Goal: Communication & Community: Answer question/provide support

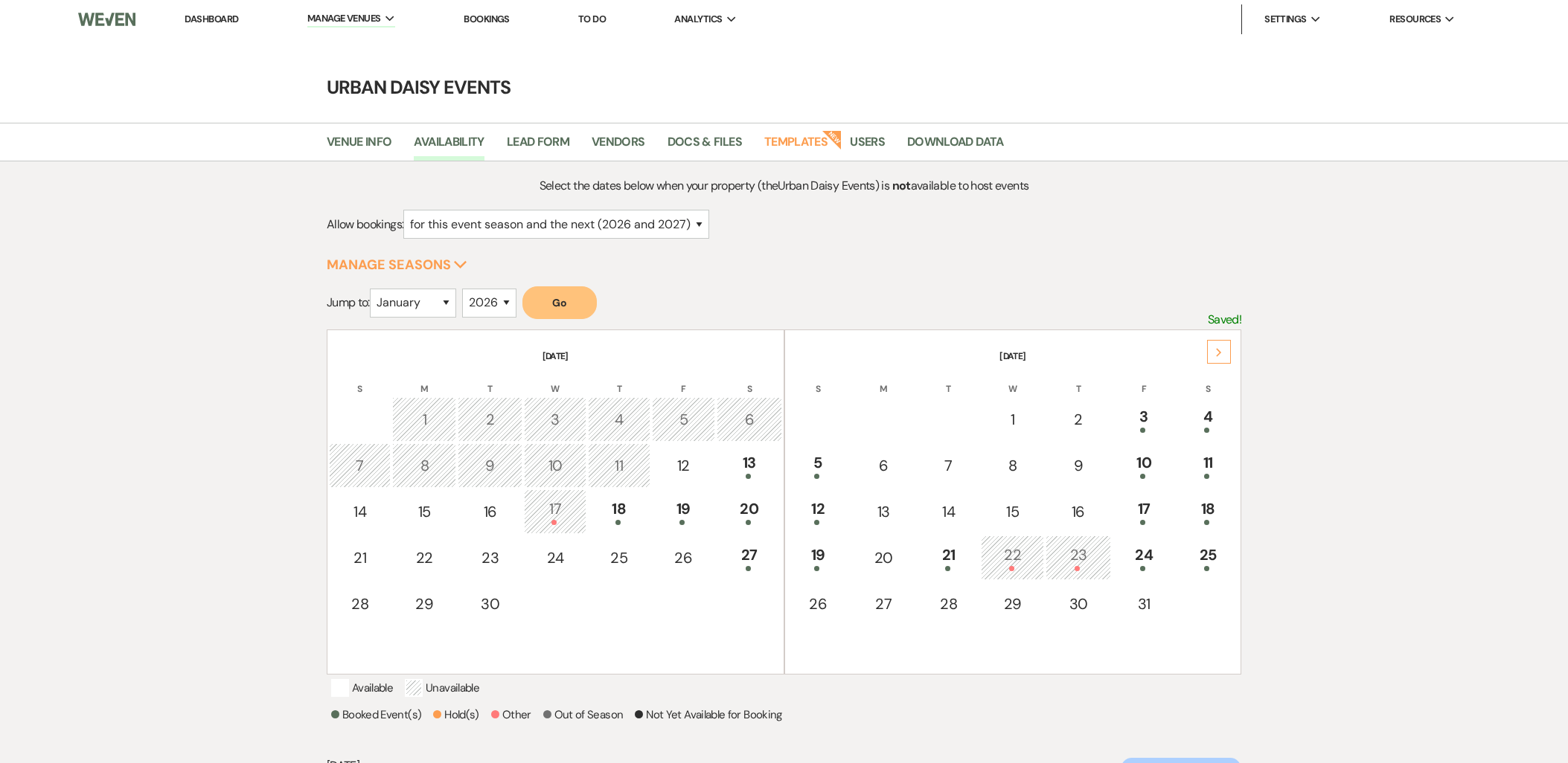
select select "2"
select select "2026"
click at [192, 9] on li "Dashboard" at bounding box center [211, 19] width 68 height 30
click at [197, 19] on link "Dashboard" at bounding box center [212, 19] width 54 height 13
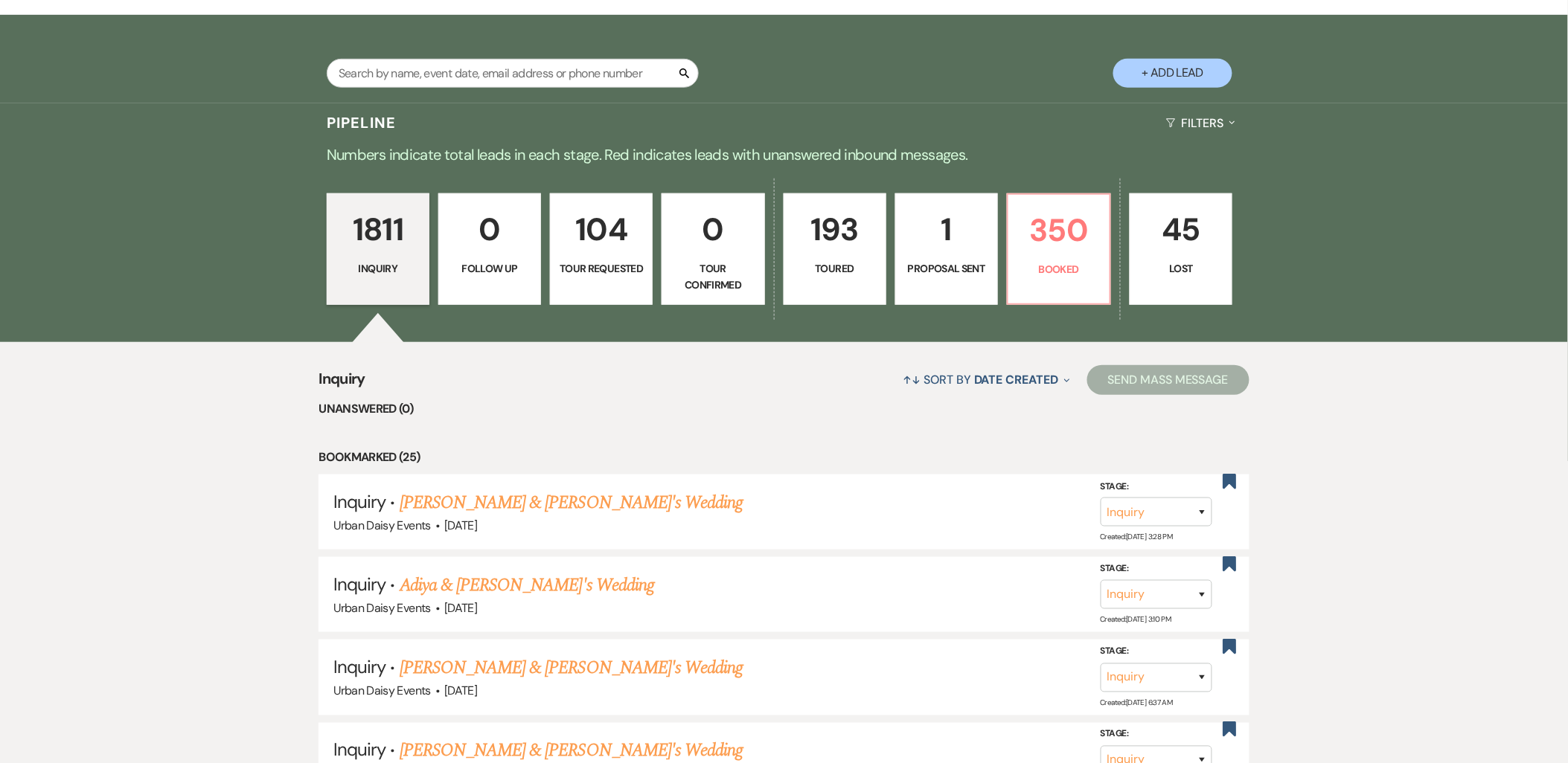
scroll to position [165, 0]
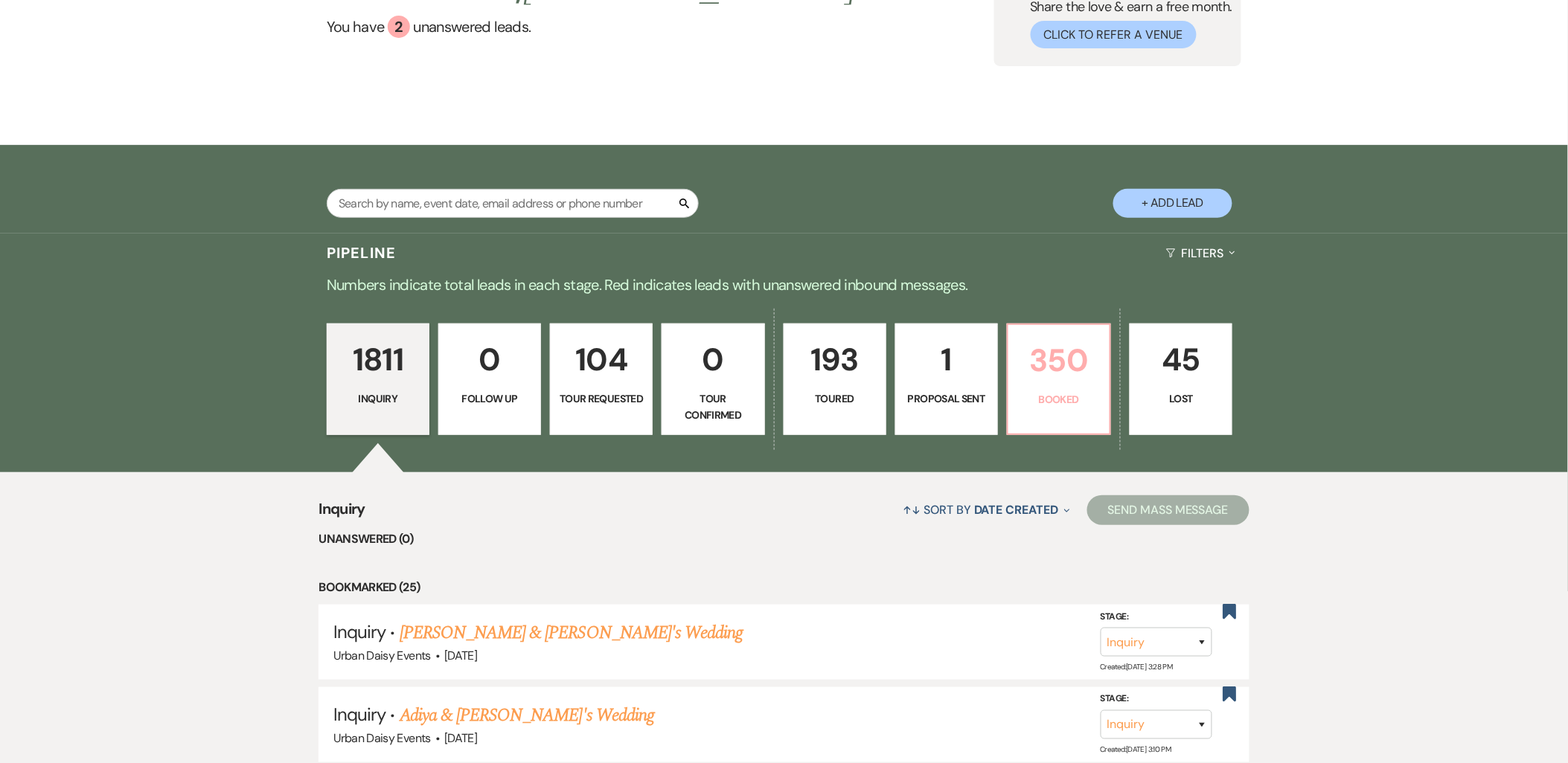
click at [1088, 409] on link "350 Booked" at bounding box center [1059, 379] width 105 height 111
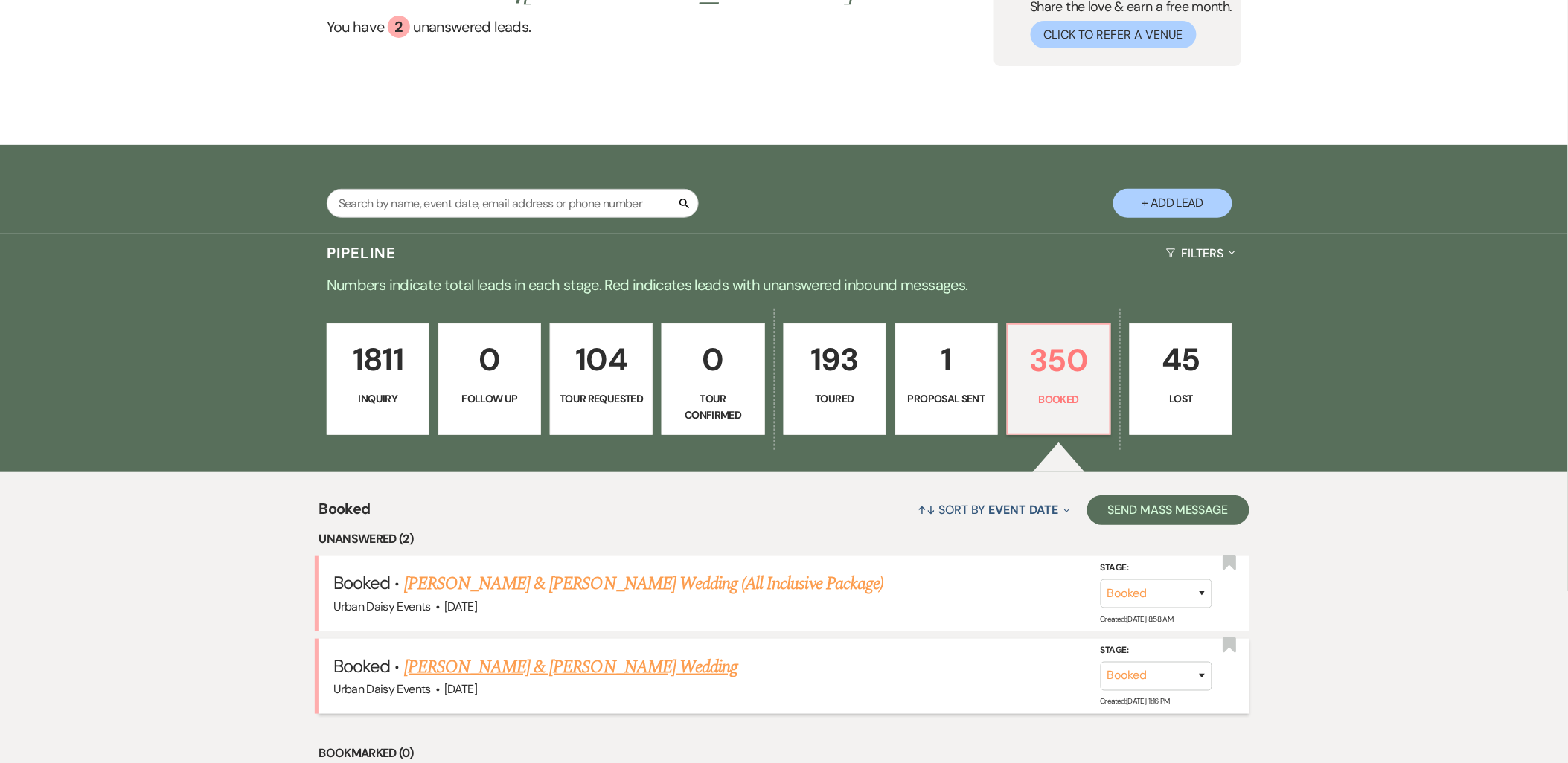
click at [509, 664] on link "Taylor Clarke & Mason's Wedding" at bounding box center [570, 668] width 333 height 27
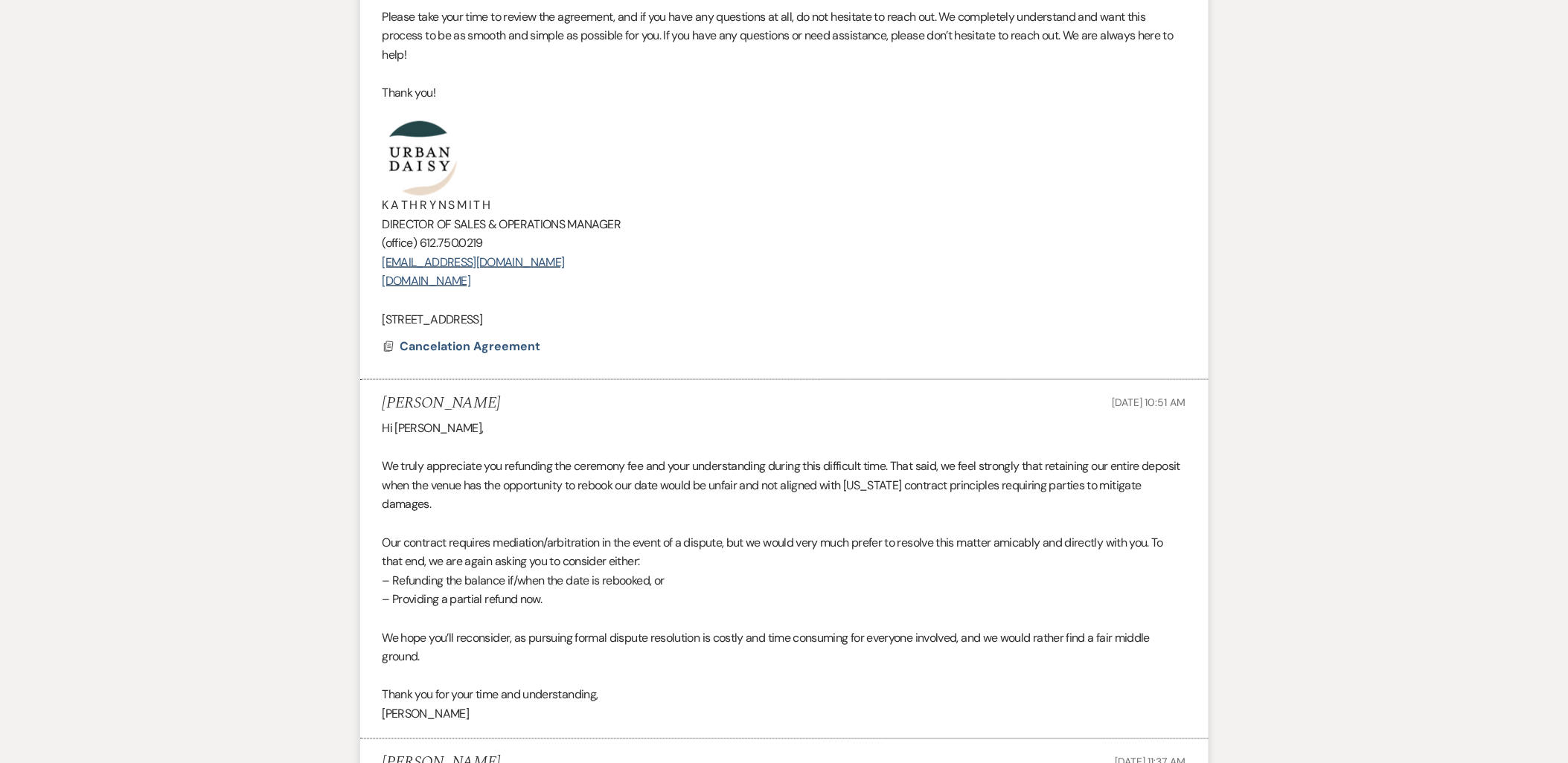
scroll to position [116, 0]
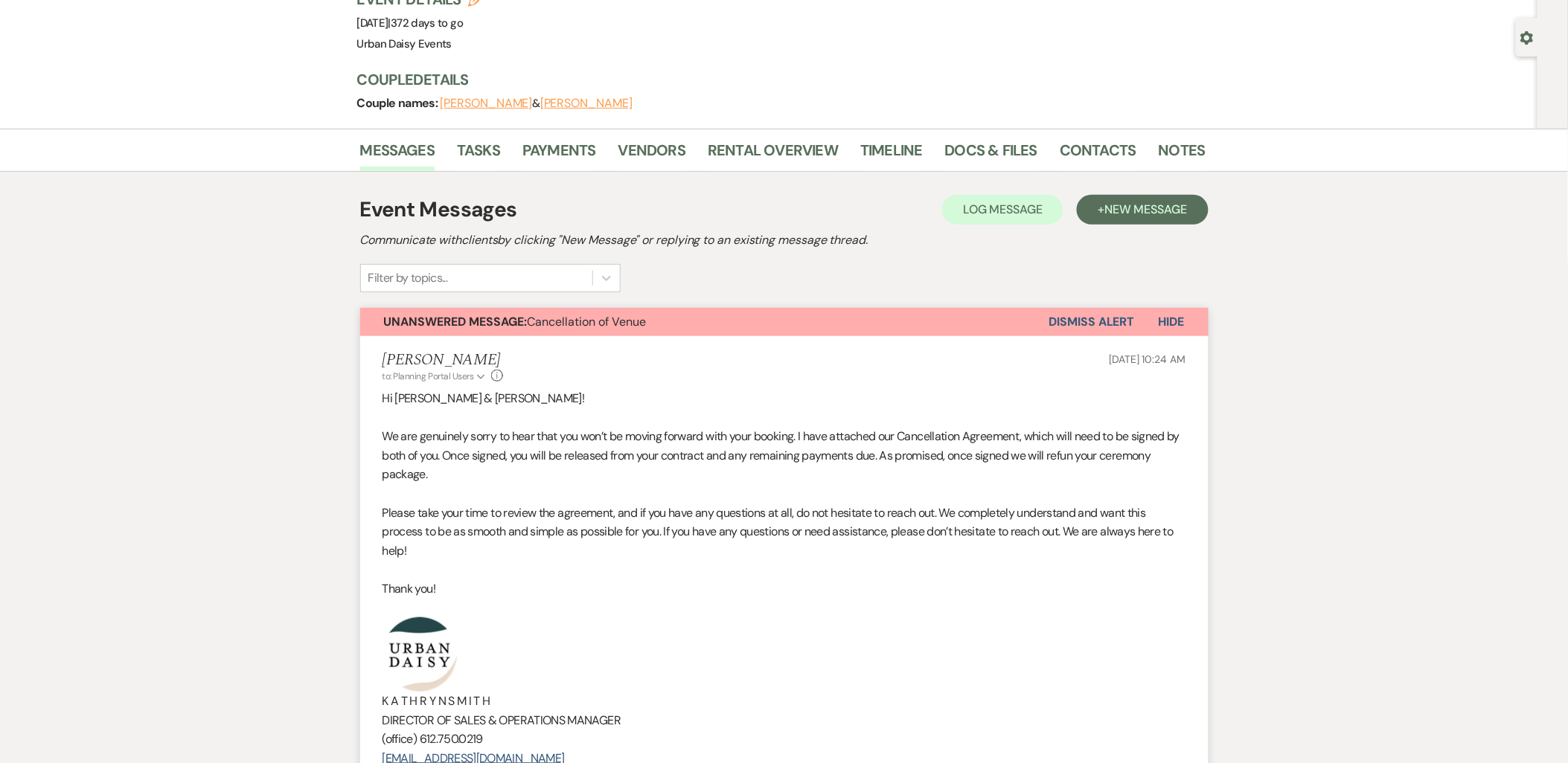
click at [1107, 329] on button "Dismiss Alert" at bounding box center [1091, 322] width 85 height 29
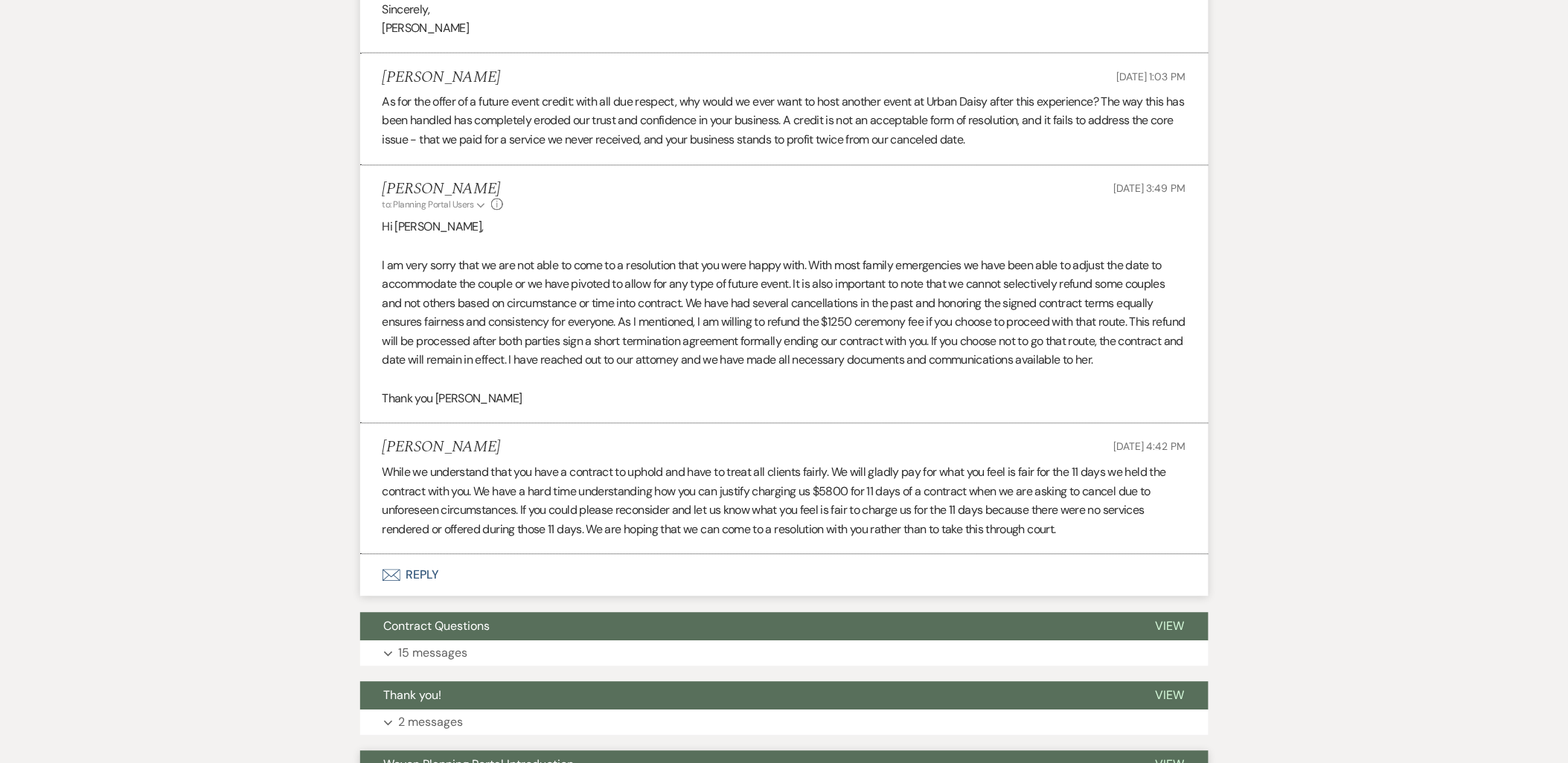
scroll to position [3257, 0]
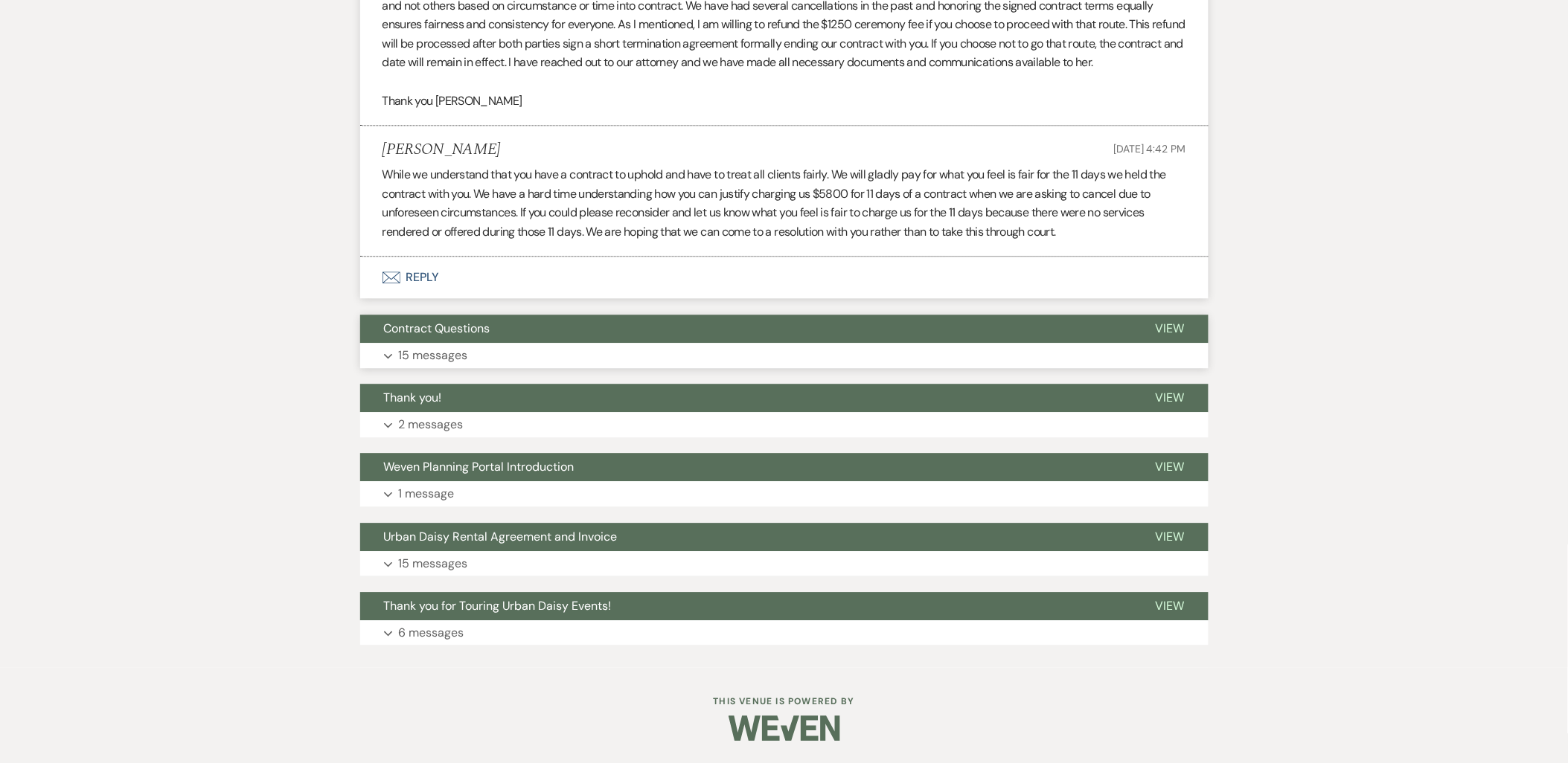
click at [477, 330] on span "Contract Questions" at bounding box center [437, 328] width 106 height 16
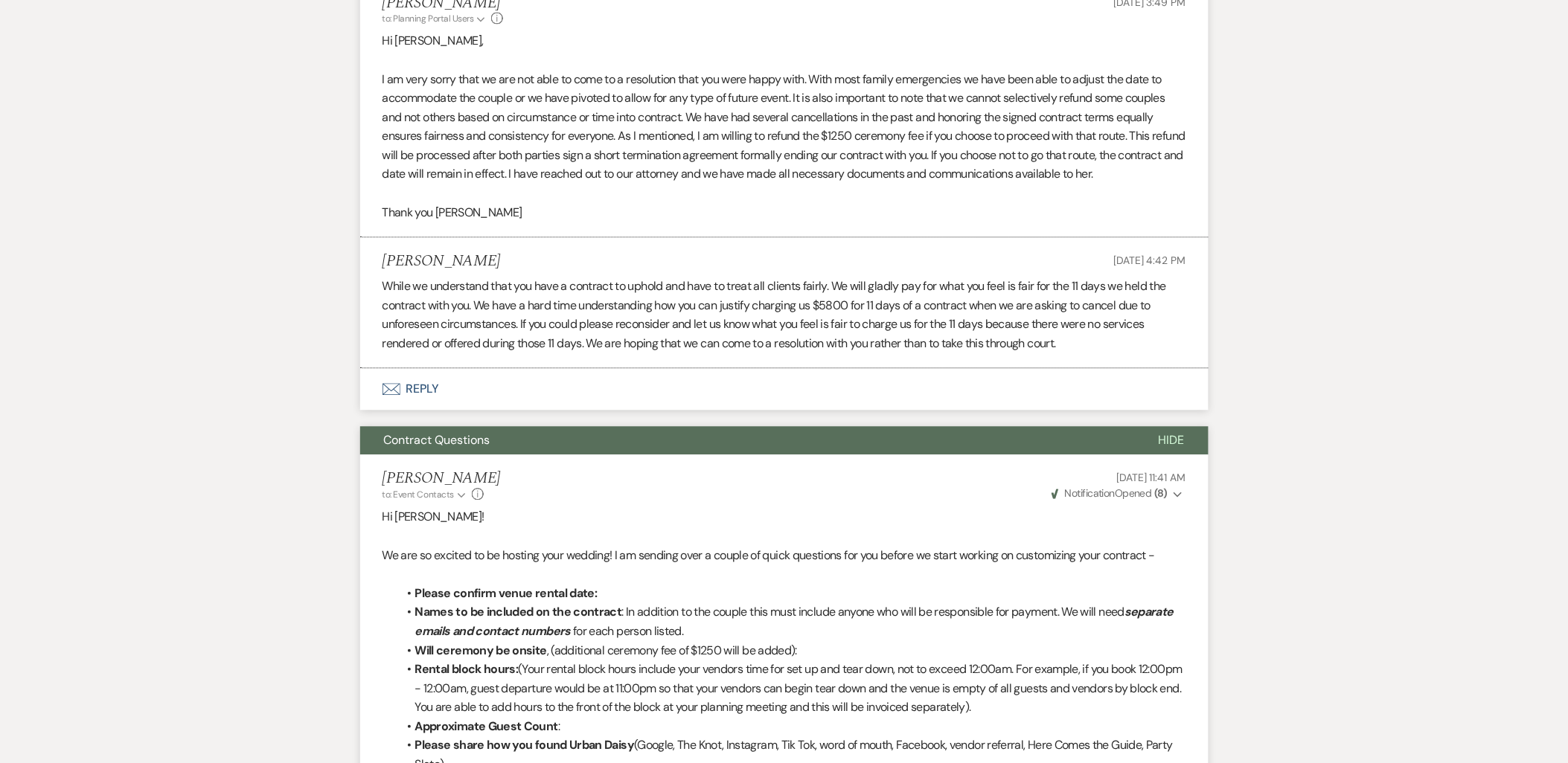
scroll to position [3114, 0]
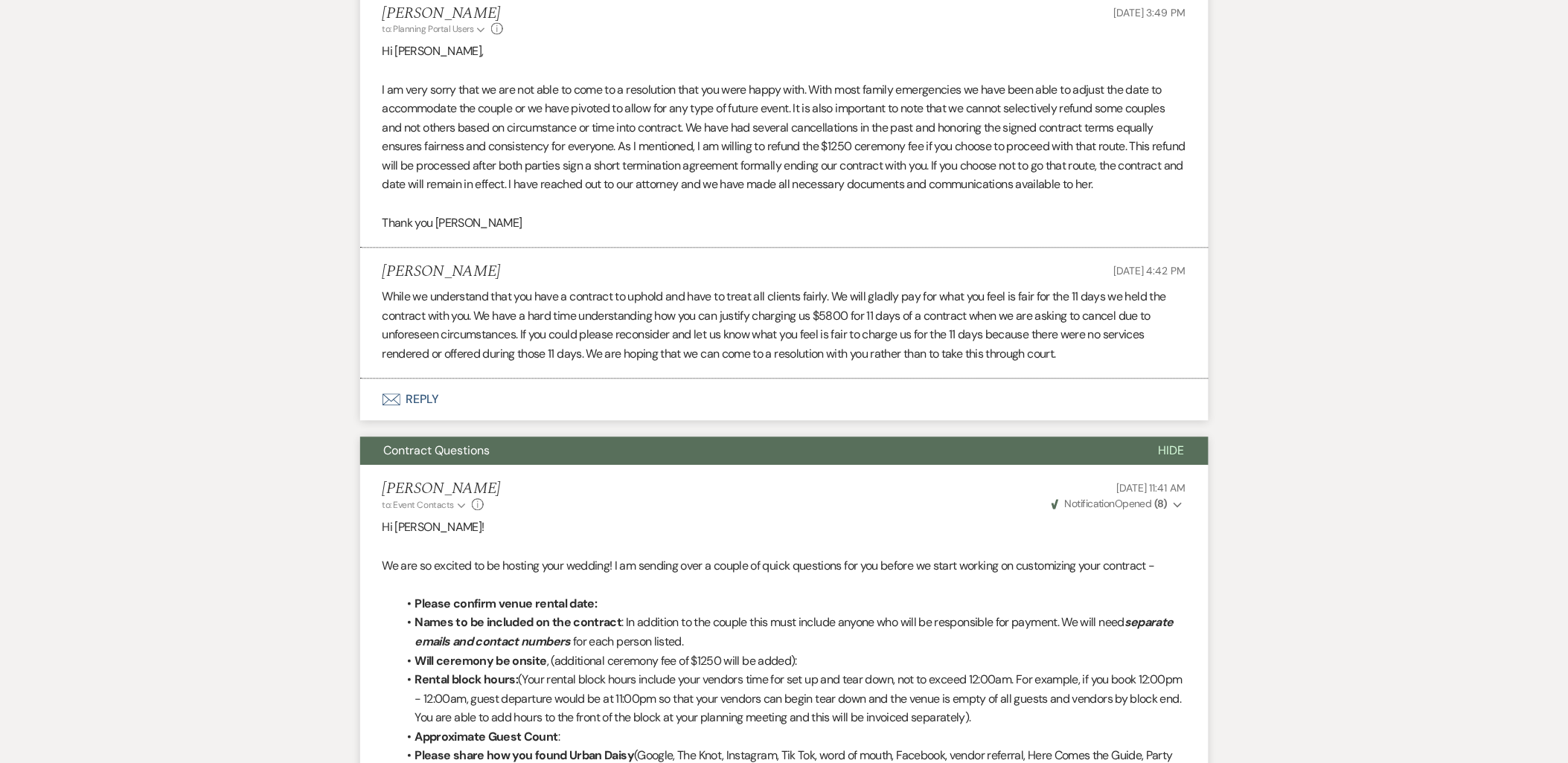
click at [1178, 459] on span "Hide" at bounding box center [1172, 450] width 26 height 16
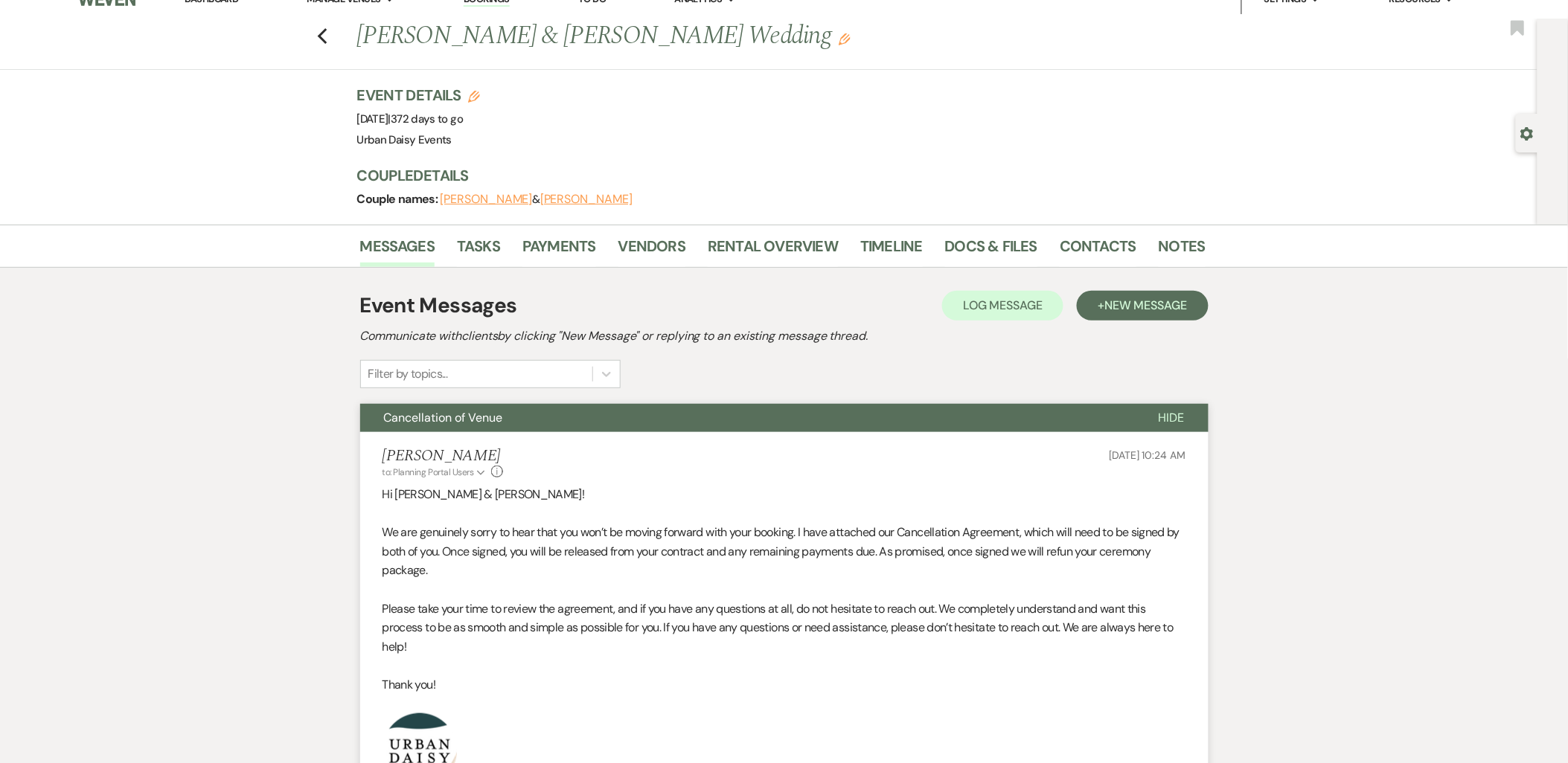
scroll to position [0, 0]
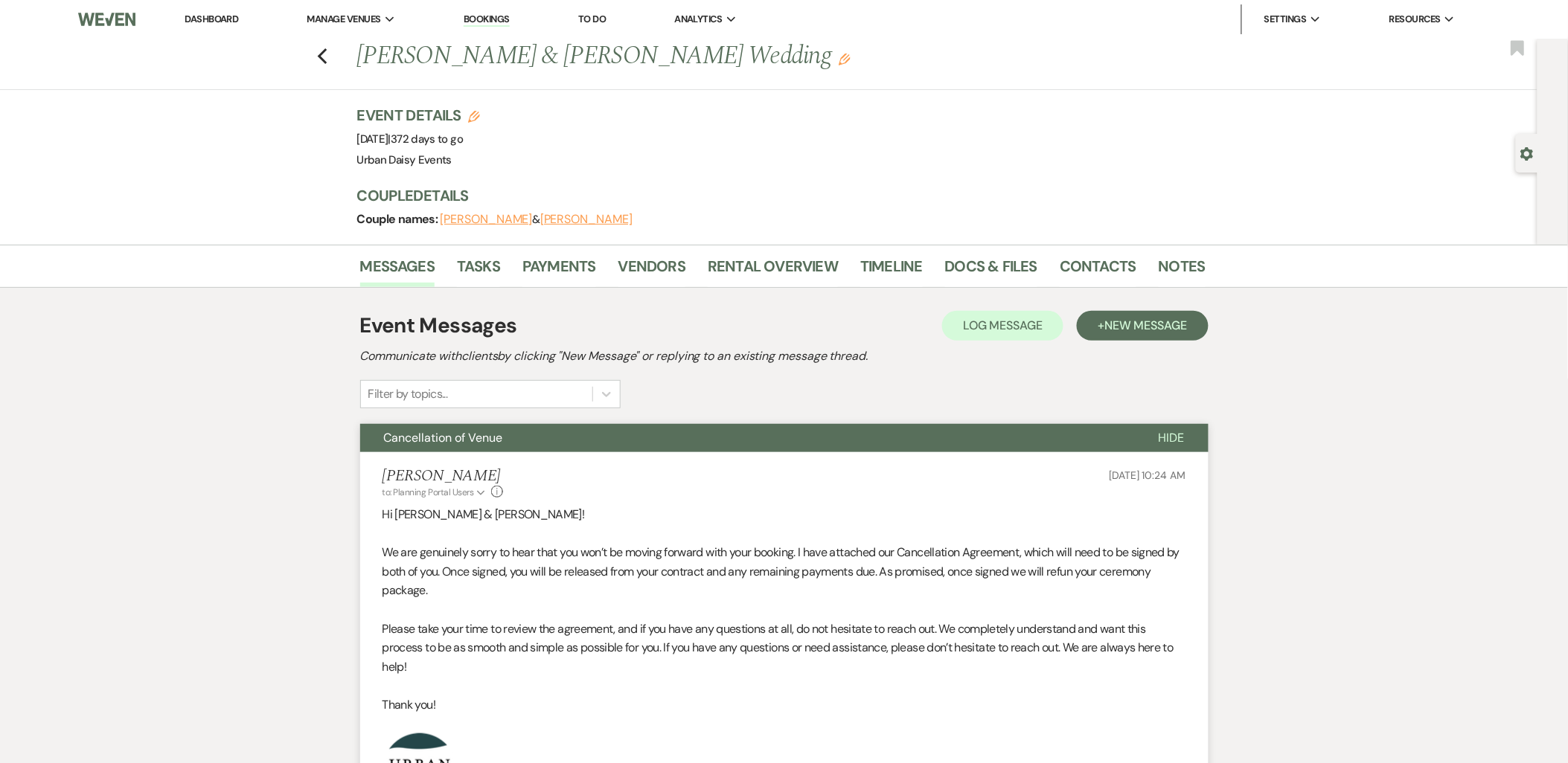
click at [1160, 439] on span "Hide" at bounding box center [1172, 438] width 26 height 16
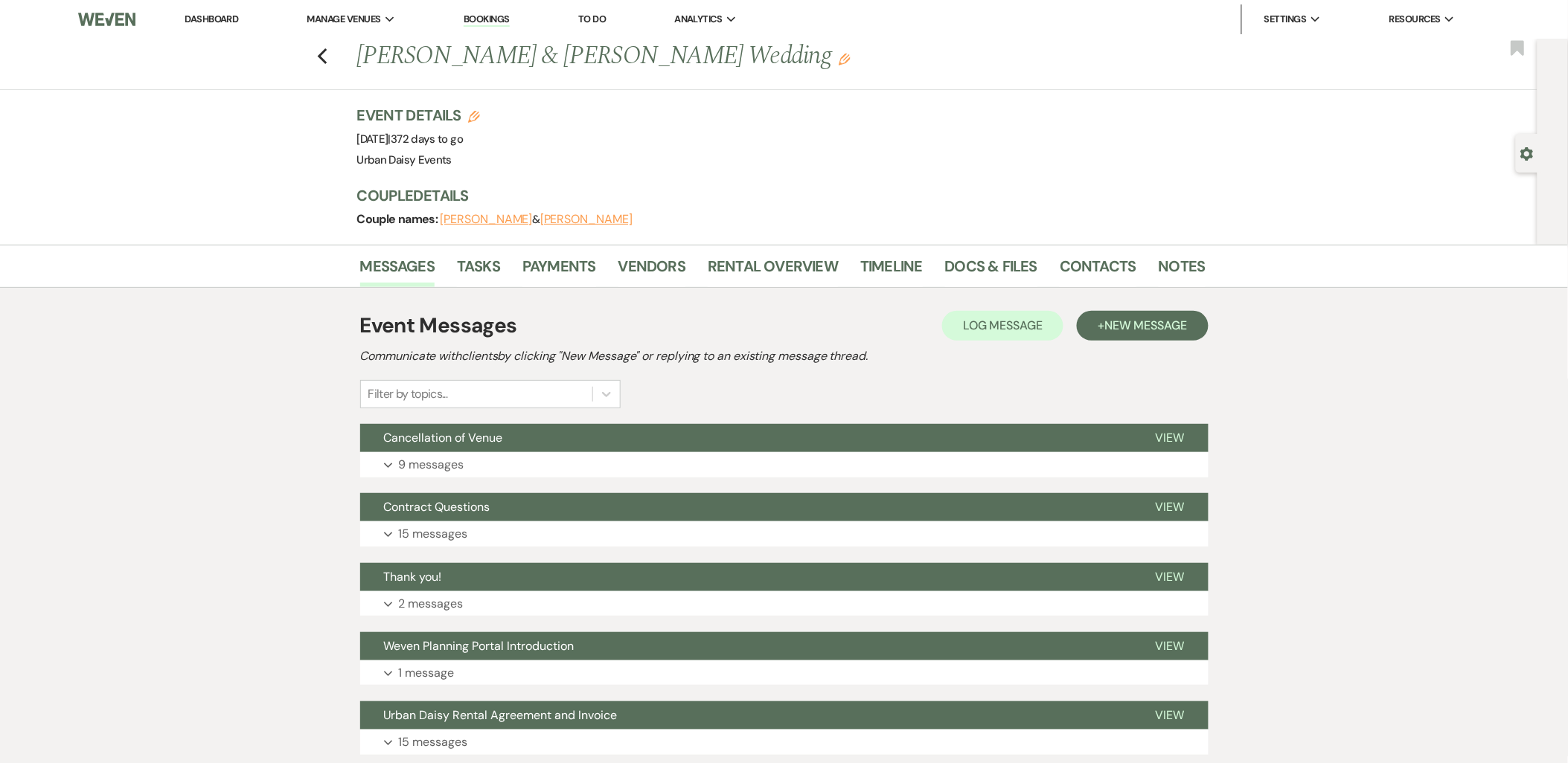
click at [193, 24] on link "Dashboard" at bounding box center [212, 19] width 54 height 13
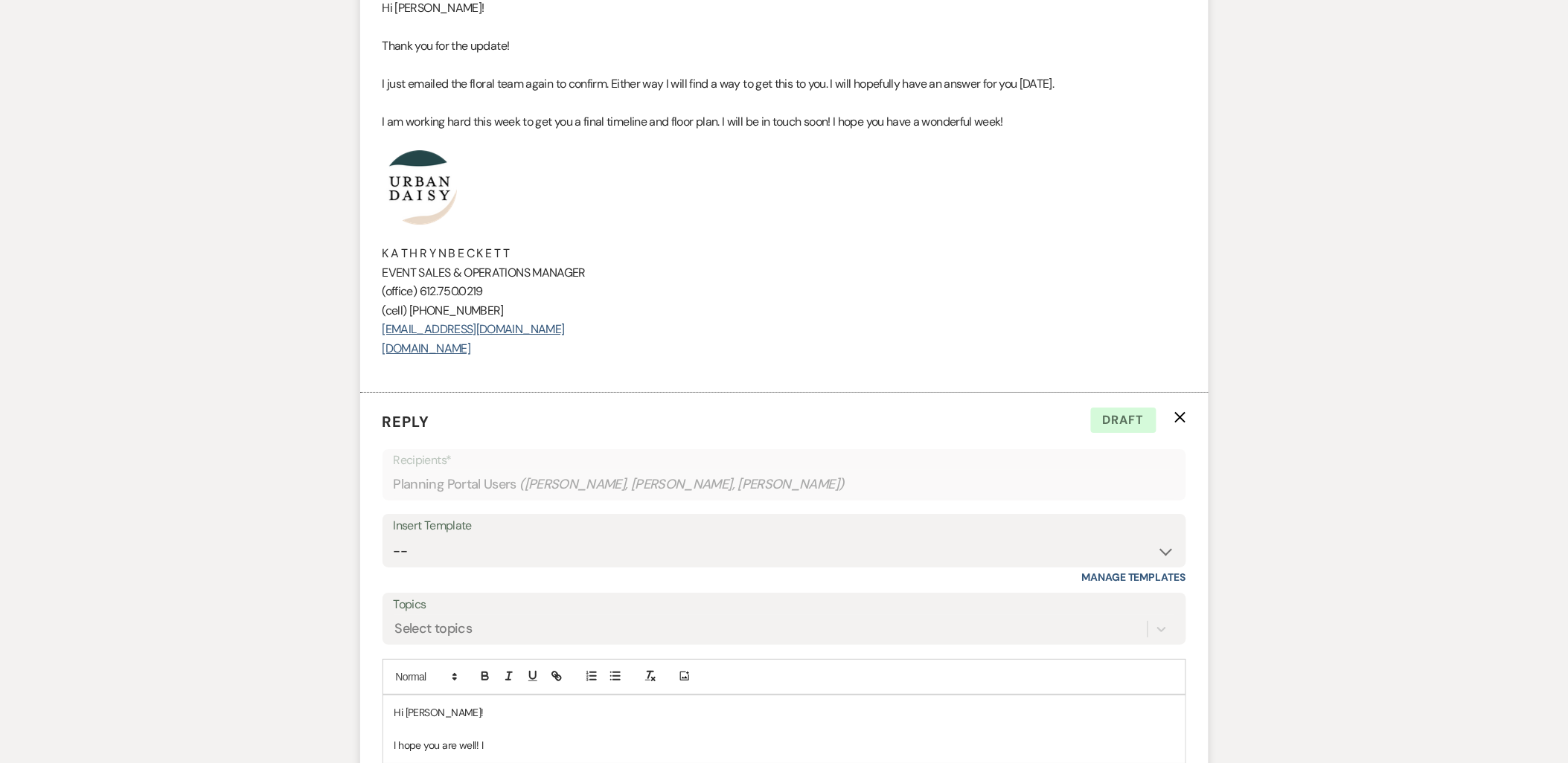
scroll to position [1414, 0]
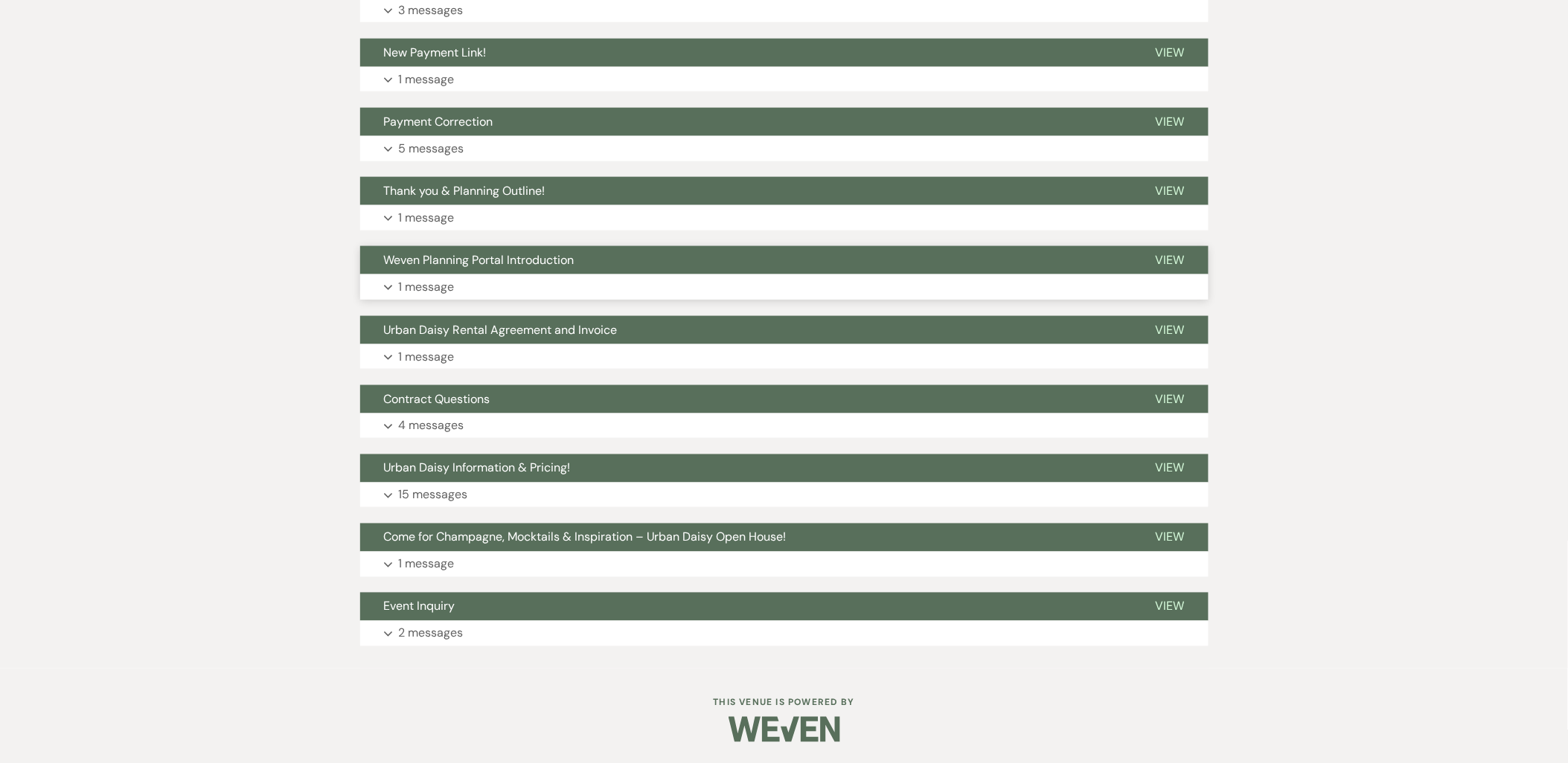
scroll to position [263, 0]
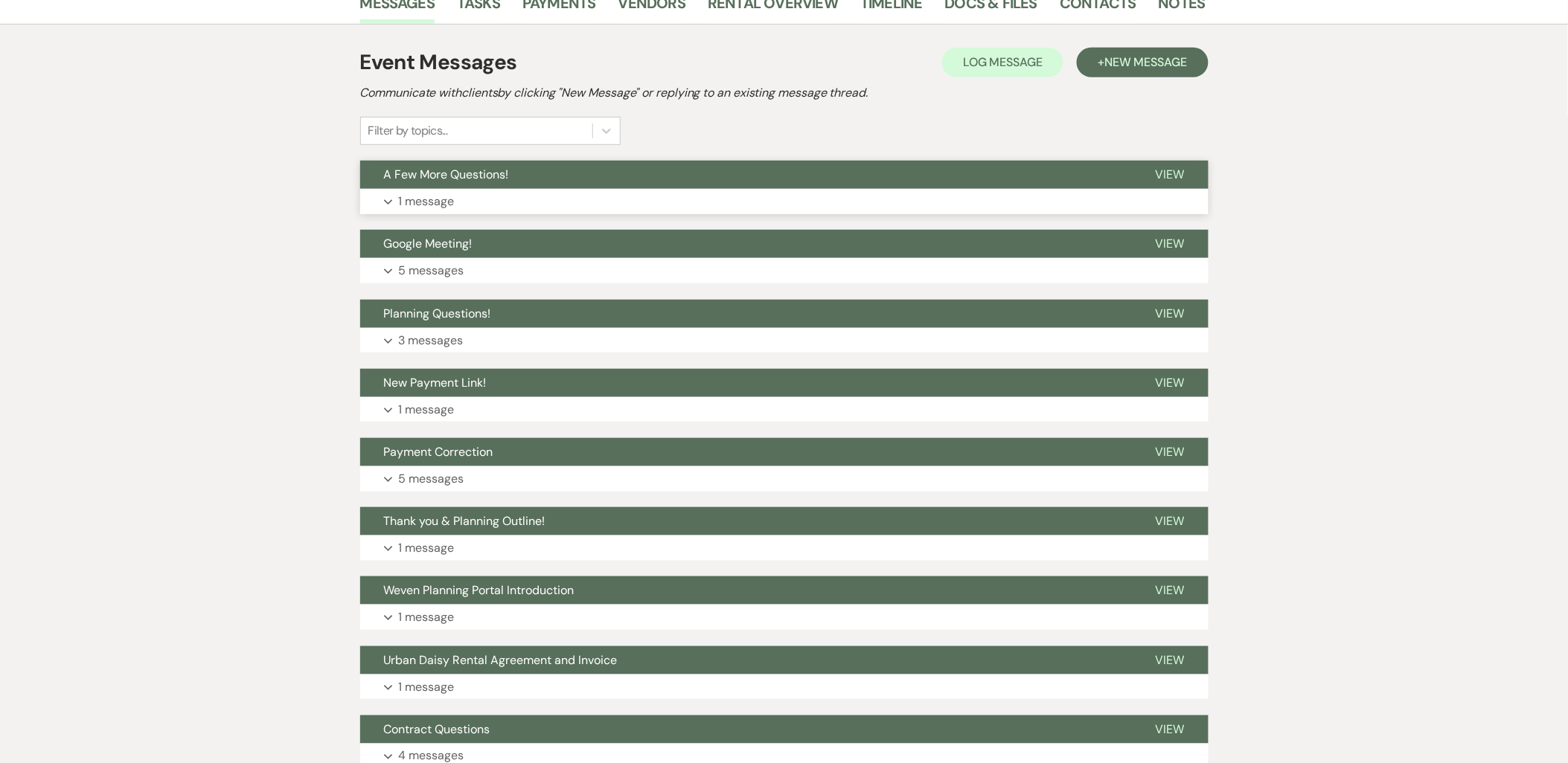
click at [491, 201] on button "Expand 1 message" at bounding box center [784, 201] width 849 height 25
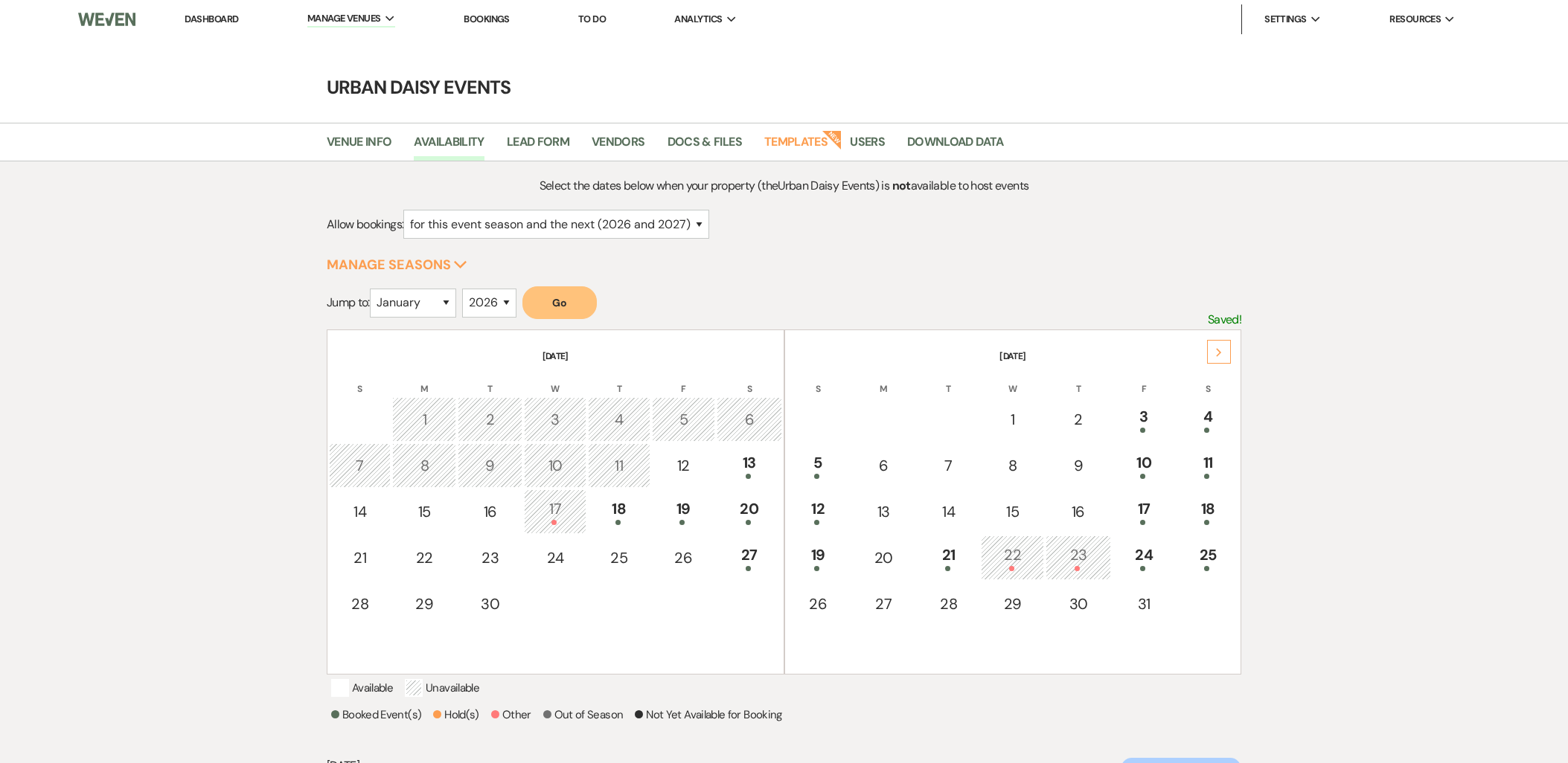
select select "2"
select select "2026"
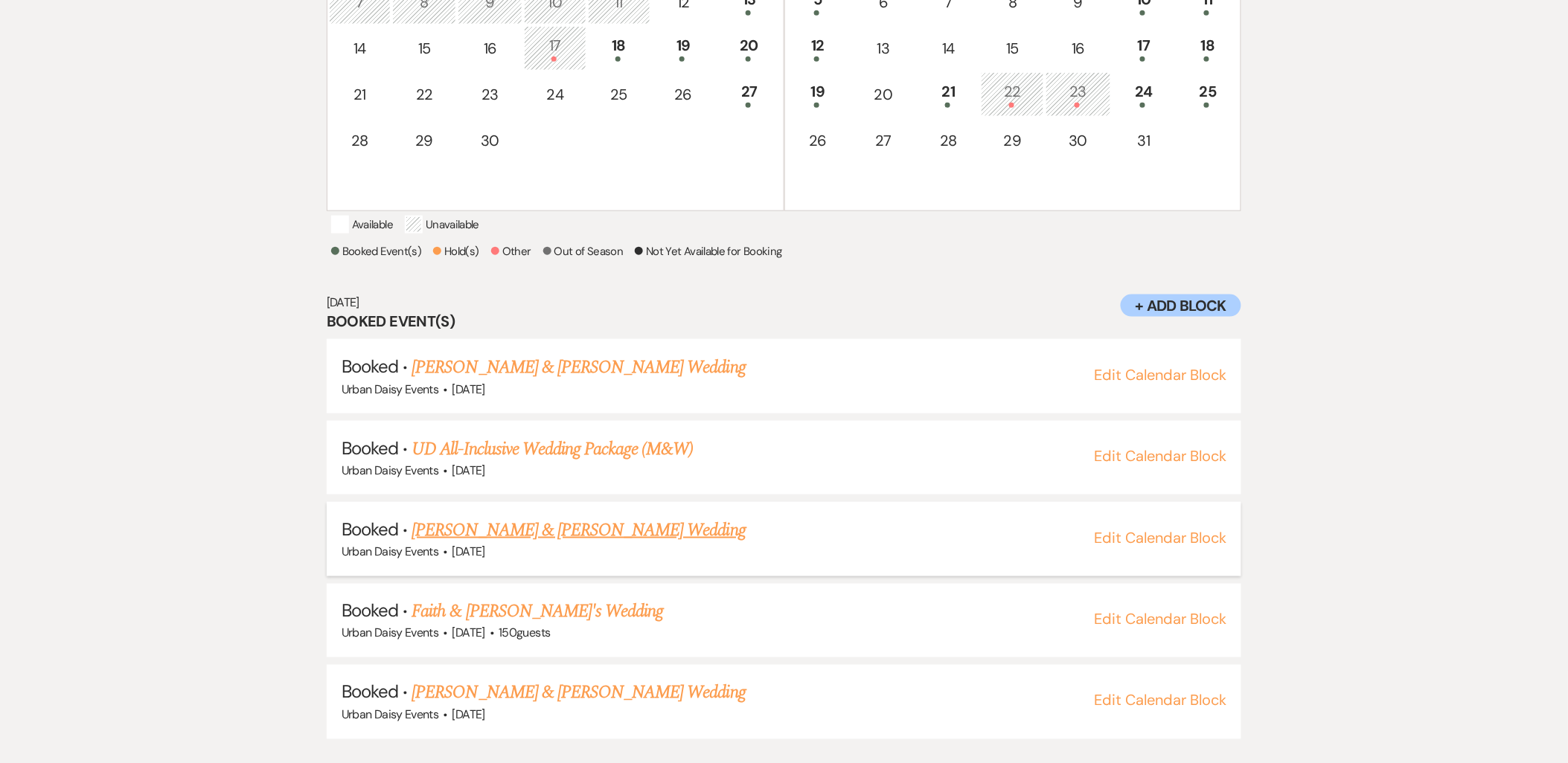
click at [527, 540] on link "[PERSON_NAME] & [PERSON_NAME] Wedding" at bounding box center [578, 530] width 333 height 27
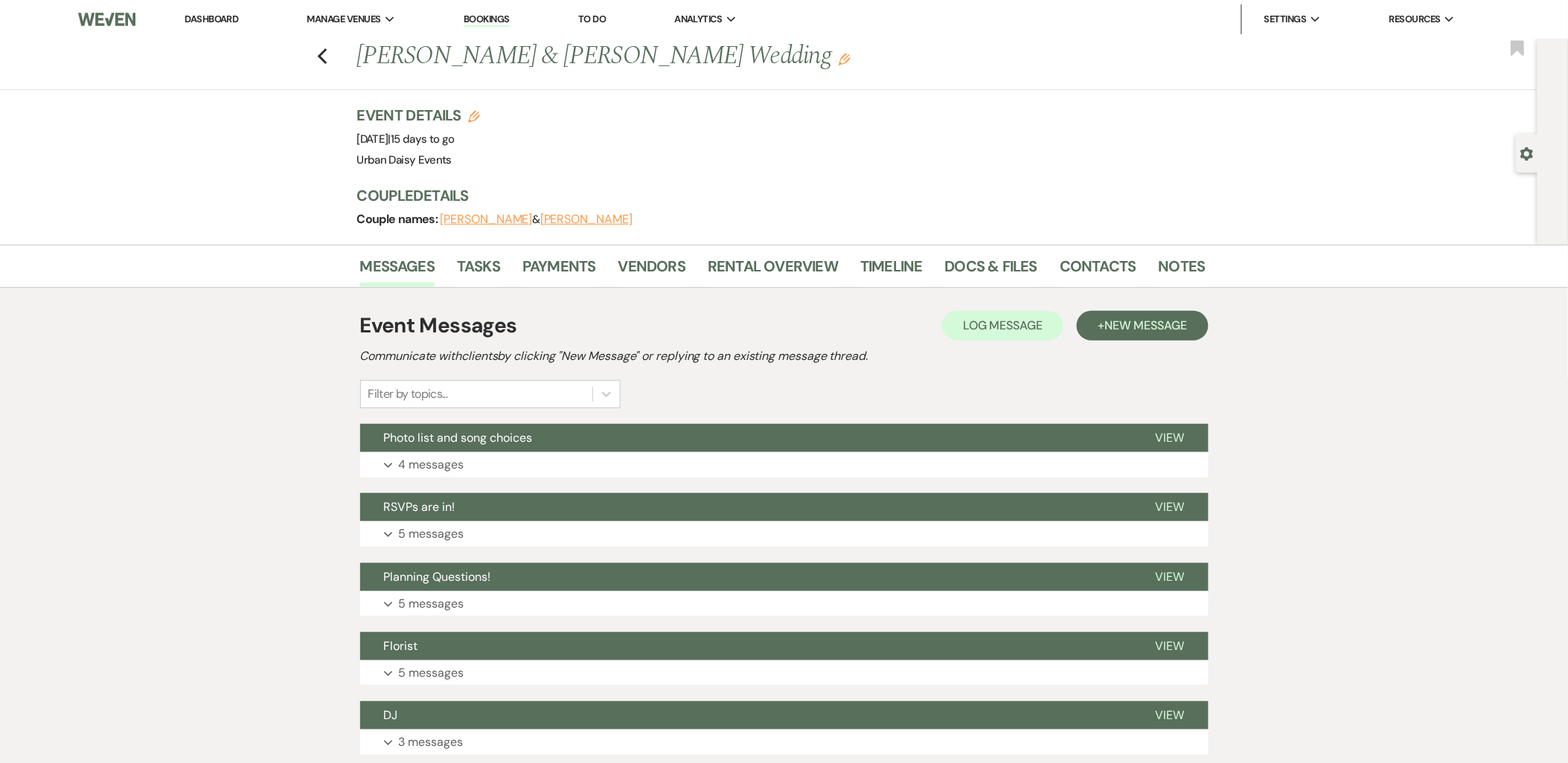
click at [447, 449] on button "Photo list and song choices" at bounding box center [746, 438] width 772 height 29
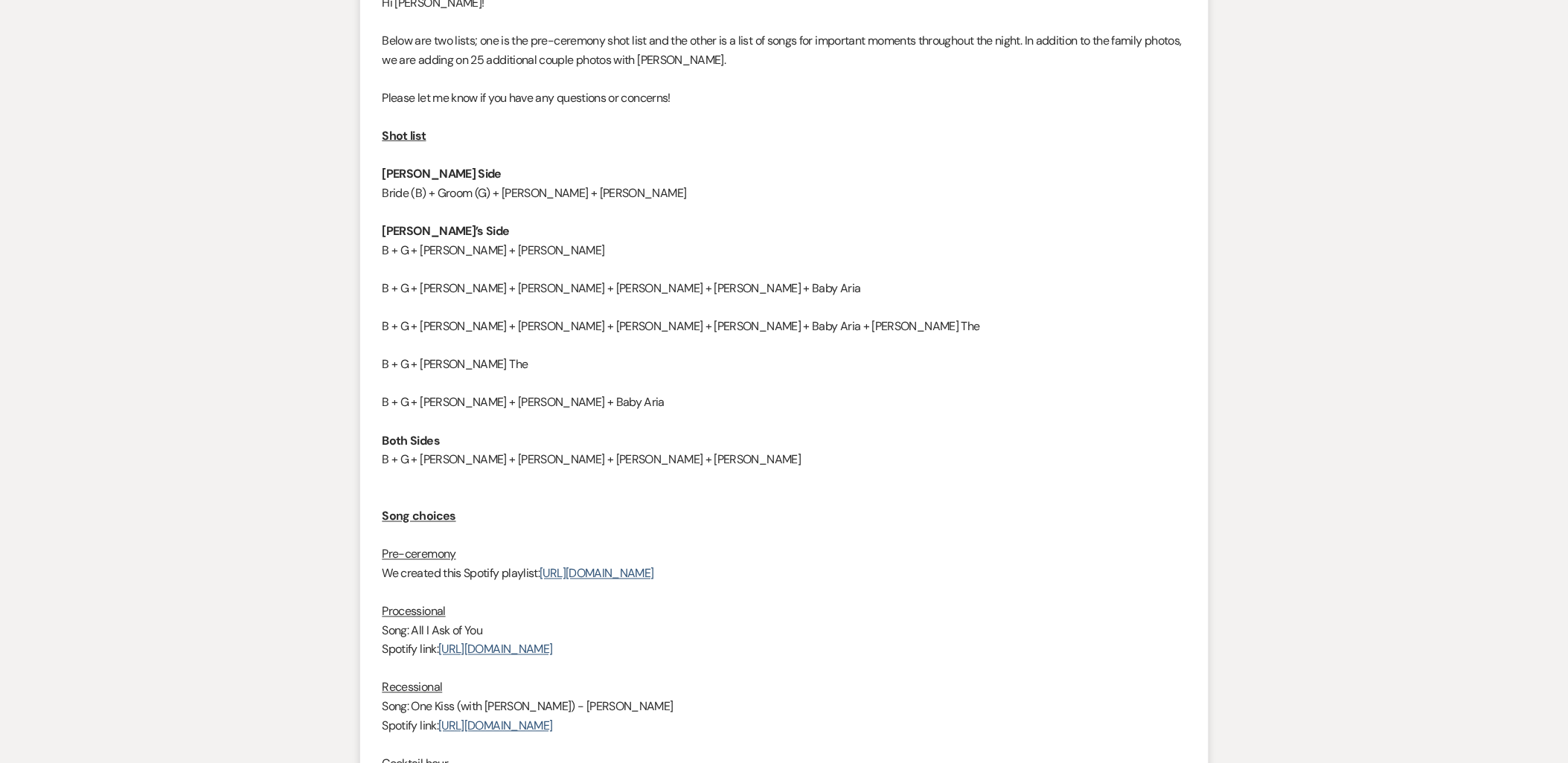
scroll to position [413, 0]
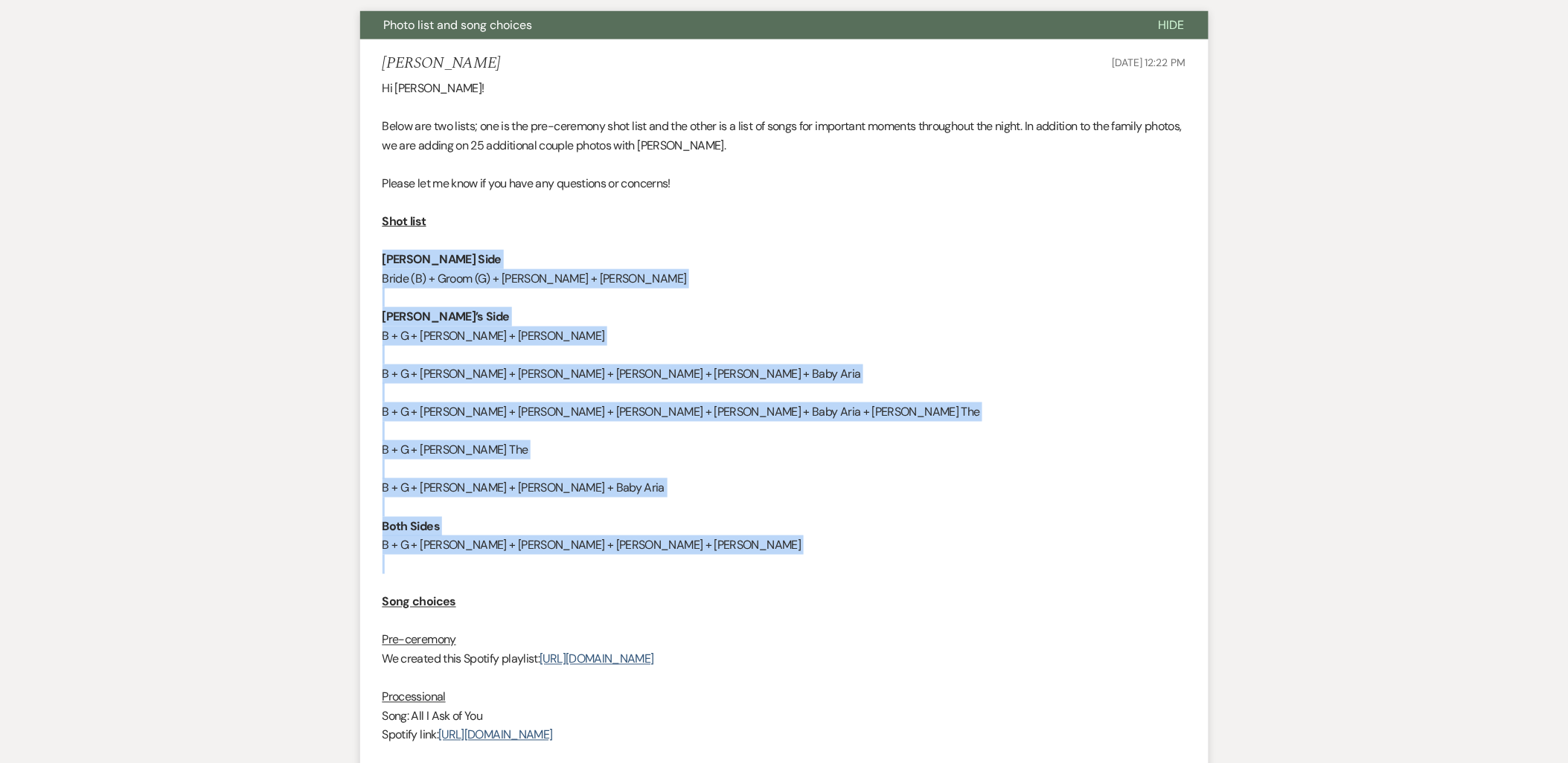
drag, startPoint x: 384, startPoint y: 258, endPoint x: 792, endPoint y: 561, distance: 508.2
click at [792, 561] on div "Hi Kathryn! Below are two lists; one is the pre-ceremony shot list and the othe…" at bounding box center [784, 612] width 804 height 1066
copy div "Graham’s Side Bride (B) + Groom (G) + Tresa Sauer + Tim Sauer Sarah’s Side B + …"
click at [692, 433] on p at bounding box center [784, 431] width 804 height 19
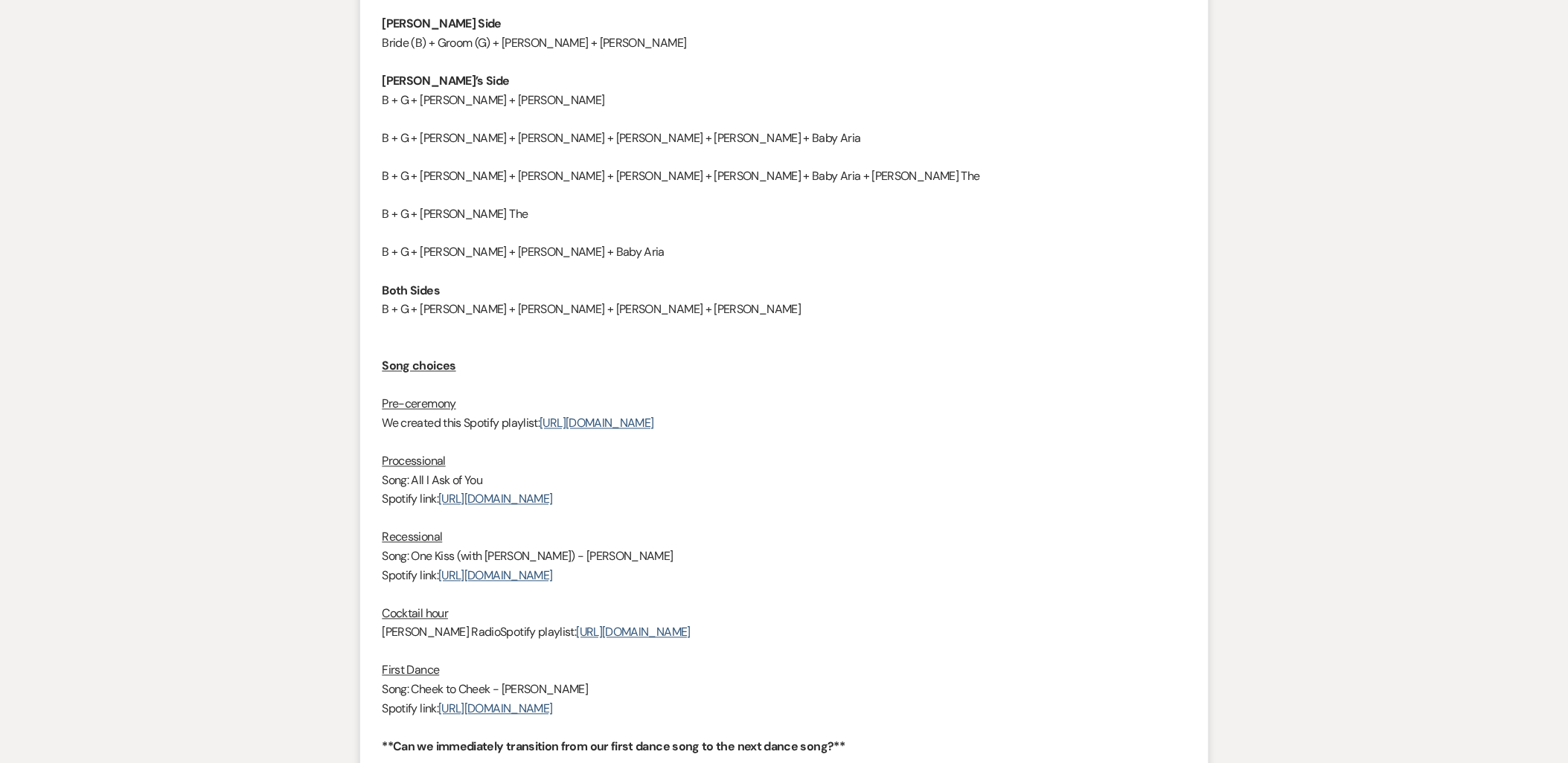
scroll to position [744, 0]
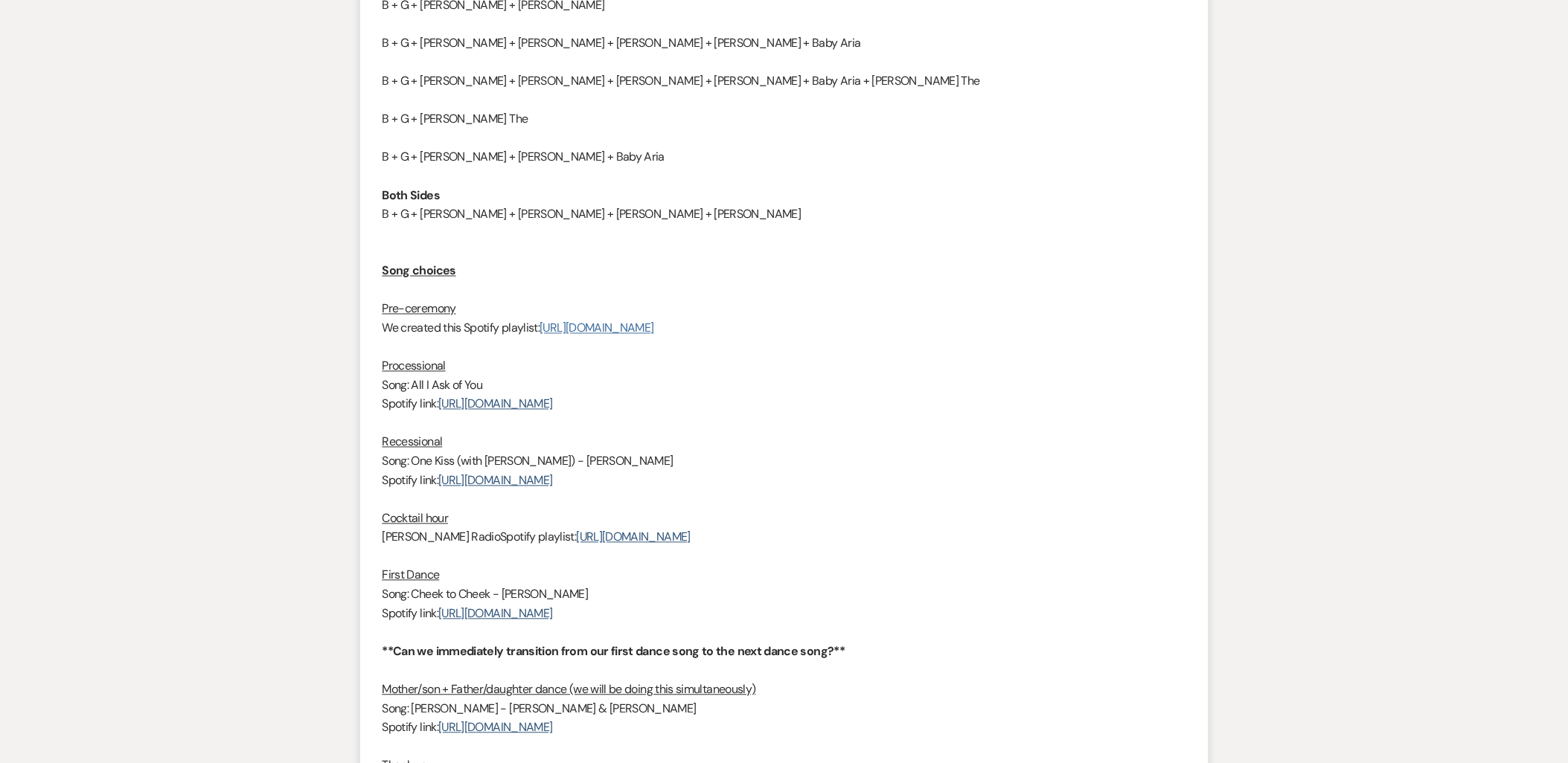
drag, startPoint x: 1037, startPoint y: 320, endPoint x: 543, endPoint y: 329, distance: 494.1
click at [543, 329] on p "We created this Spotify playlist: https://open.spotify.com/playlist/0cQnaIEZoJW…" at bounding box center [784, 329] width 804 height 19
copy link "[URL][DOMAIN_NAME]"
drag, startPoint x: 373, startPoint y: 384, endPoint x: 869, endPoint y: 408, distance: 496.6
click at [869, 408] on li "Sarah Aug 16, 2025, 12:22 PM Hi Kathryn! Below are two lists; one is the pre-ce…" at bounding box center [784, 269] width 849 height 1121
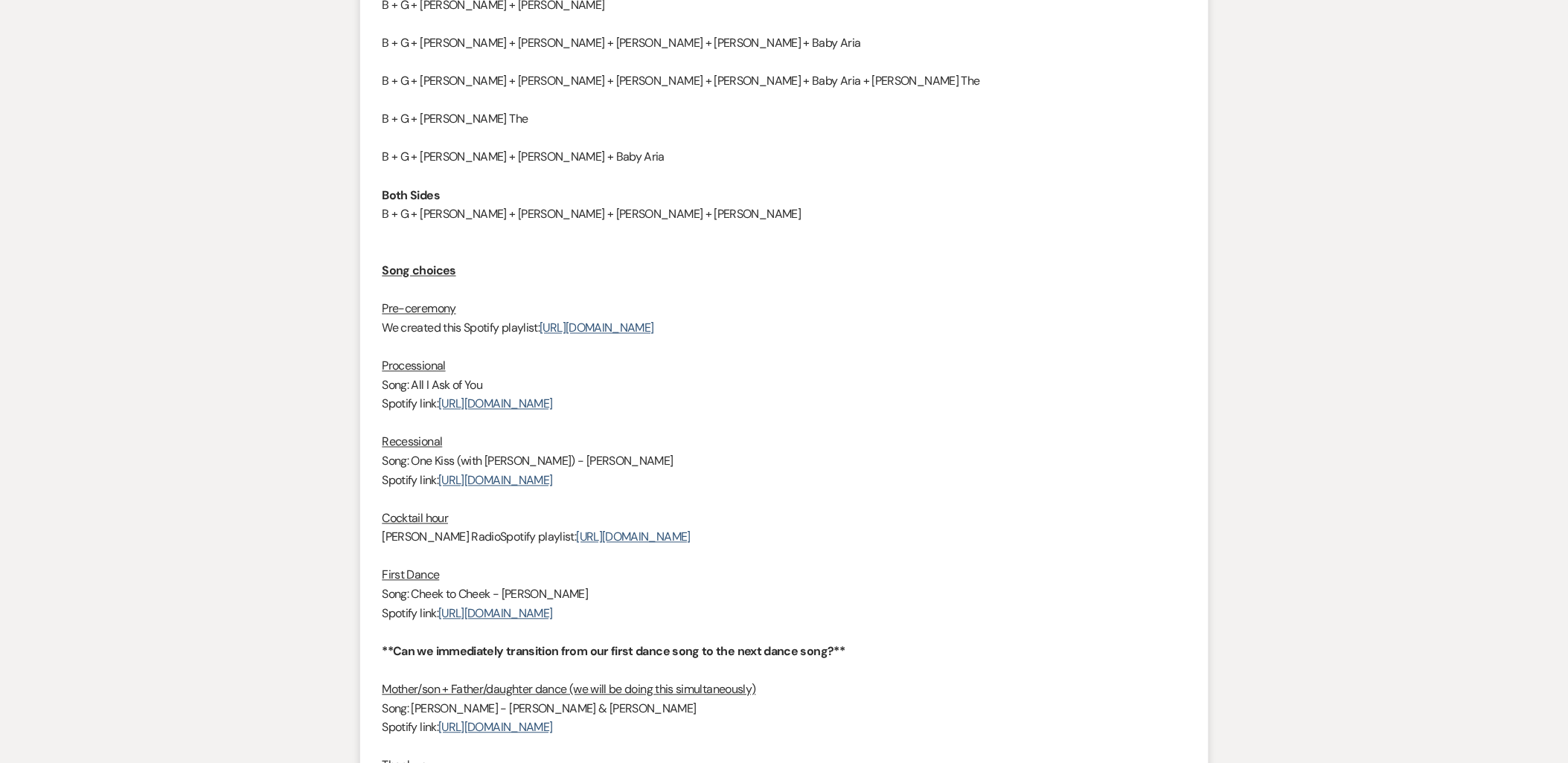
copy div "Song: All I Ask of You Spotify link: https://open.spotify.com/track/2c2Kx0l5JSw…"
click at [414, 412] on p "Spotify link: https://open.spotify.com/track/2c2Kx0l5JSwcIpZ6c3SwXz?si=f2b60443…" at bounding box center [784, 405] width 804 height 19
drag, startPoint x: 899, startPoint y: 405, endPoint x: 443, endPoint y: 412, distance: 456.1
click at [443, 412] on p "Spotify link: https://open.spotify.com/track/2c2Kx0l5JSwcIpZ6c3SwXz?si=f2b60443…" at bounding box center [784, 405] width 804 height 19
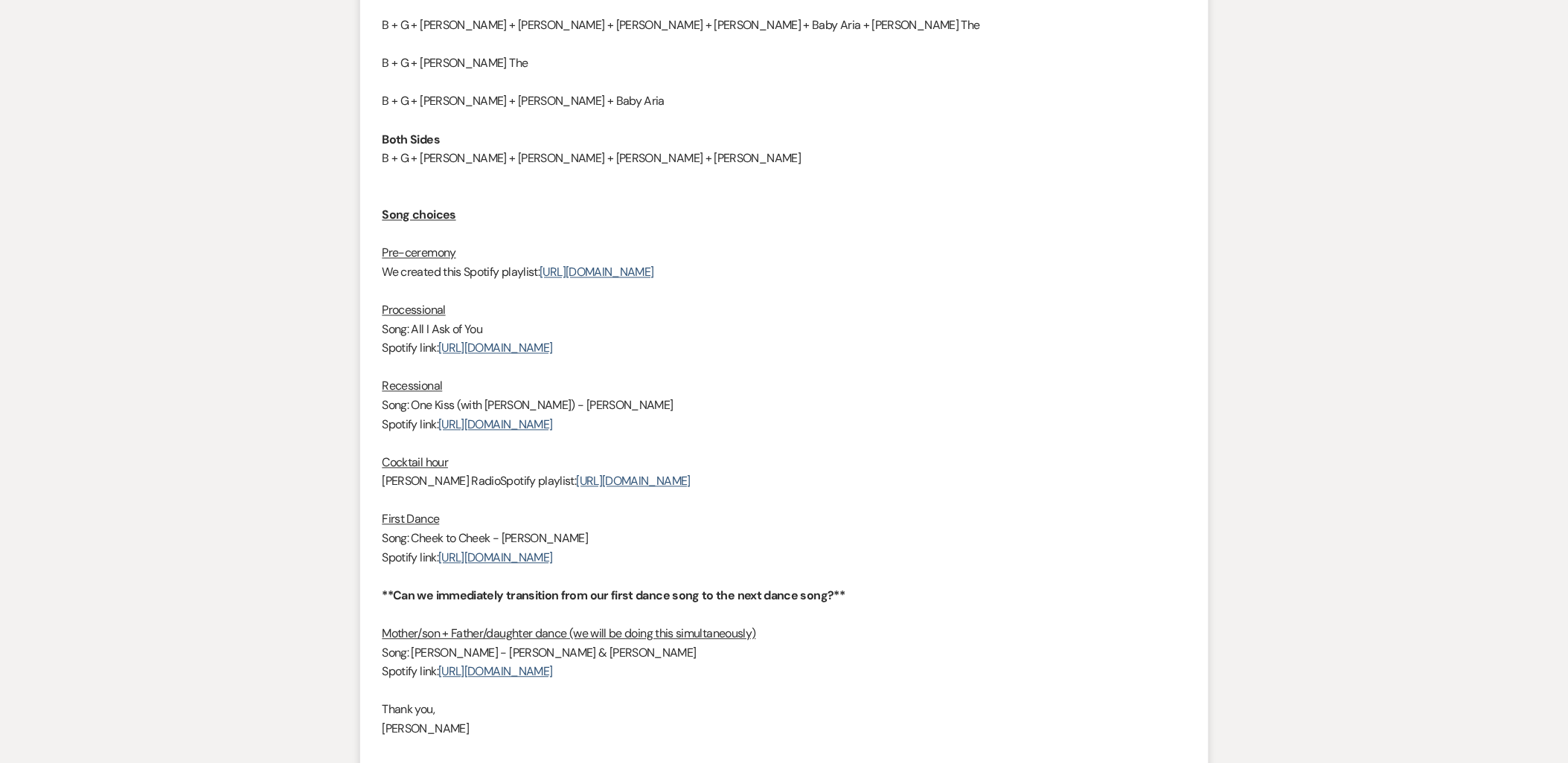
scroll to position [826, 0]
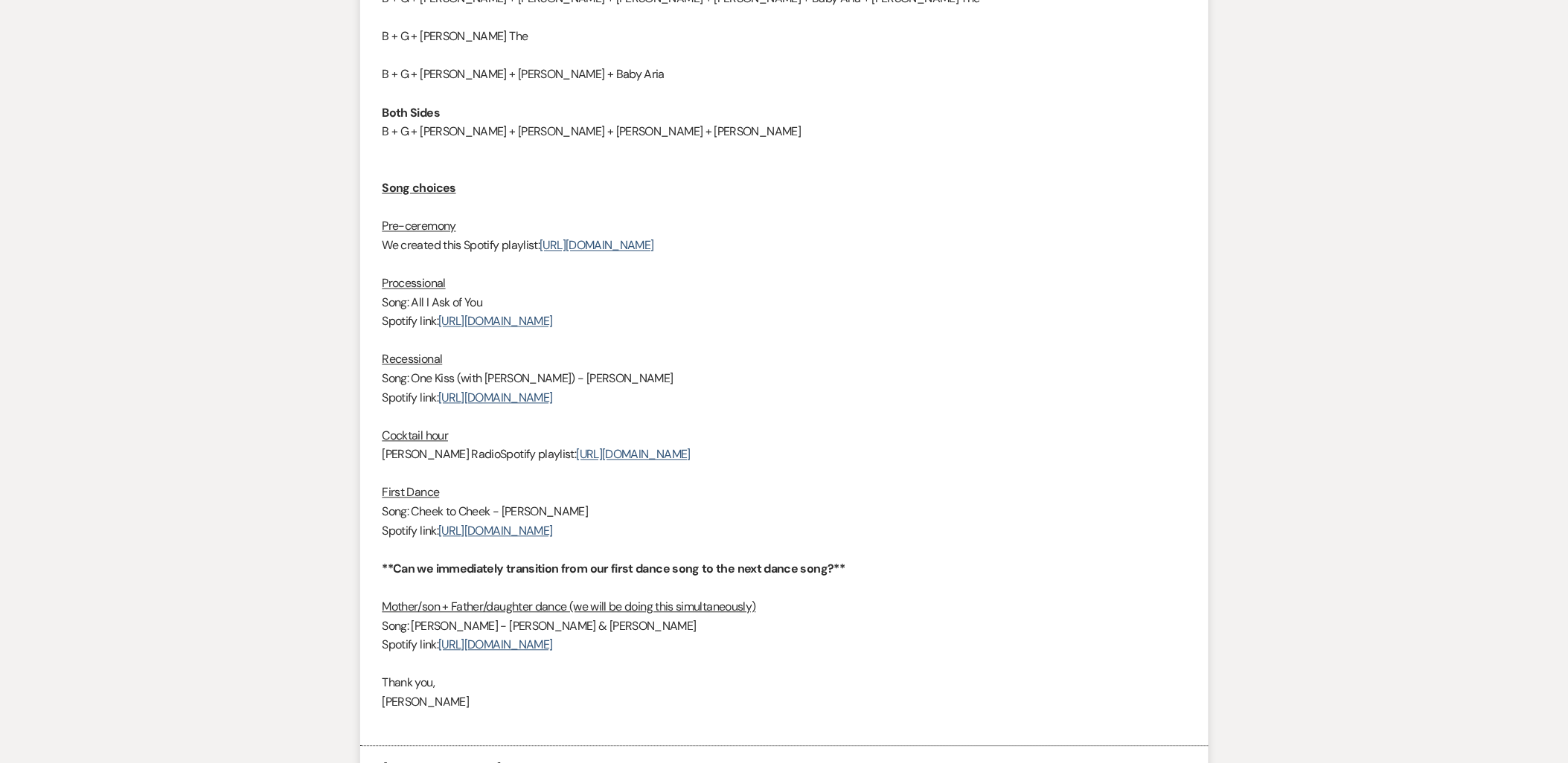
drag, startPoint x: 451, startPoint y: 281, endPoint x: 370, endPoint y: 281, distance: 81.0
click at [370, 281] on li "Sarah Aug 16, 2025, 12:22 PM Hi Kathryn! Below are two lists; one is the pre-ce…" at bounding box center [784, 186] width 849 height 1121
copy u "Processional"
drag, startPoint x: 932, startPoint y: 401, endPoint x: 355, endPoint y: 359, distance: 578.5
click at [355, 359] on div "Messages Tasks Payments Vendors Rental Overview Timeline Docs & Files Contacts …" at bounding box center [784, 722] width 1568 height 2608
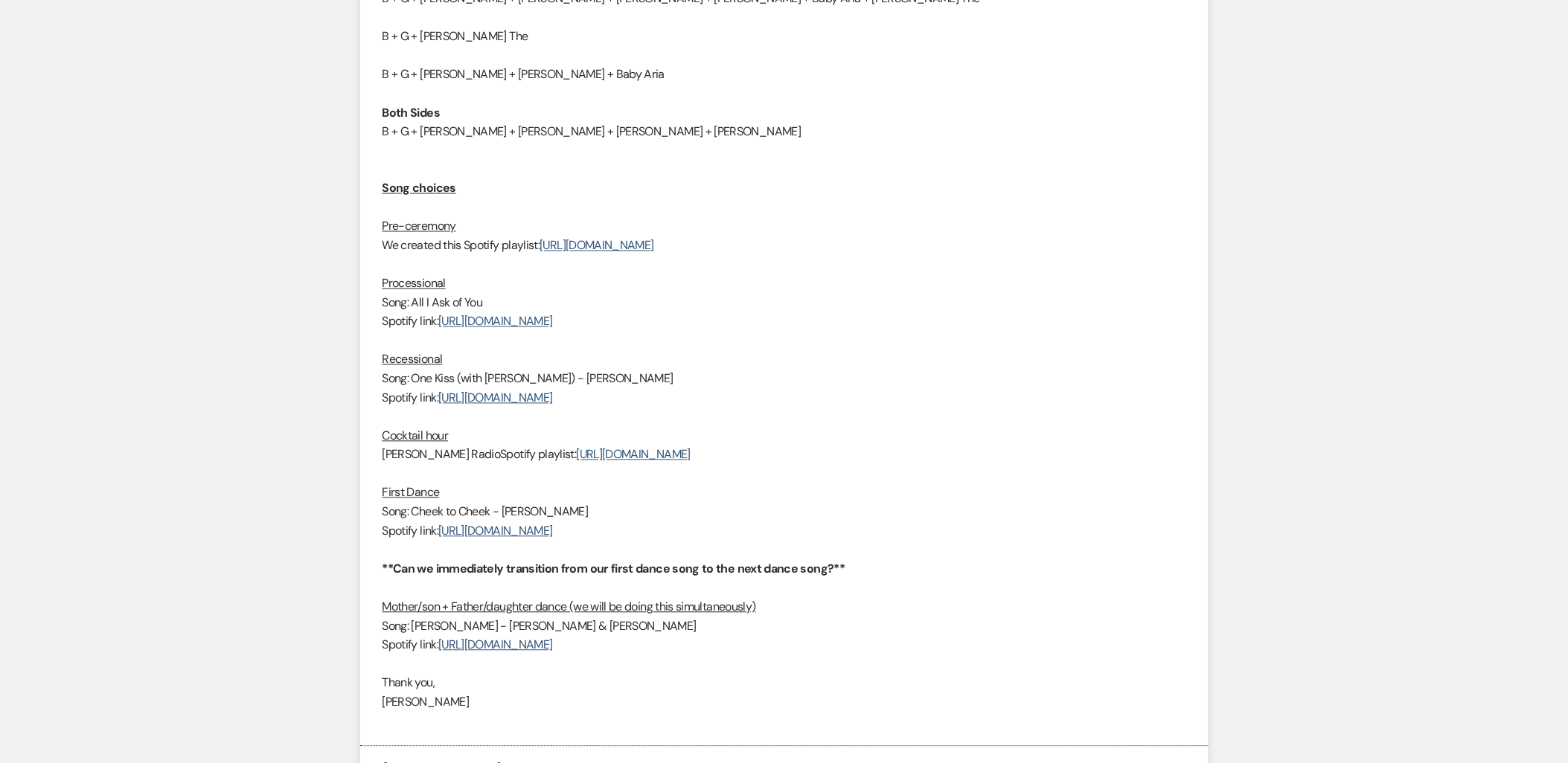
copy div "Recessional Song: One Kiss (with Dua Lipa) - Calvin Harris Spotify link: https:…"
click at [501, 470] on p at bounding box center [784, 474] width 804 height 19
drag, startPoint x: 384, startPoint y: 437, endPoint x: 1037, endPoint y: 466, distance: 653.6
click at [1037, 466] on div "Hi Kathryn! Below are two lists; one is the pre-ceremony shot list and the othe…" at bounding box center [784, 198] width 804 height 1066
copy div "Cocktail hour Frank Sinatra Radio Spotify playlist: https://open.spotify.com/pl…"
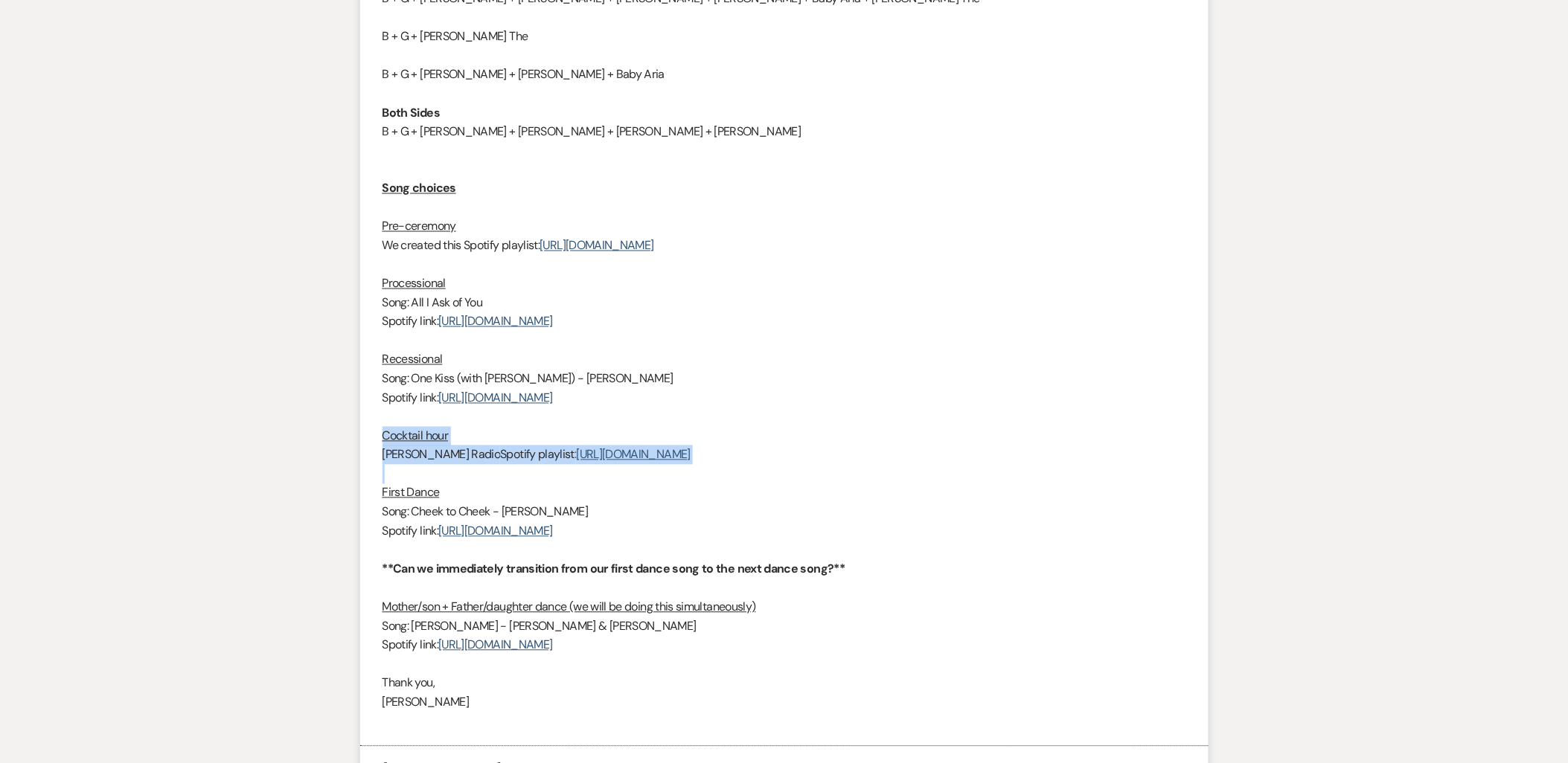
click at [467, 473] on p at bounding box center [784, 474] width 804 height 19
drag, startPoint x: 973, startPoint y: 535, endPoint x: 306, endPoint y: 494, distance: 668.3
click at [306, 494] on div "Messages Tasks Payments Vendors Rental Overview Timeline Docs & Files Contacts …" at bounding box center [784, 722] width 1568 height 2608
copy div "First Dance Song: Cheek to Cheek - Ella Fitzgerald Spotify link: https://open.s…"
click at [1036, 488] on p "First Dance" at bounding box center [784, 493] width 804 height 19
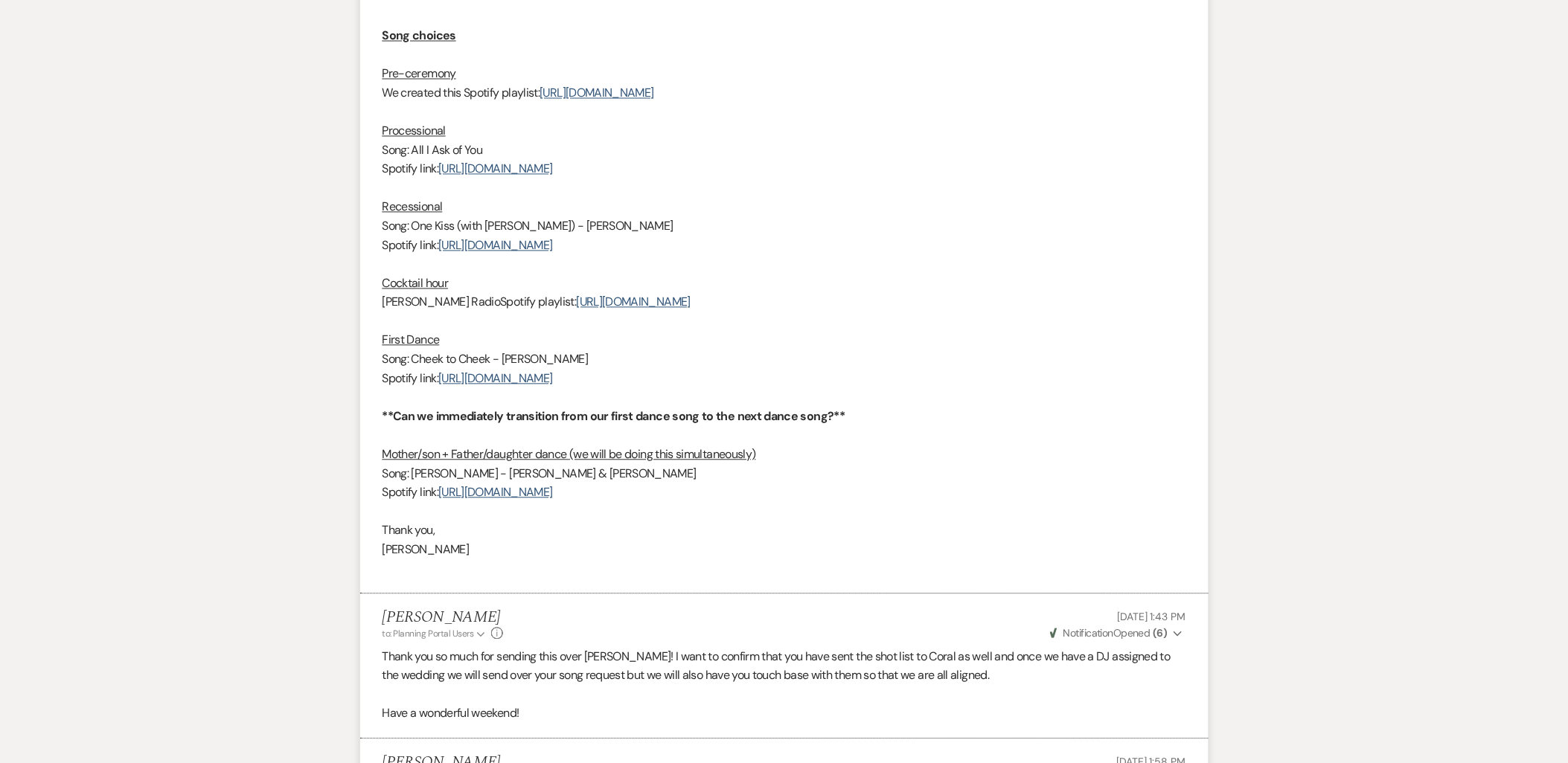
scroll to position [991, 0]
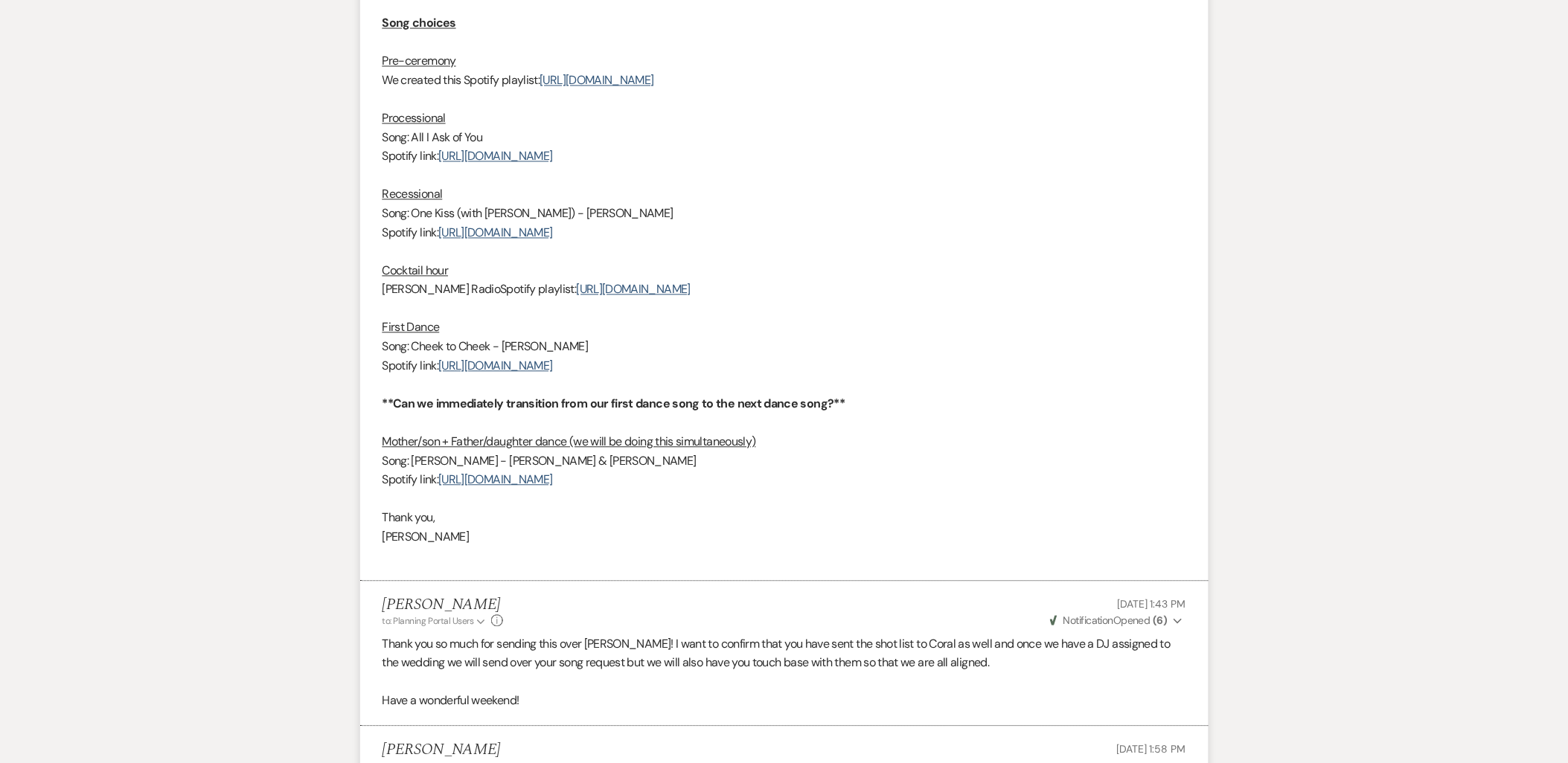
drag, startPoint x: 903, startPoint y: 486, endPoint x: 313, endPoint y: 466, distance: 590.3
click at [313, 466] on div "Messages Tasks Payments Vendors Rental Overview Timeline Docs & Files Contacts …" at bounding box center [784, 556] width 1568 height 2608
copy div "Song: Sara Smile - Daryl Hall & John Oates Spotify link: https://open.spotify.c…"
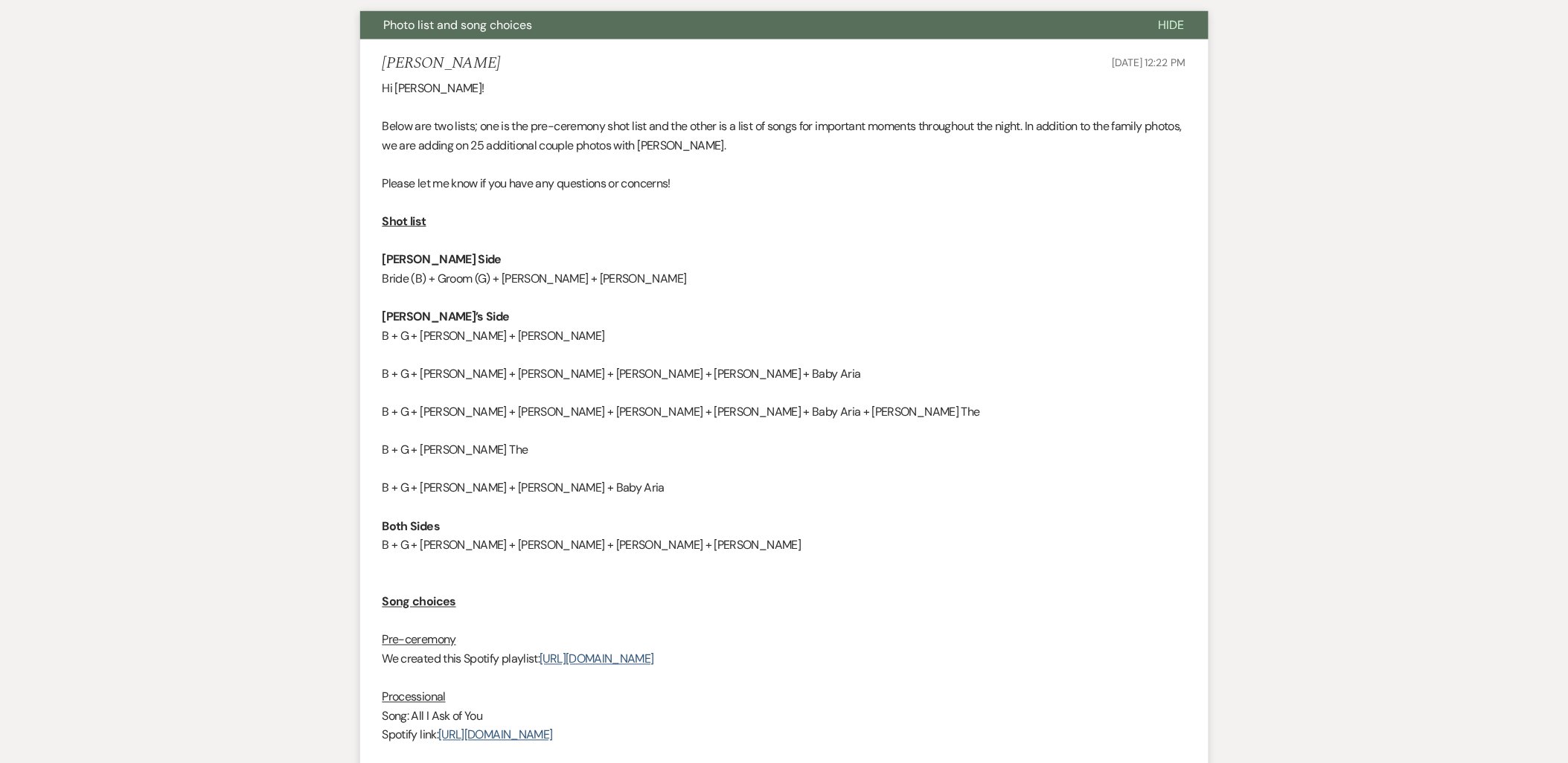
scroll to position [0, 0]
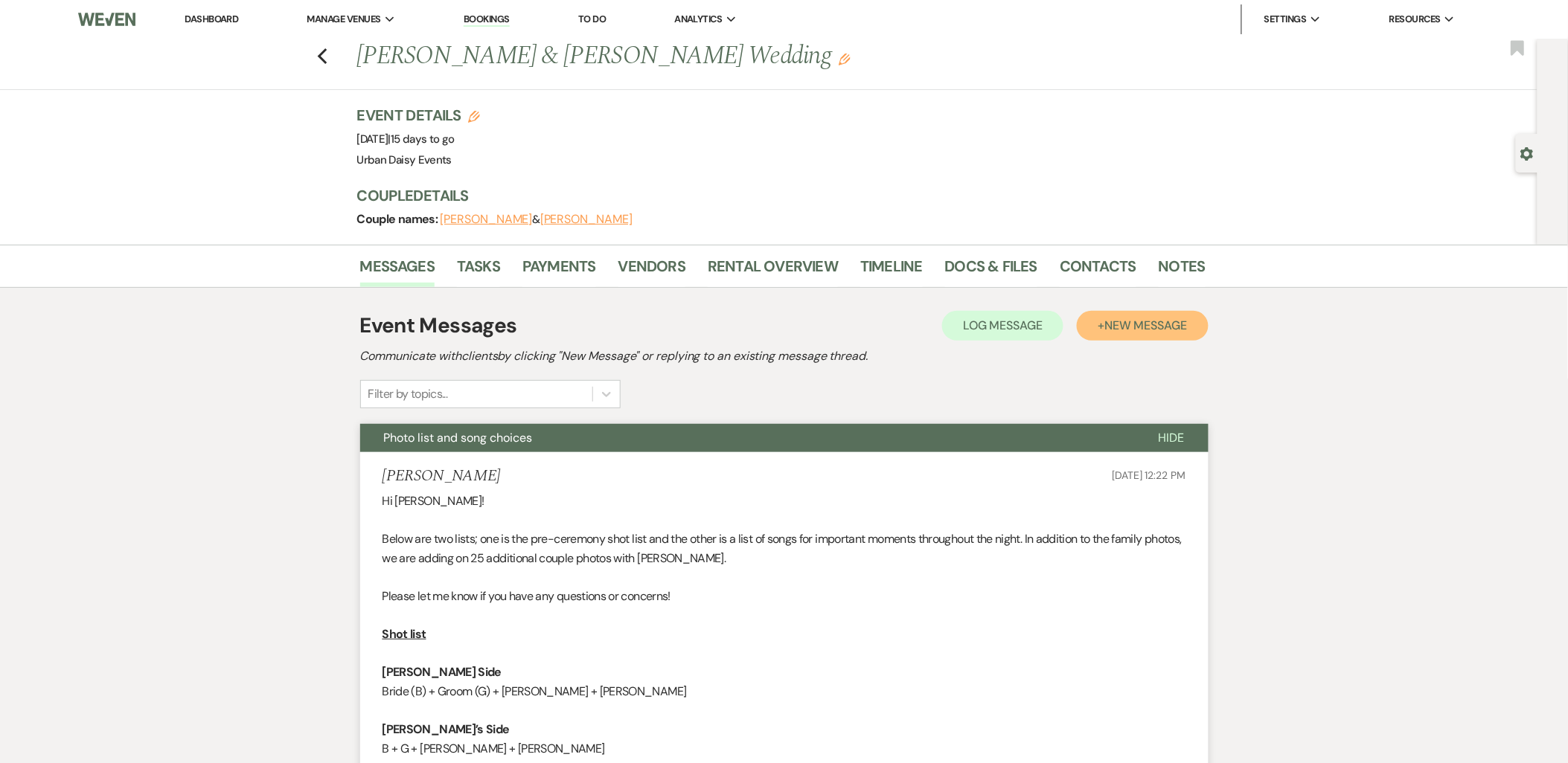
click at [1188, 325] on button "+ New Message" at bounding box center [1142, 325] width 131 height 30
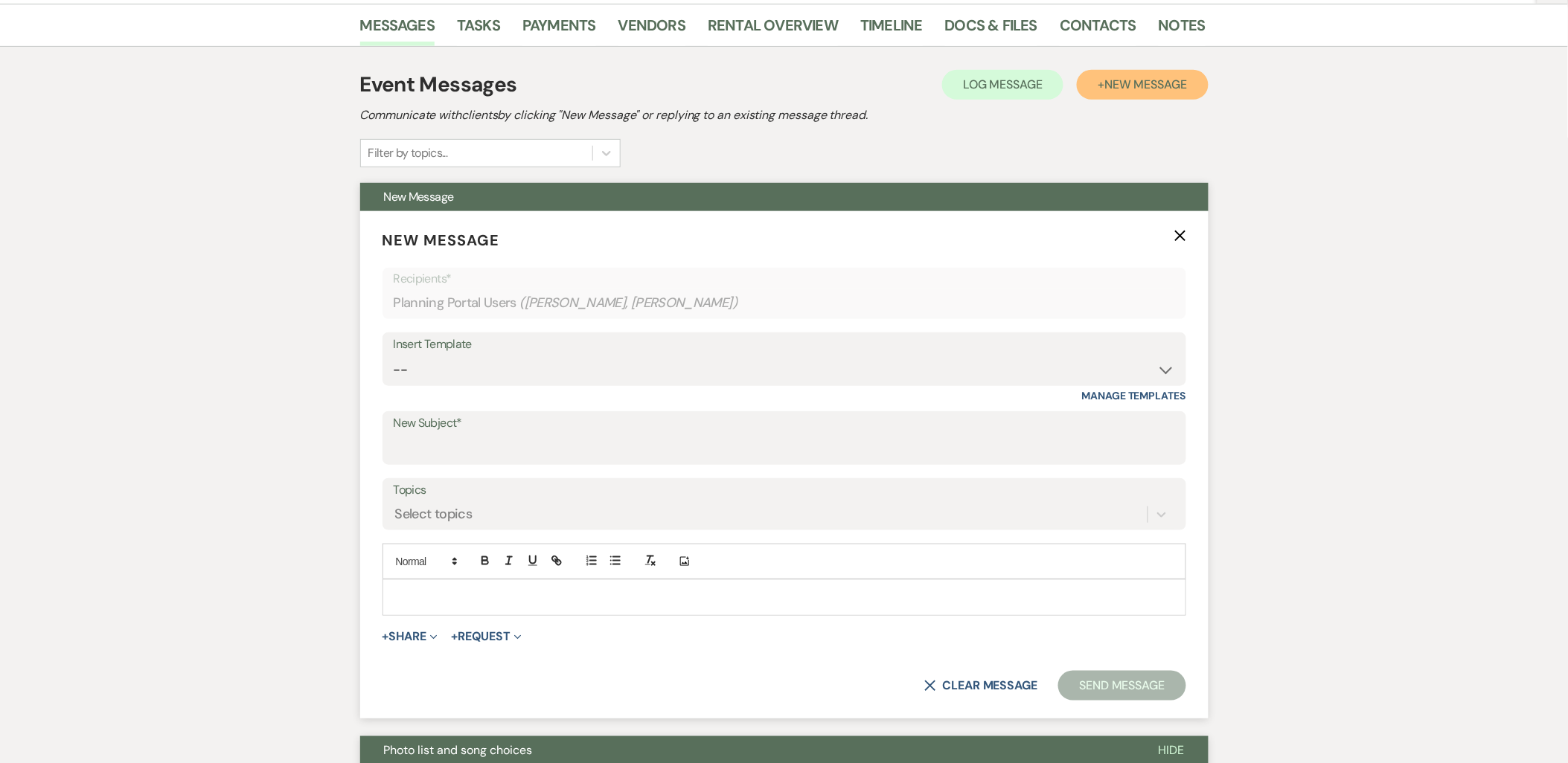
scroll to position [248, 0]
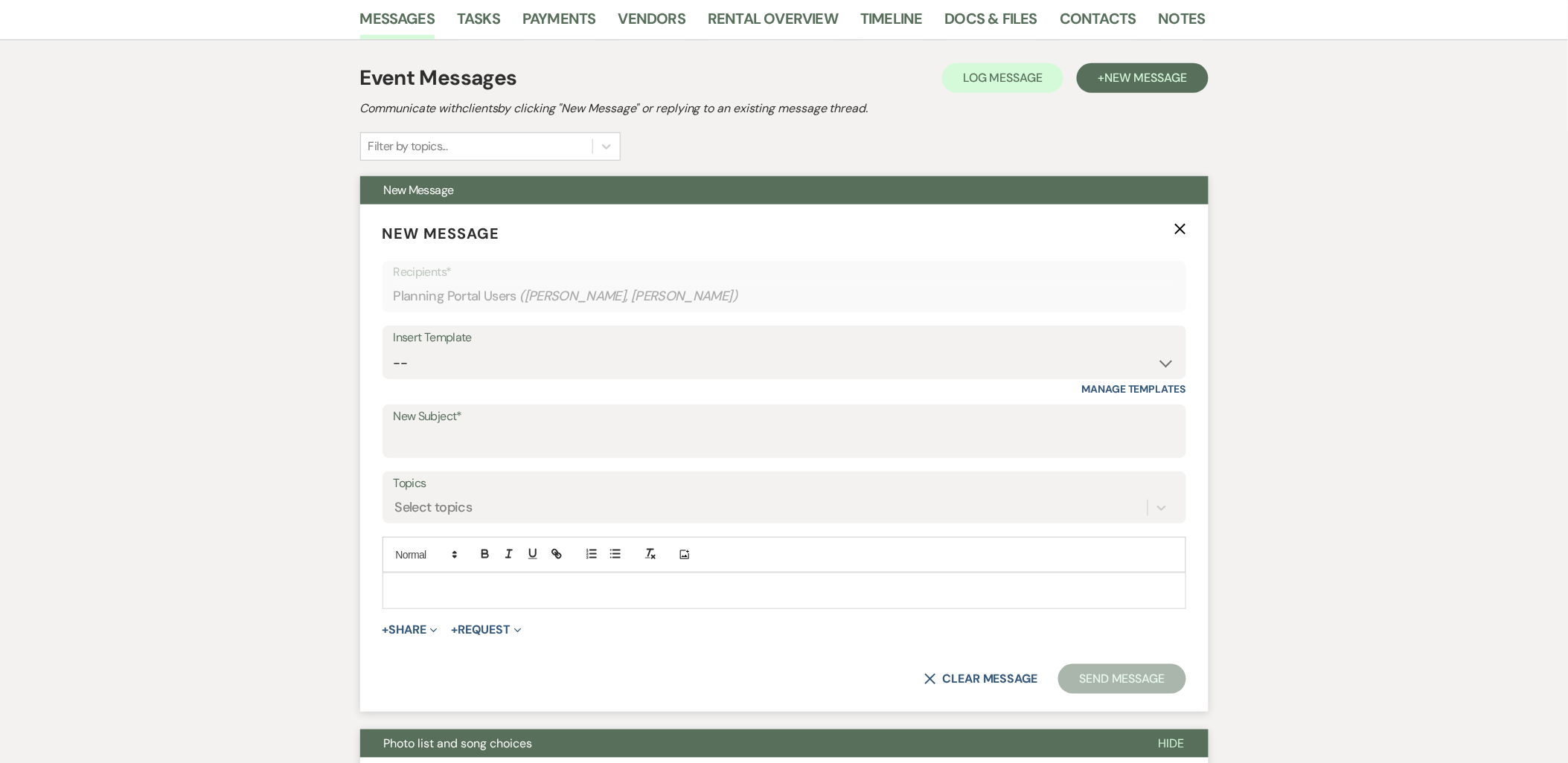
click at [504, 573] on div at bounding box center [784, 590] width 802 height 35
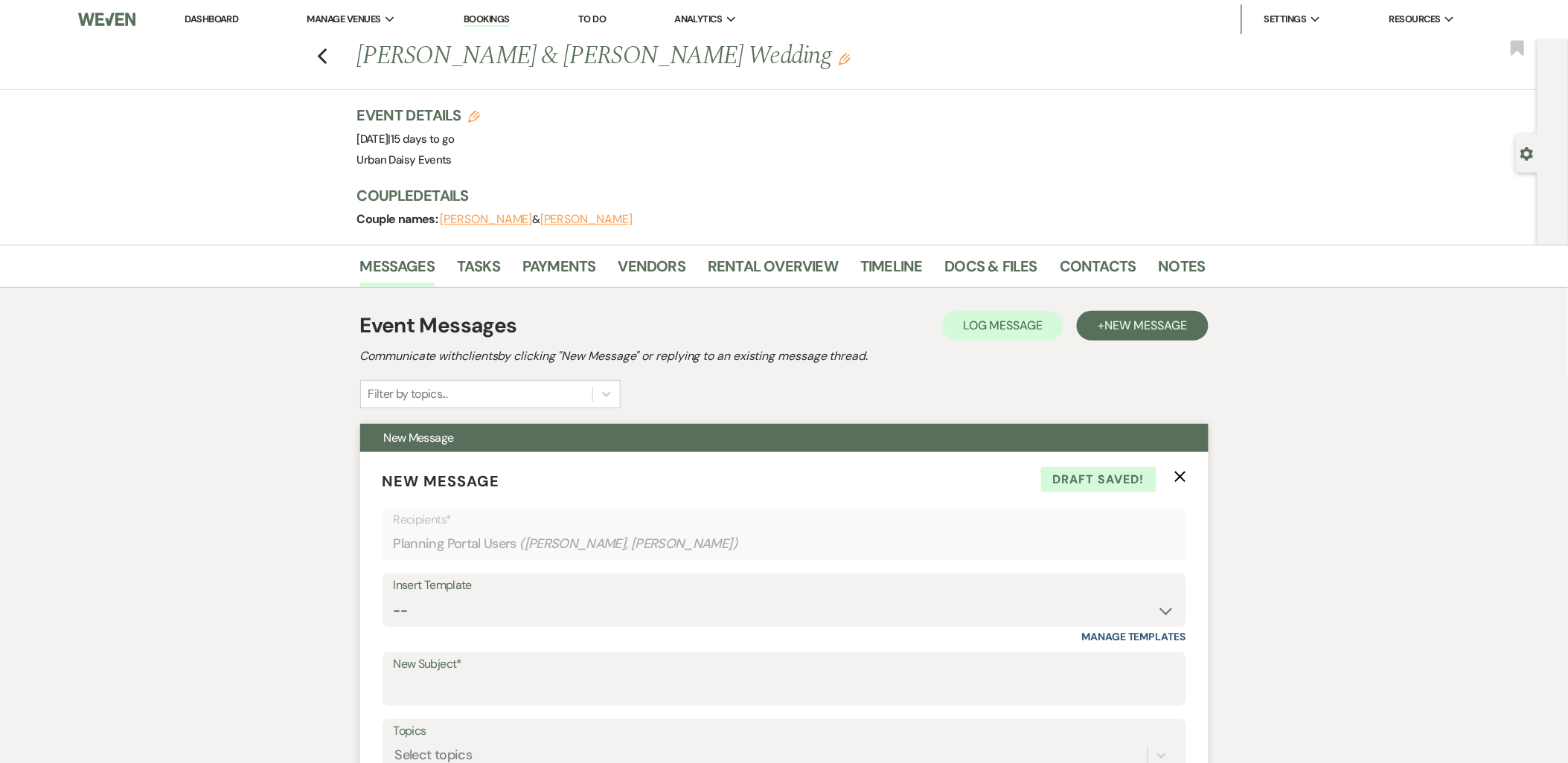
scroll to position [413, 0]
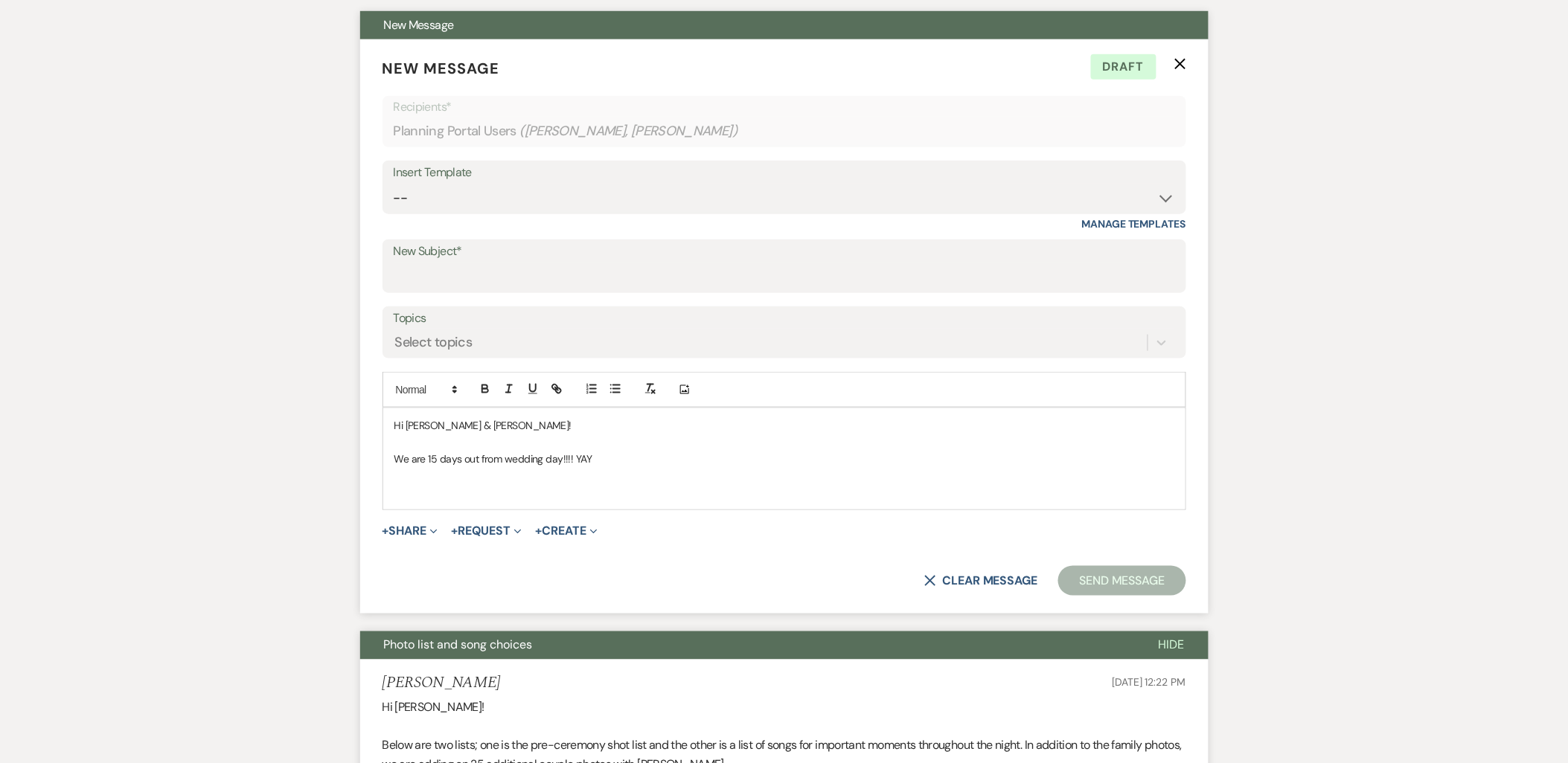
click at [457, 494] on p at bounding box center [784, 492] width 780 height 16
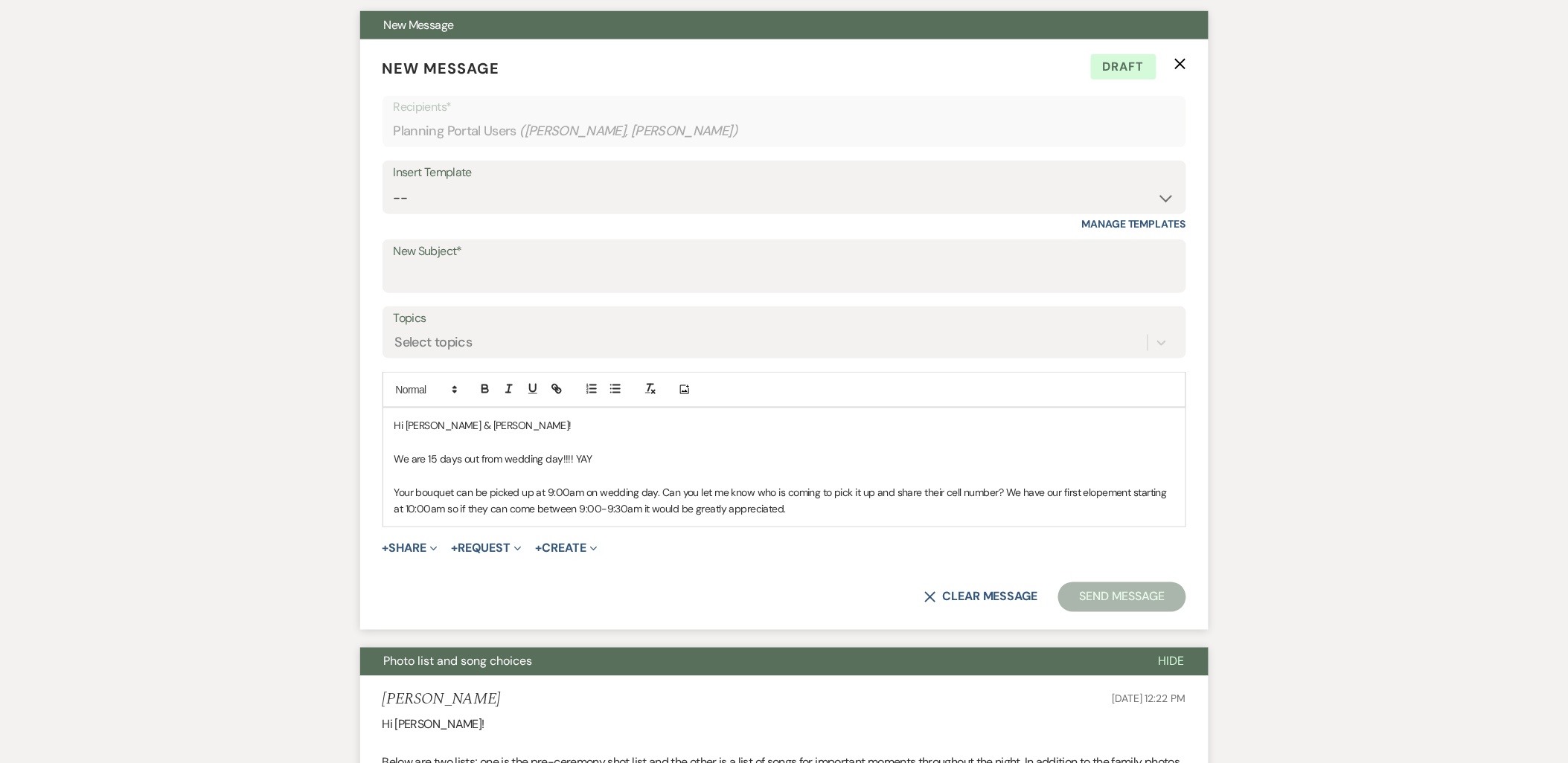
click at [823, 515] on p "Your bouquet can be picked up at 9:00am on wedding day. Can you let me know who…" at bounding box center [784, 501] width 780 height 34
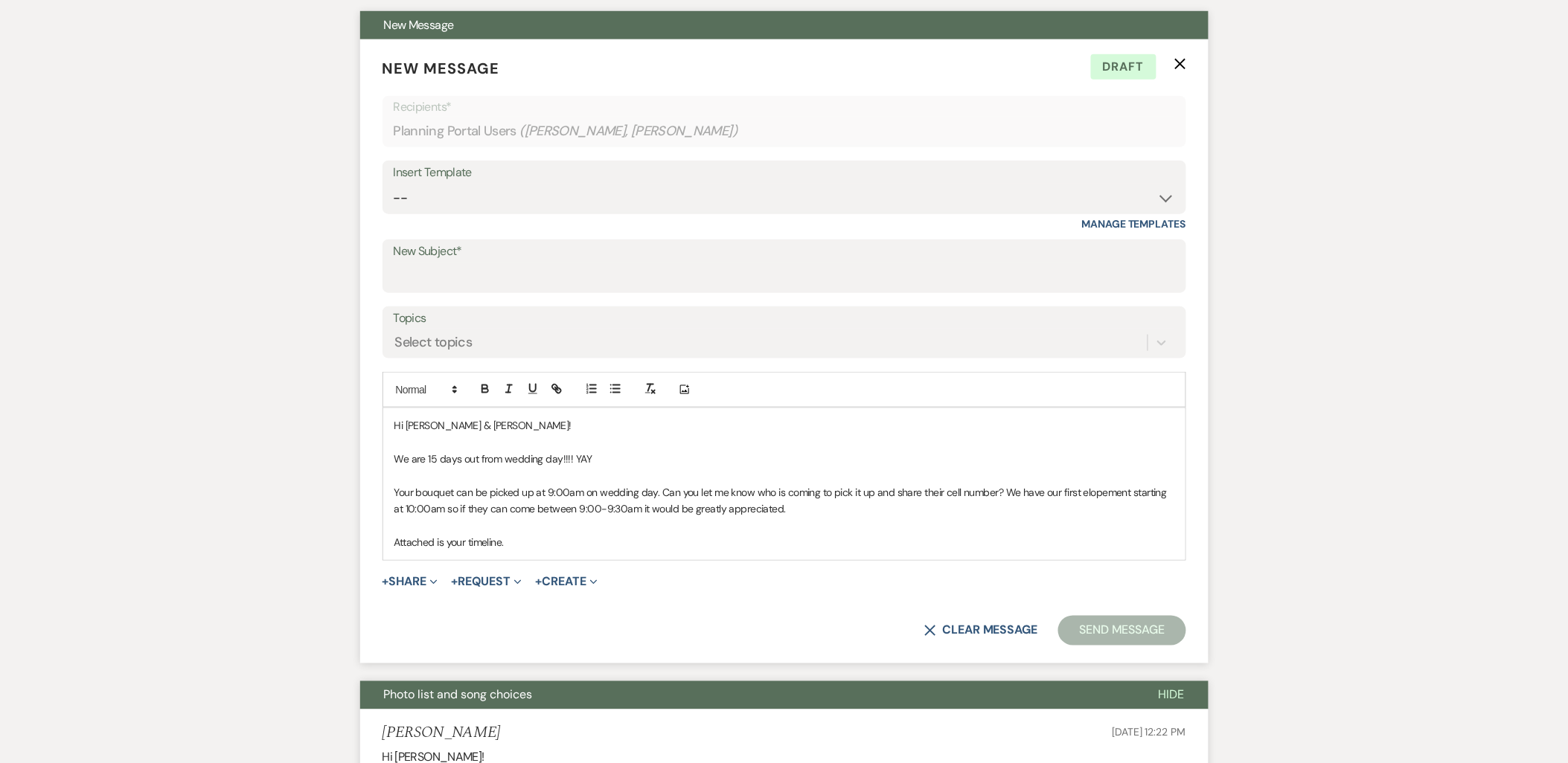
click at [555, 554] on div "Hi Sarah & Graham! We are 15 days out from wedding day!!!! YAY Your bouquet can…" at bounding box center [784, 483] width 802 height 151
click at [1173, 541] on div "Hi Sarah & Graham! We are 15 days out from wedding day!!!! YAY Your bouquet can…" at bounding box center [784, 483] width 802 height 151
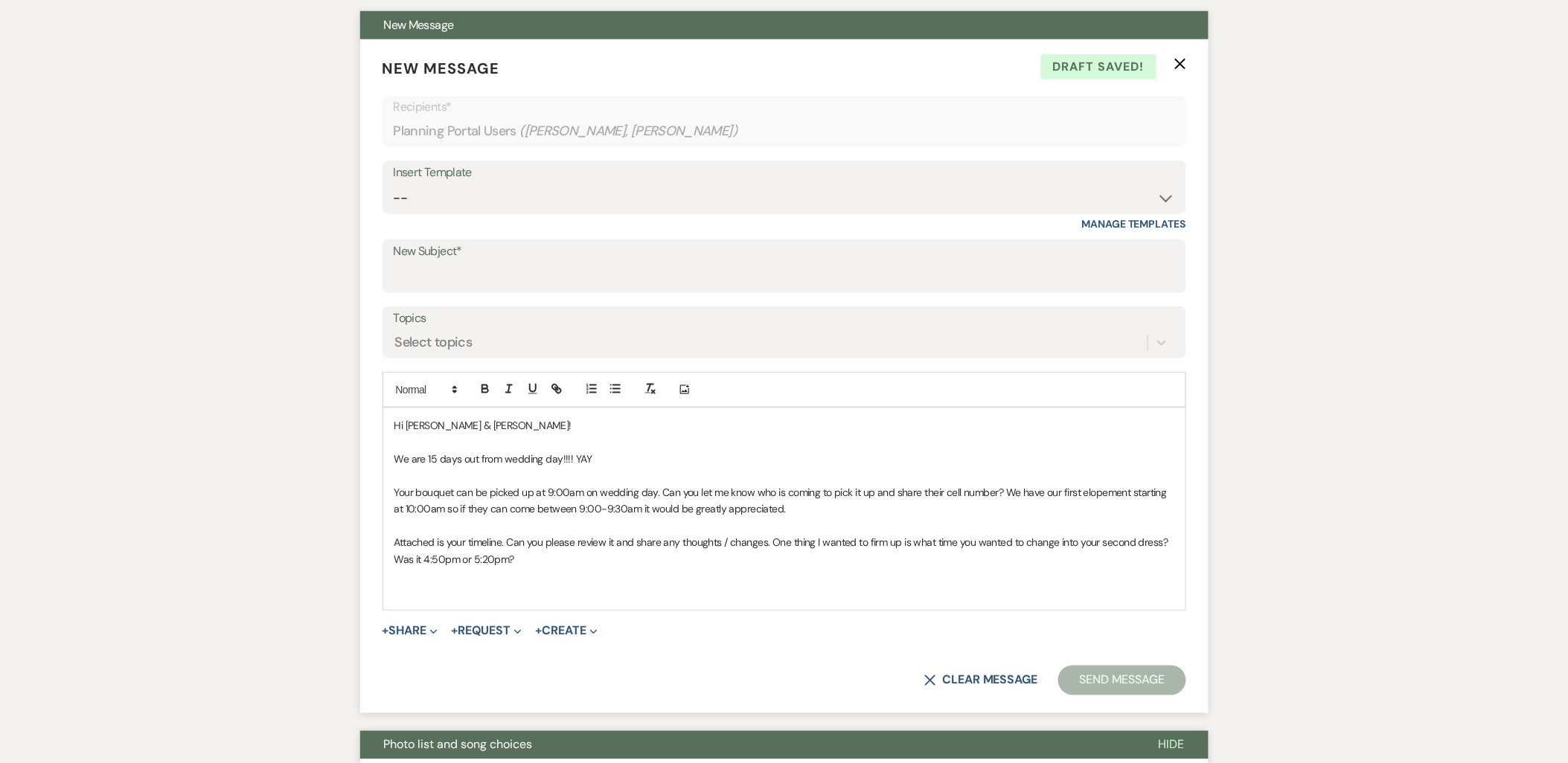
click at [515, 597] on p at bounding box center [784, 592] width 780 height 16
click at [560, 567] on p at bounding box center [784, 575] width 780 height 16
click at [551, 555] on p "Attached is your timeline. Can you please review it and share any thoughts / ch…" at bounding box center [784, 551] width 780 height 34
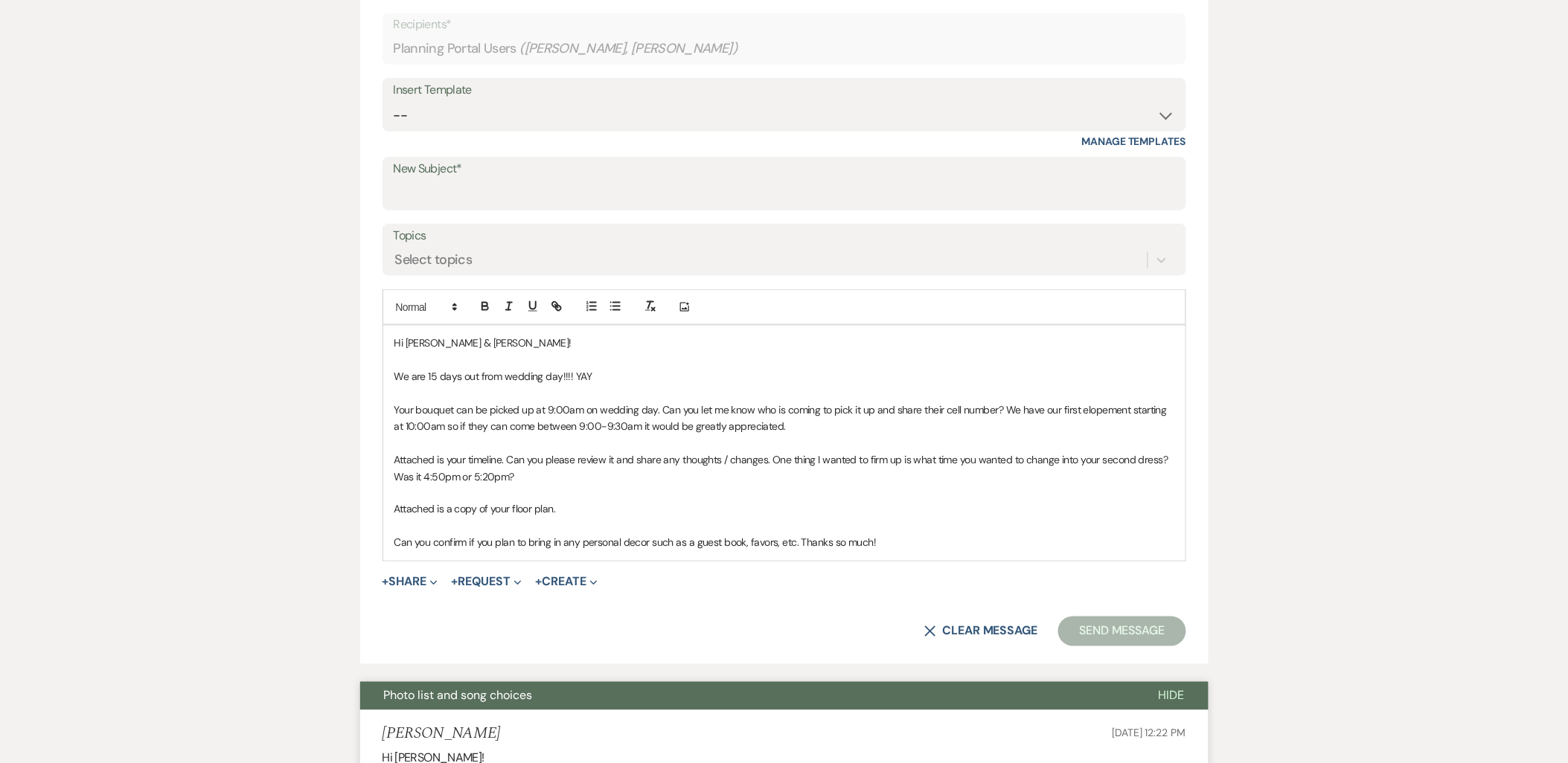
scroll to position [660, 0]
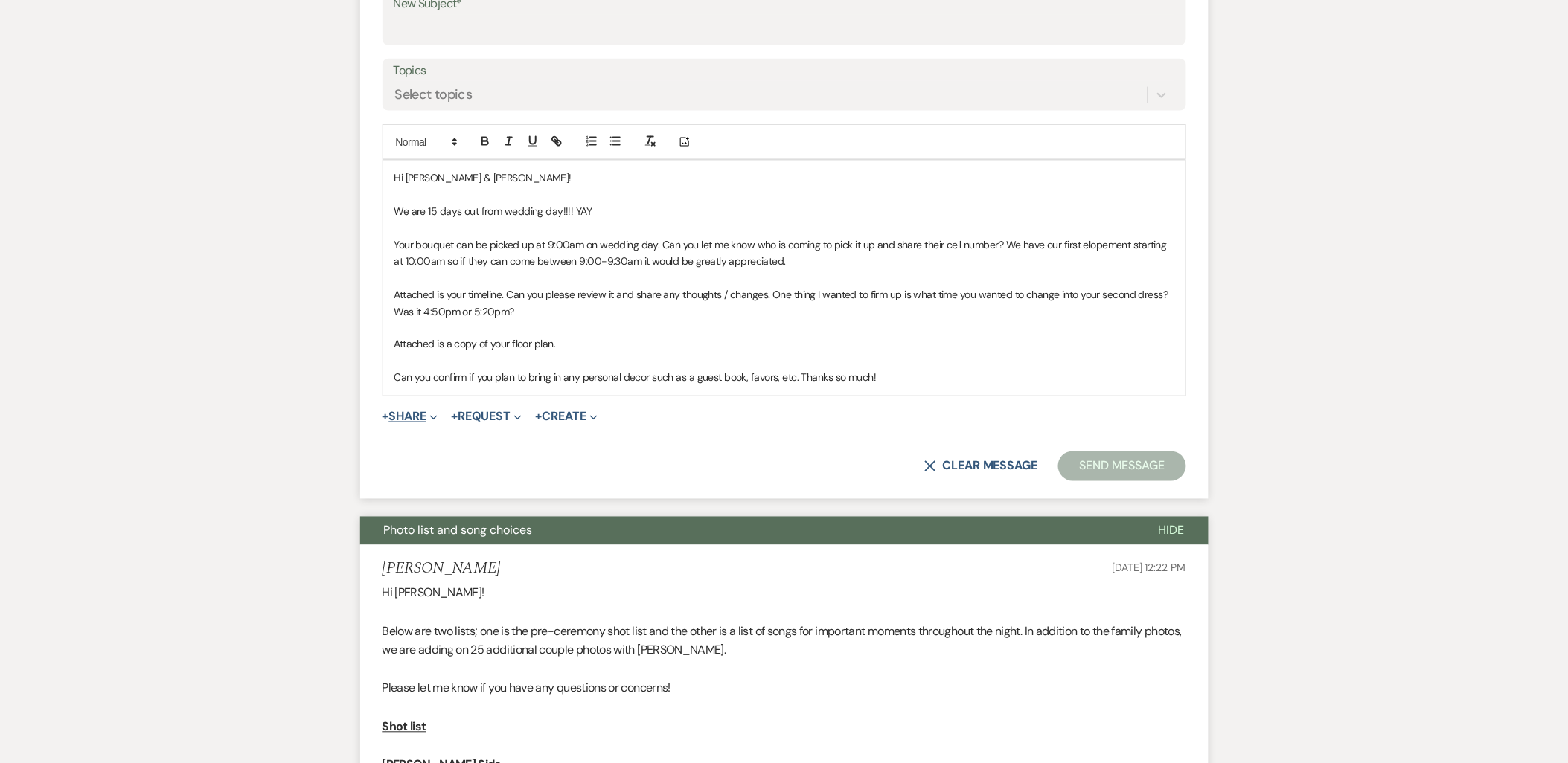
click at [389, 420] on span "+" at bounding box center [386, 417] width 7 height 12
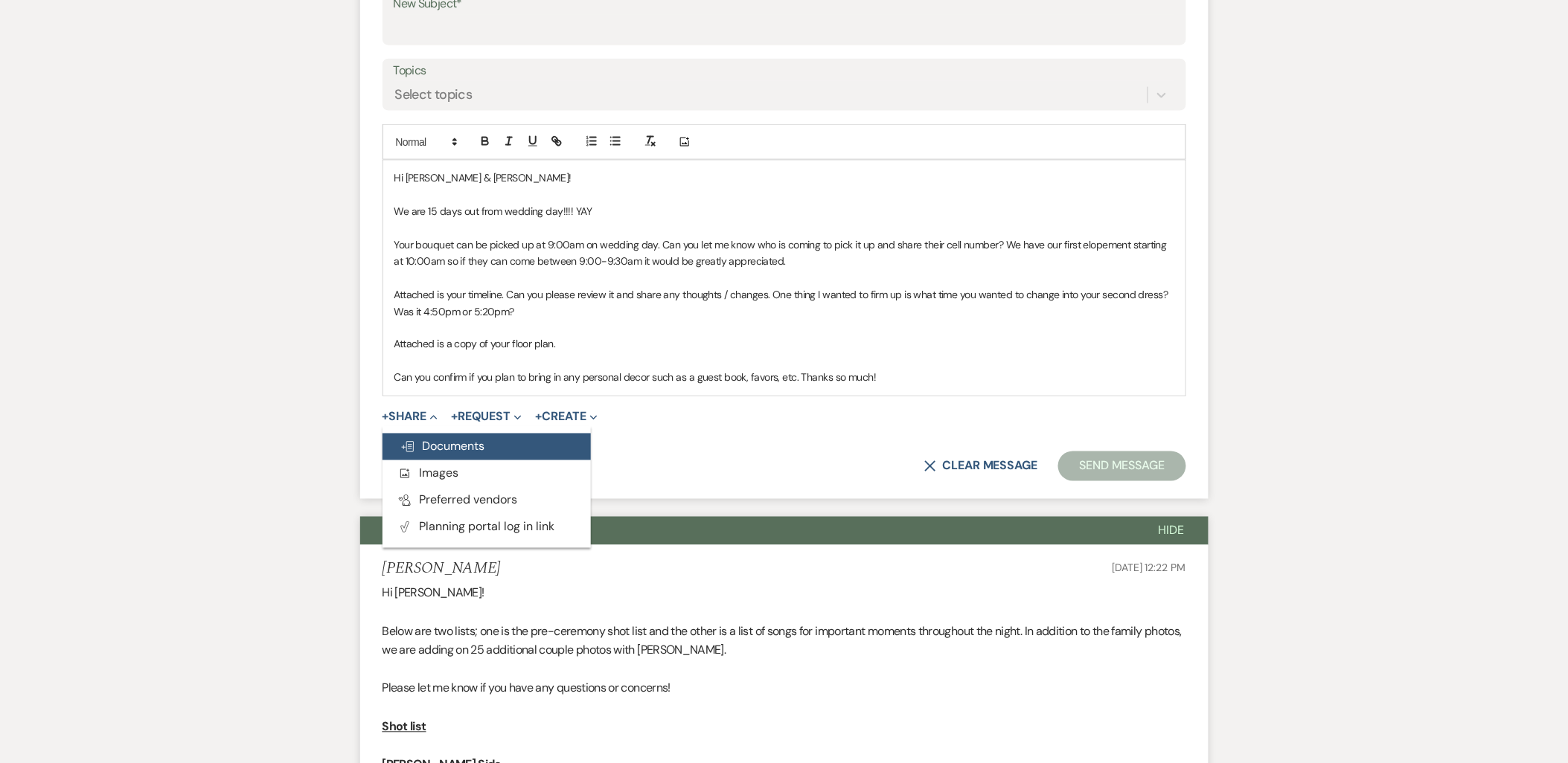
click at [398, 447] on button "Doc Upload Documents" at bounding box center [487, 447] width 208 height 27
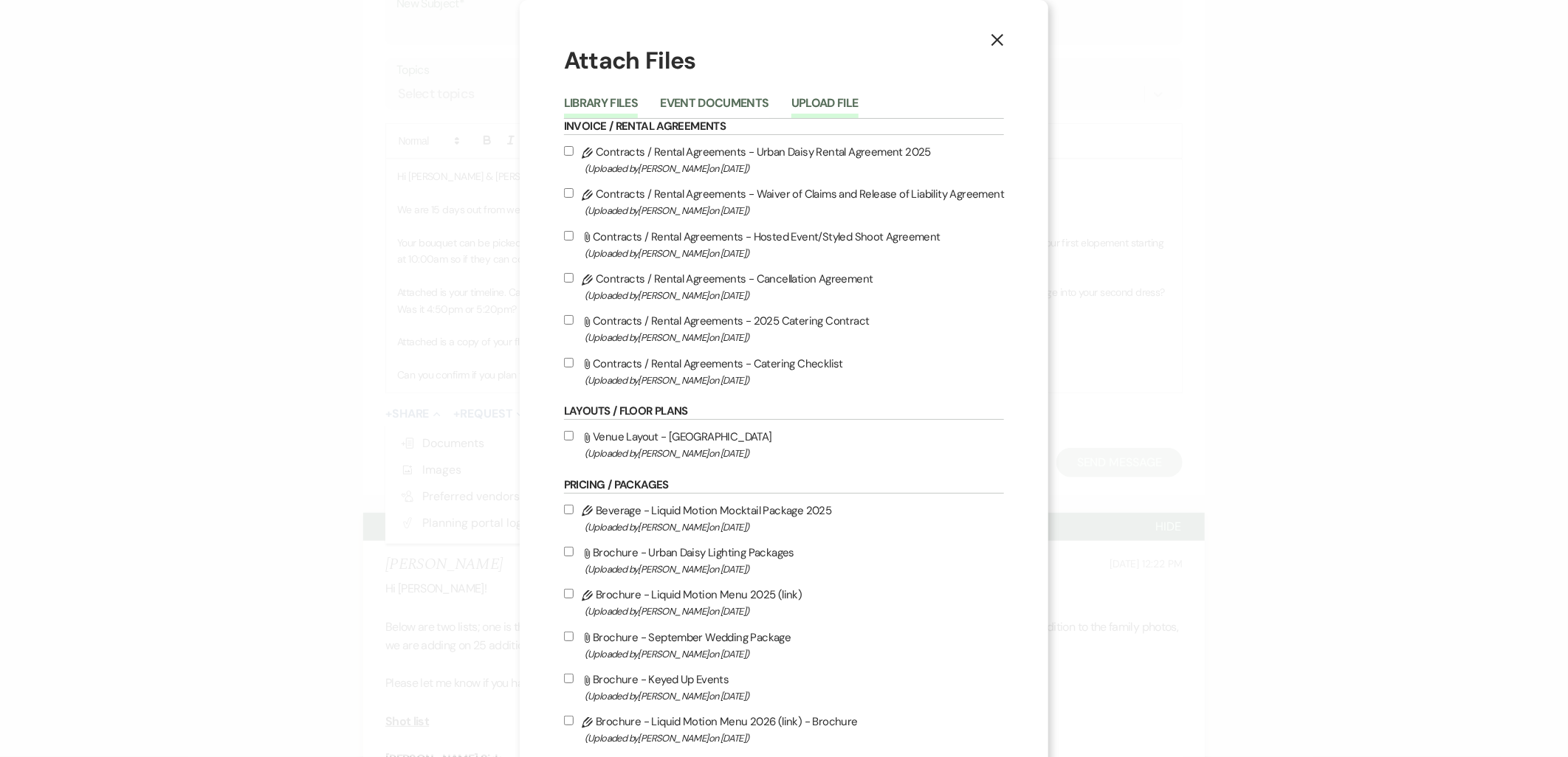
click at [848, 98] on button "Upload File" at bounding box center [825, 107] width 67 height 21
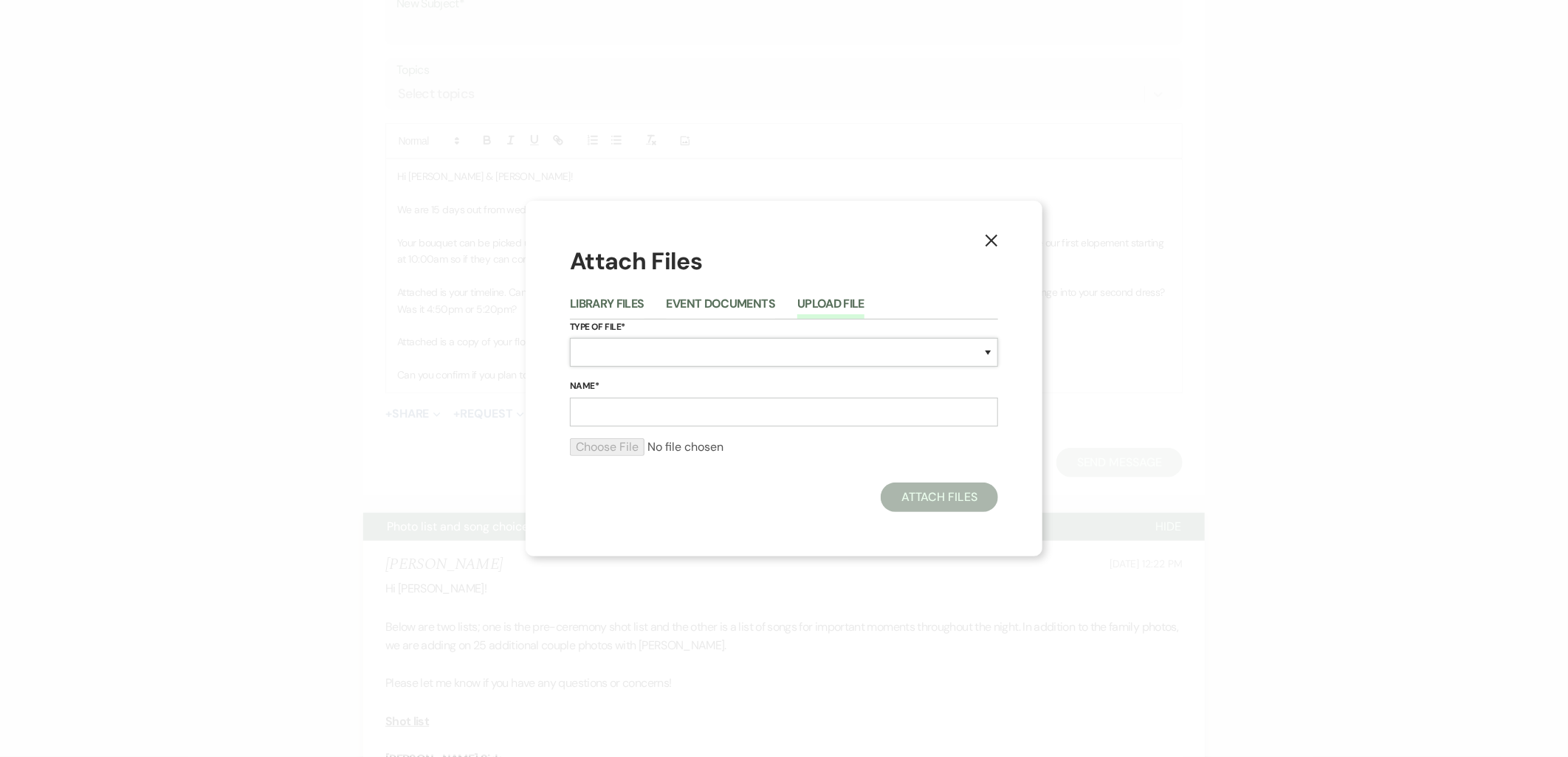
click at [793, 345] on select "Special Event Insurance Vendor Certificate of Insurance Contracts / Rental Agre…" at bounding box center [784, 352] width 428 height 28
select select "24"
click at [570, 338] on select "Special Event Insurance Vendor Certificate of Insurance Contracts / Rental Agre…" at bounding box center [784, 352] width 428 height 28
click at [705, 423] on input "Name*" at bounding box center [784, 412] width 428 height 28
type input "floor plan"
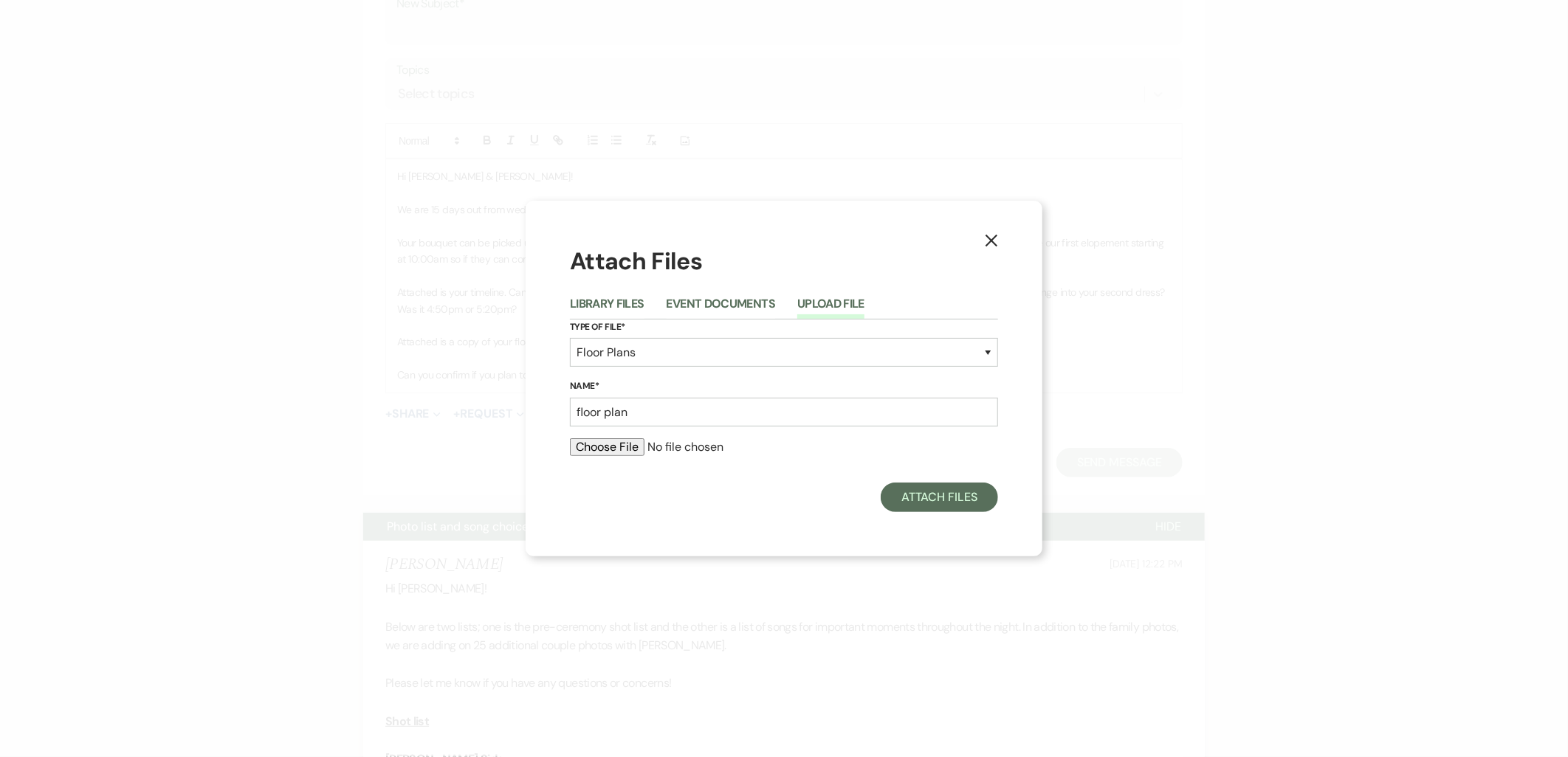
click at [632, 444] on input "file" at bounding box center [784, 447] width 428 height 18
type input "C:\fakepath\S&G.pdf"
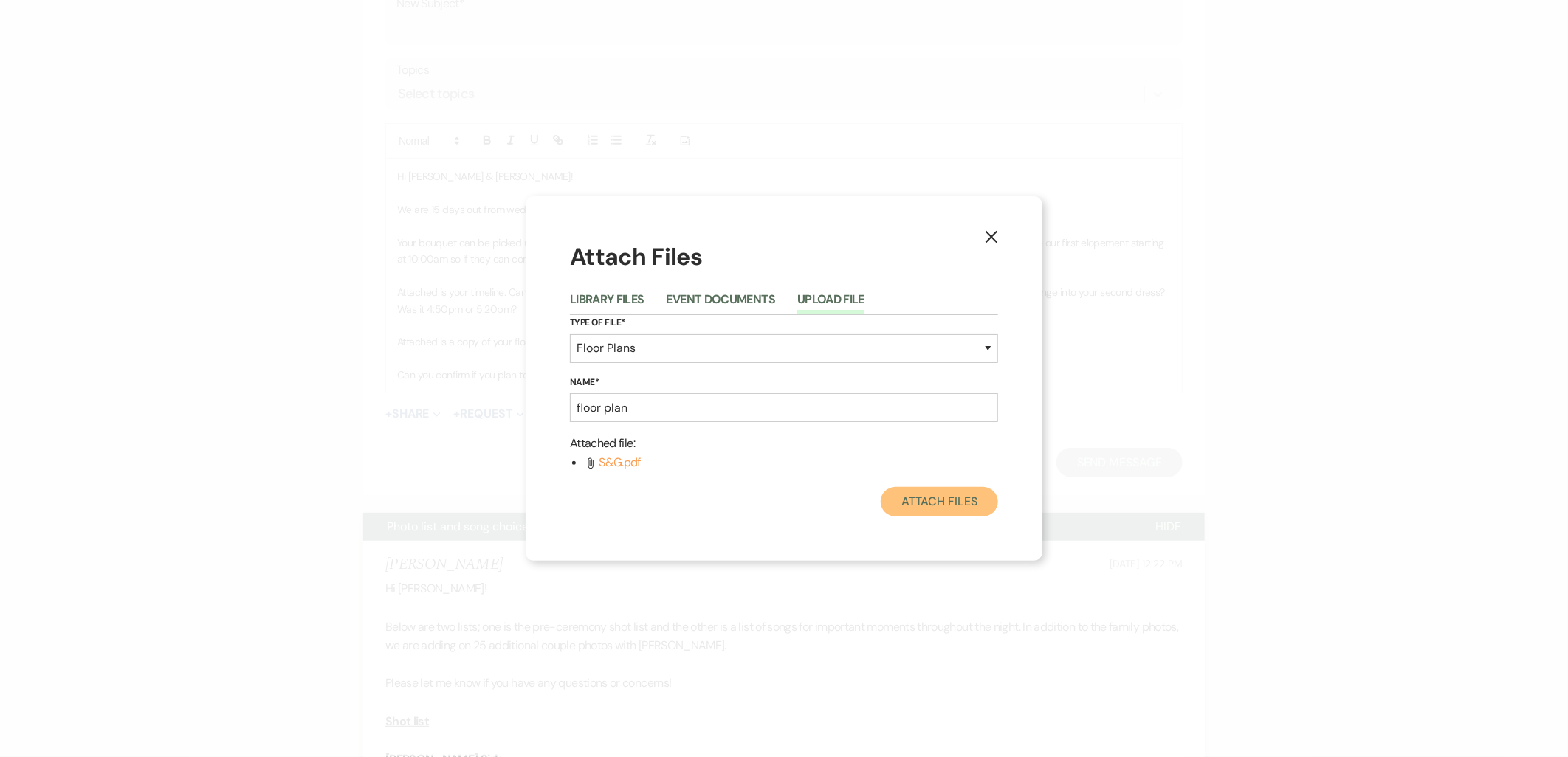
click at [904, 495] on button "Attach Files" at bounding box center [940, 501] width 117 height 29
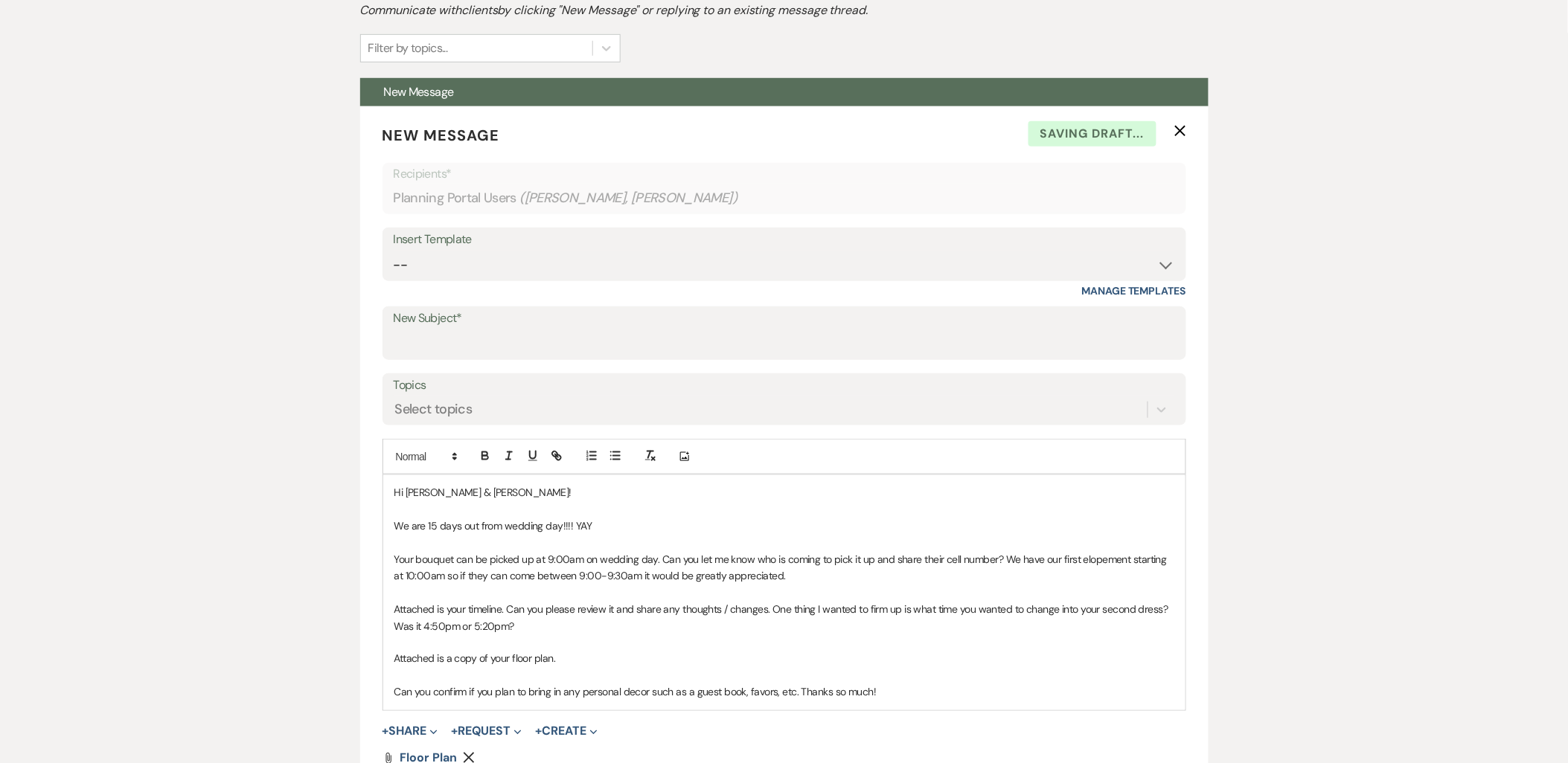
scroll to position [330, 0]
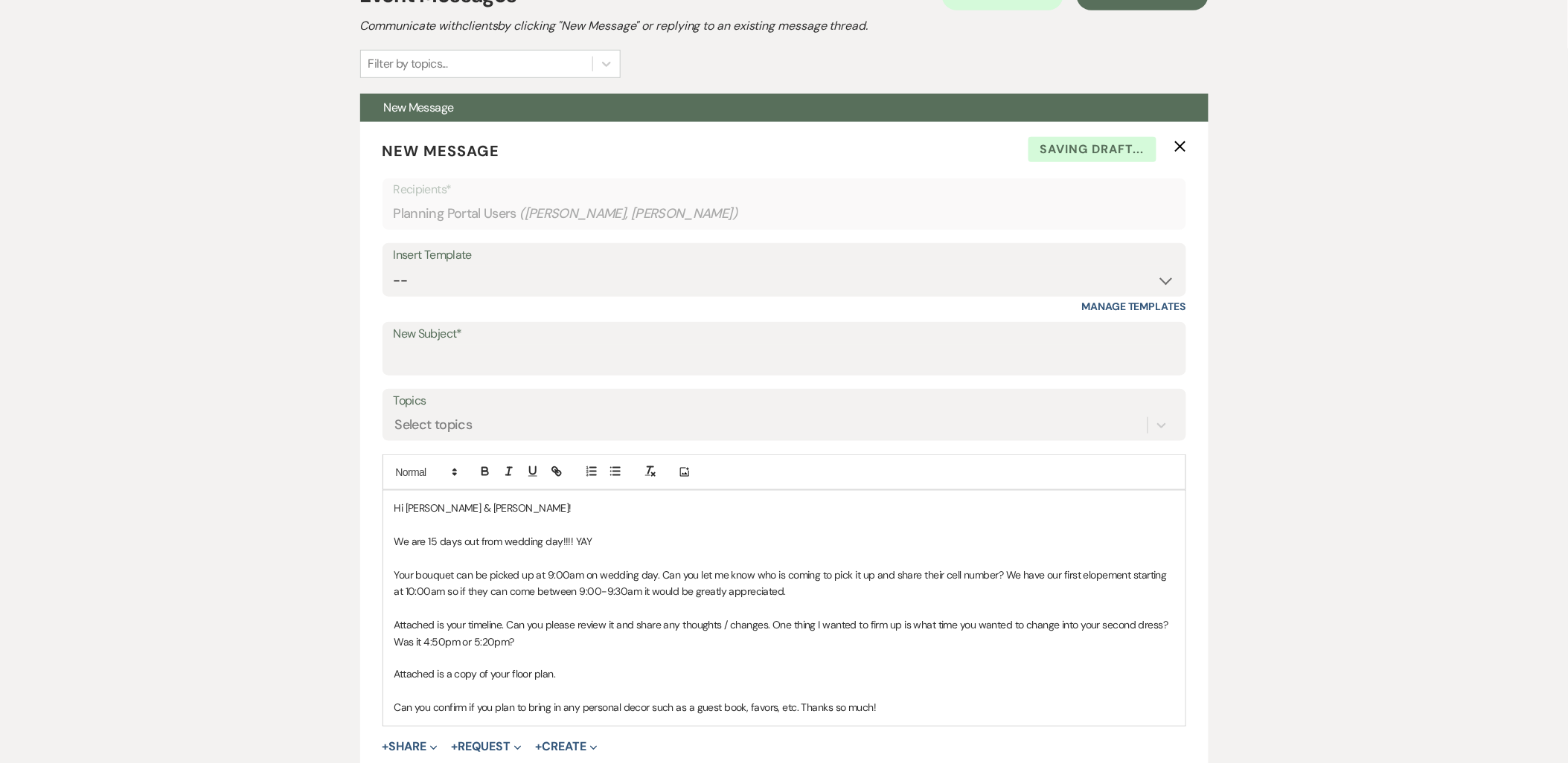
click at [598, 529] on p at bounding box center [784, 524] width 780 height 16
click at [598, 537] on p "We are 15 days out from wedding day!!!! YAY" at bounding box center [784, 541] width 780 height 16
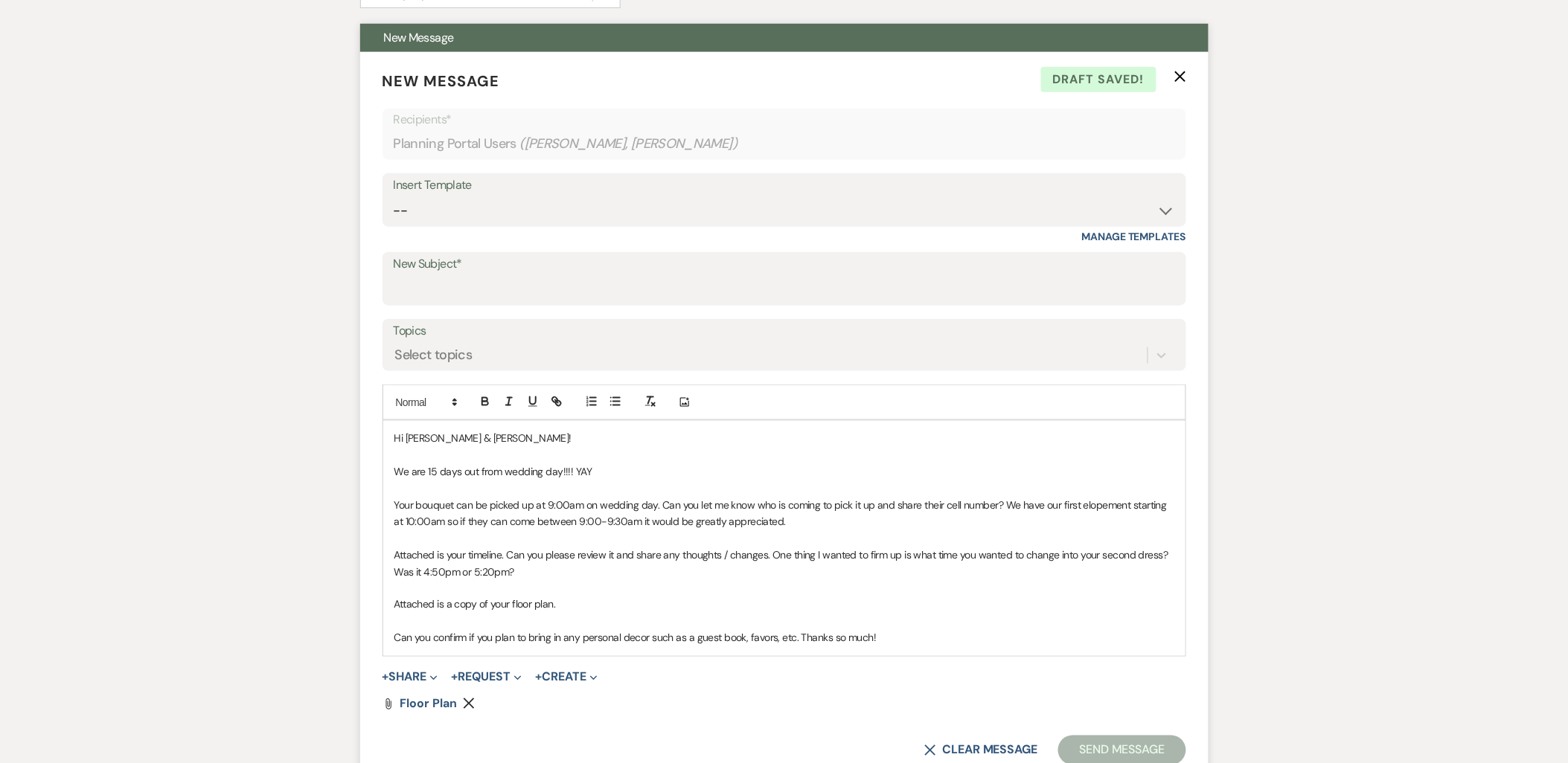
scroll to position [496, 0]
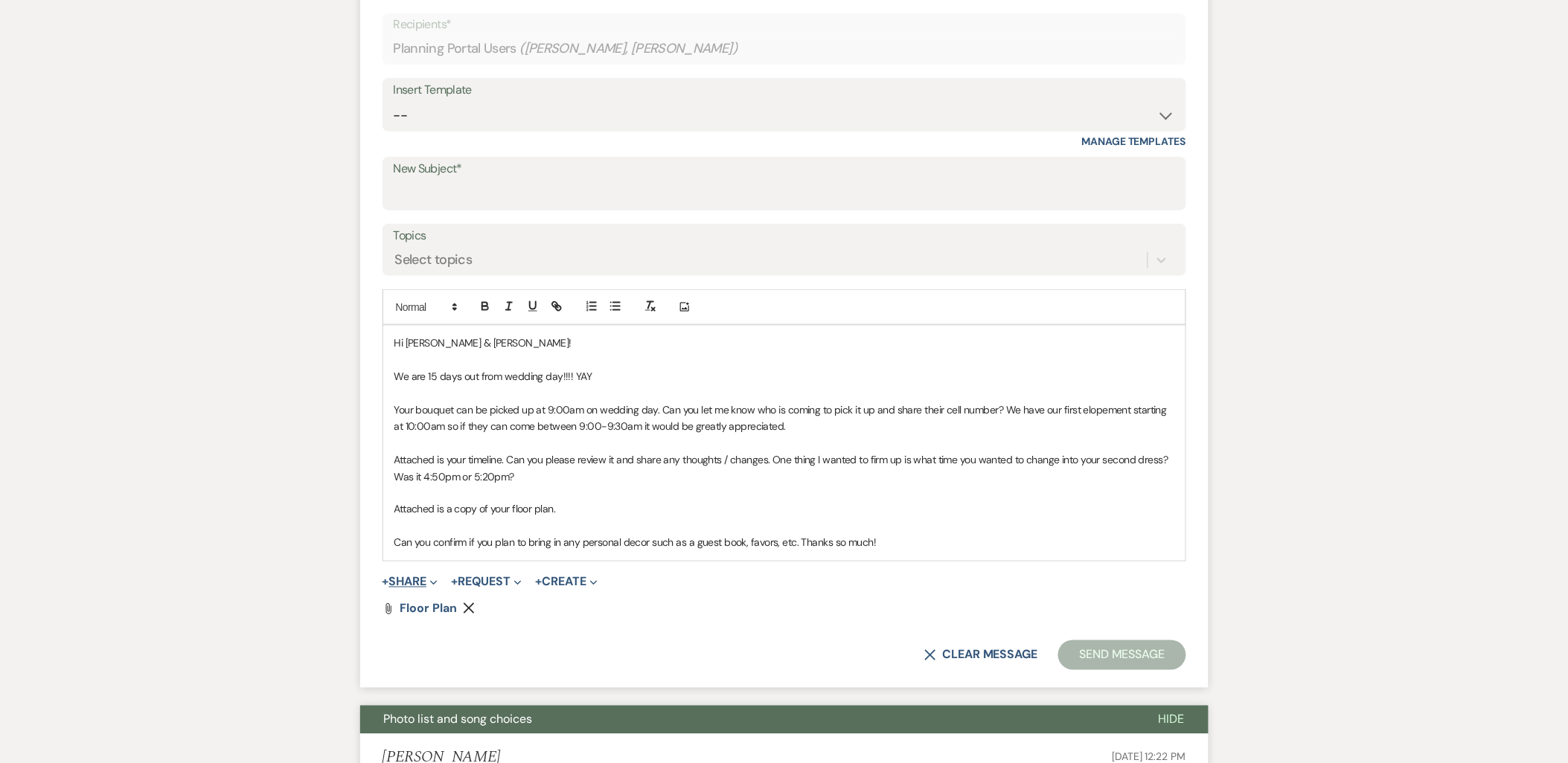
click at [407, 577] on button "+ Share Expand" at bounding box center [411, 583] width 56 height 12
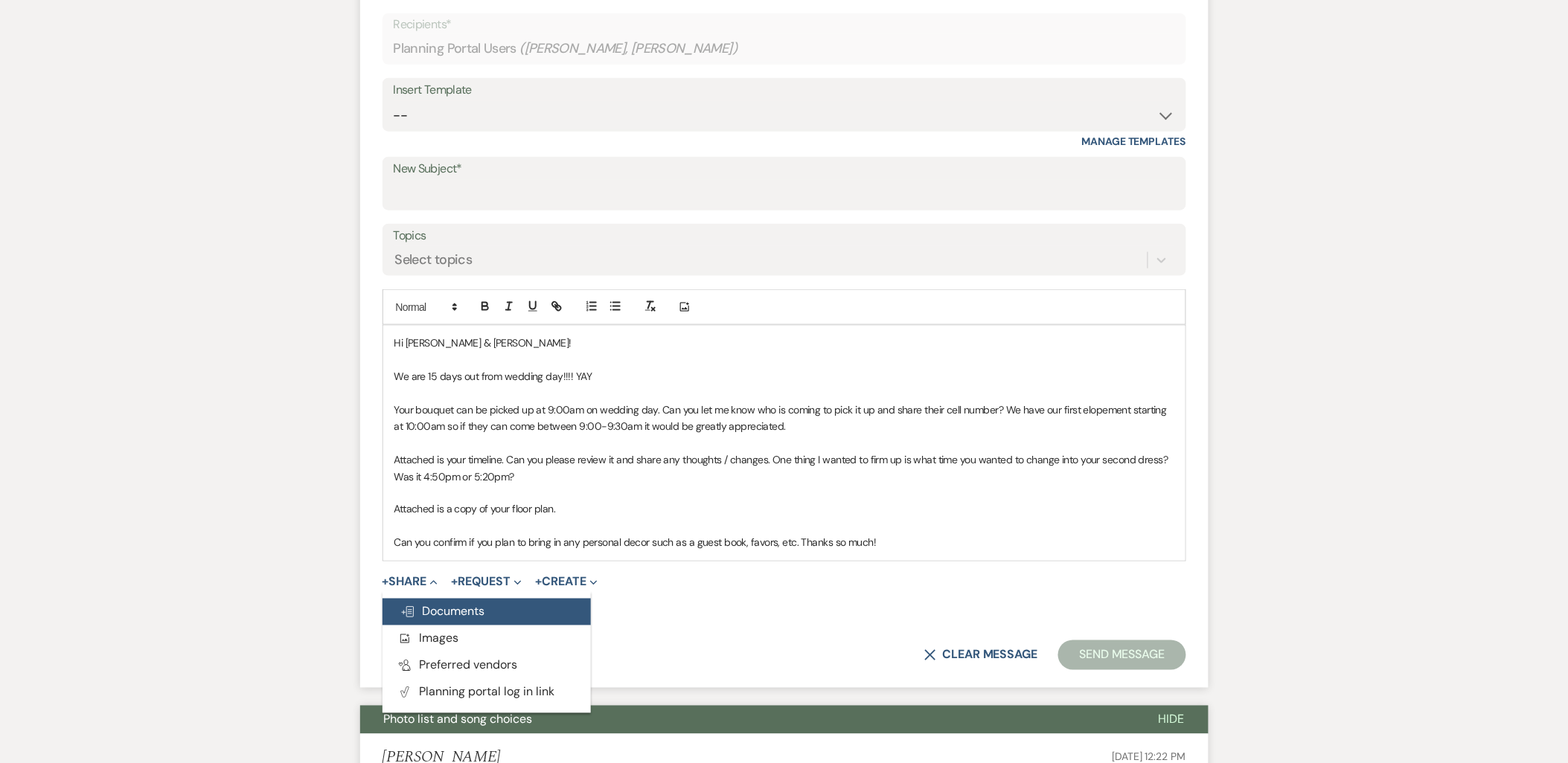
click at [400, 599] on button "Doc Upload Documents" at bounding box center [487, 612] width 208 height 27
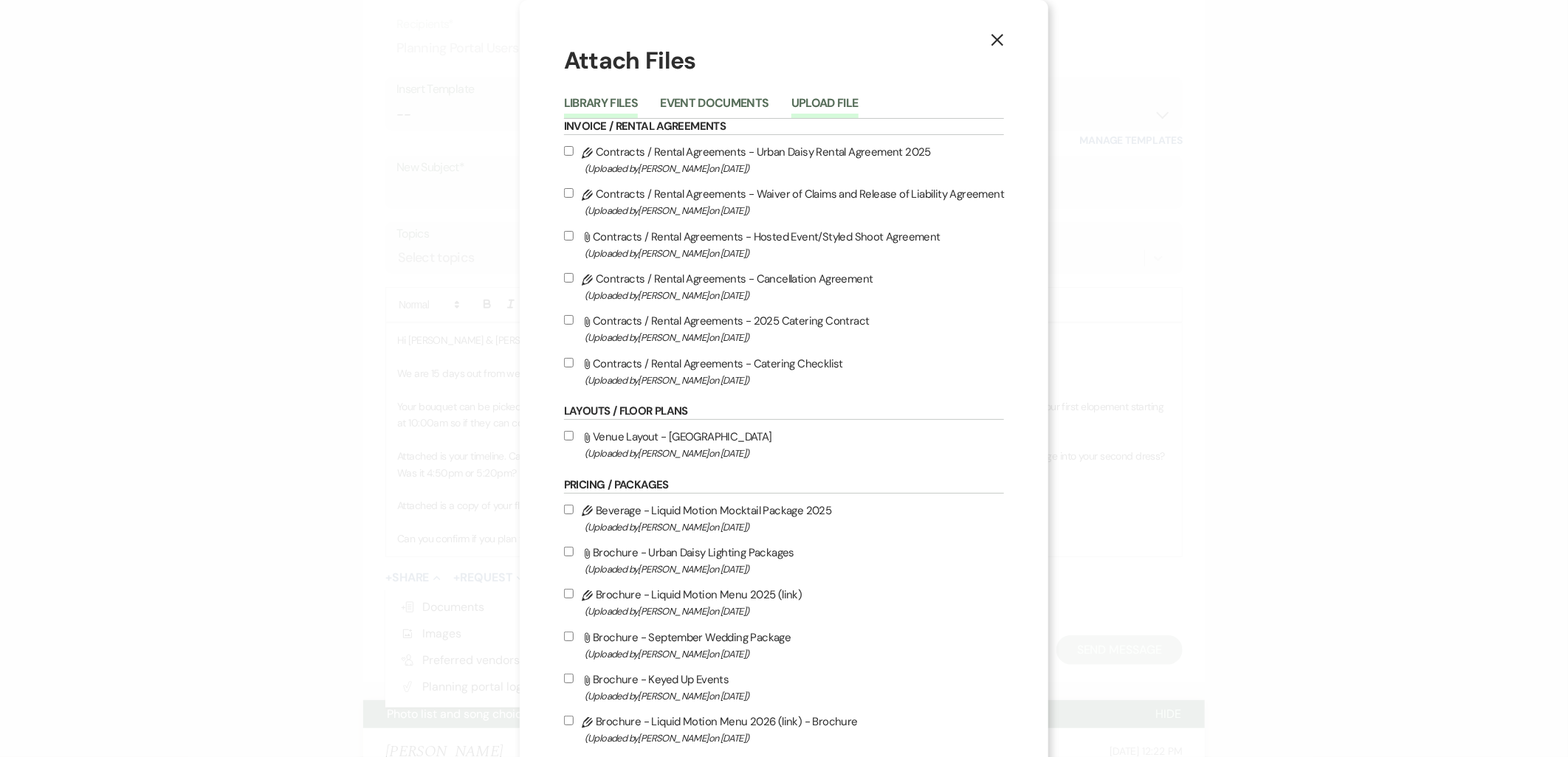
click at [810, 101] on button "Upload File" at bounding box center [825, 107] width 67 height 21
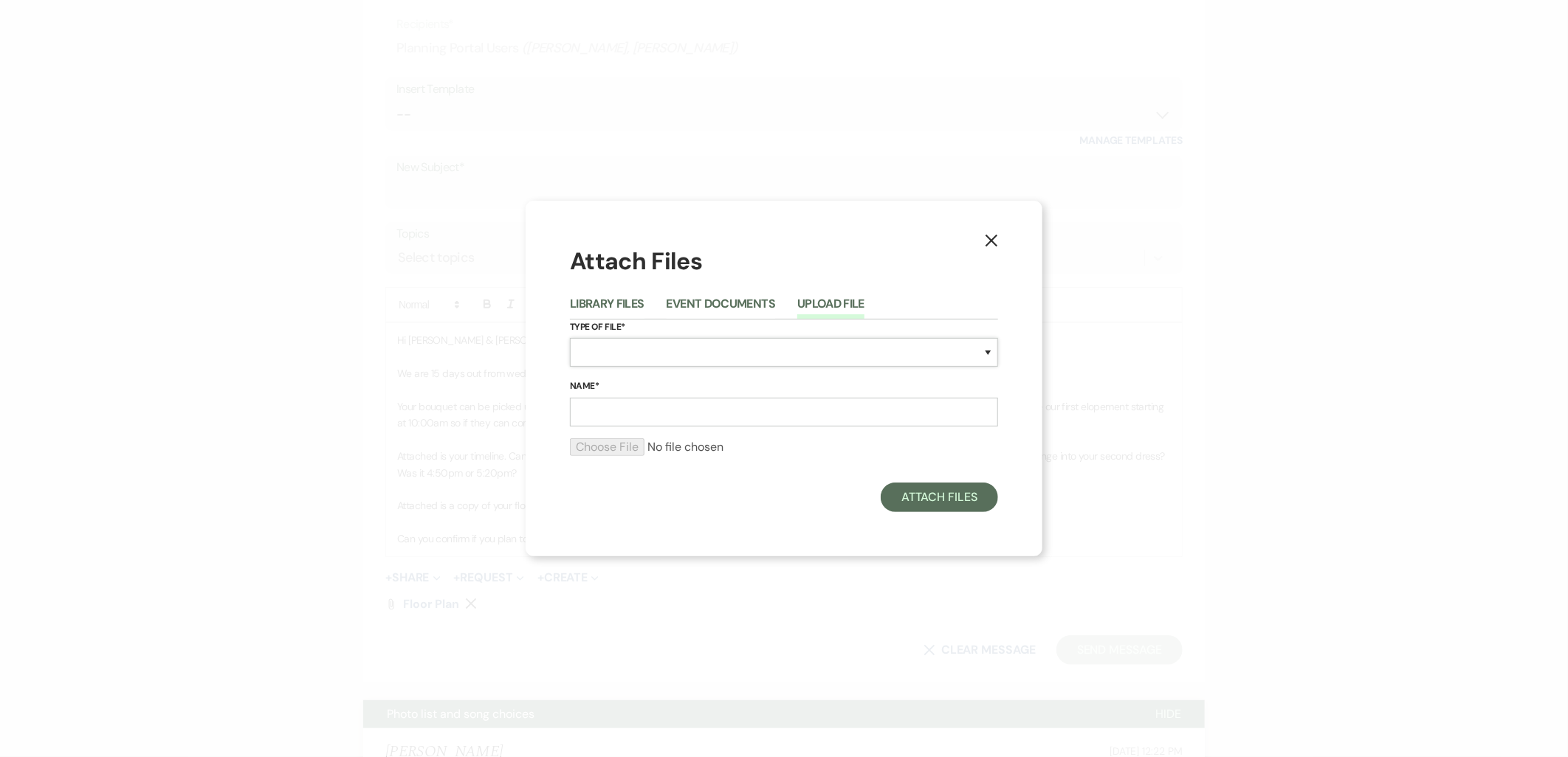
click at [725, 345] on select "Special Event Insurance Vendor Certificate of Insurance Contracts / Rental Agre…" at bounding box center [784, 352] width 428 height 28
select select "24"
click at [570, 338] on select "Special Event Insurance Vendor Certificate of Insurance Contracts / Rental Agre…" at bounding box center [784, 352] width 428 height 28
click at [699, 414] on input "Name*" at bounding box center [784, 412] width 428 height 28
type input "floor plan"
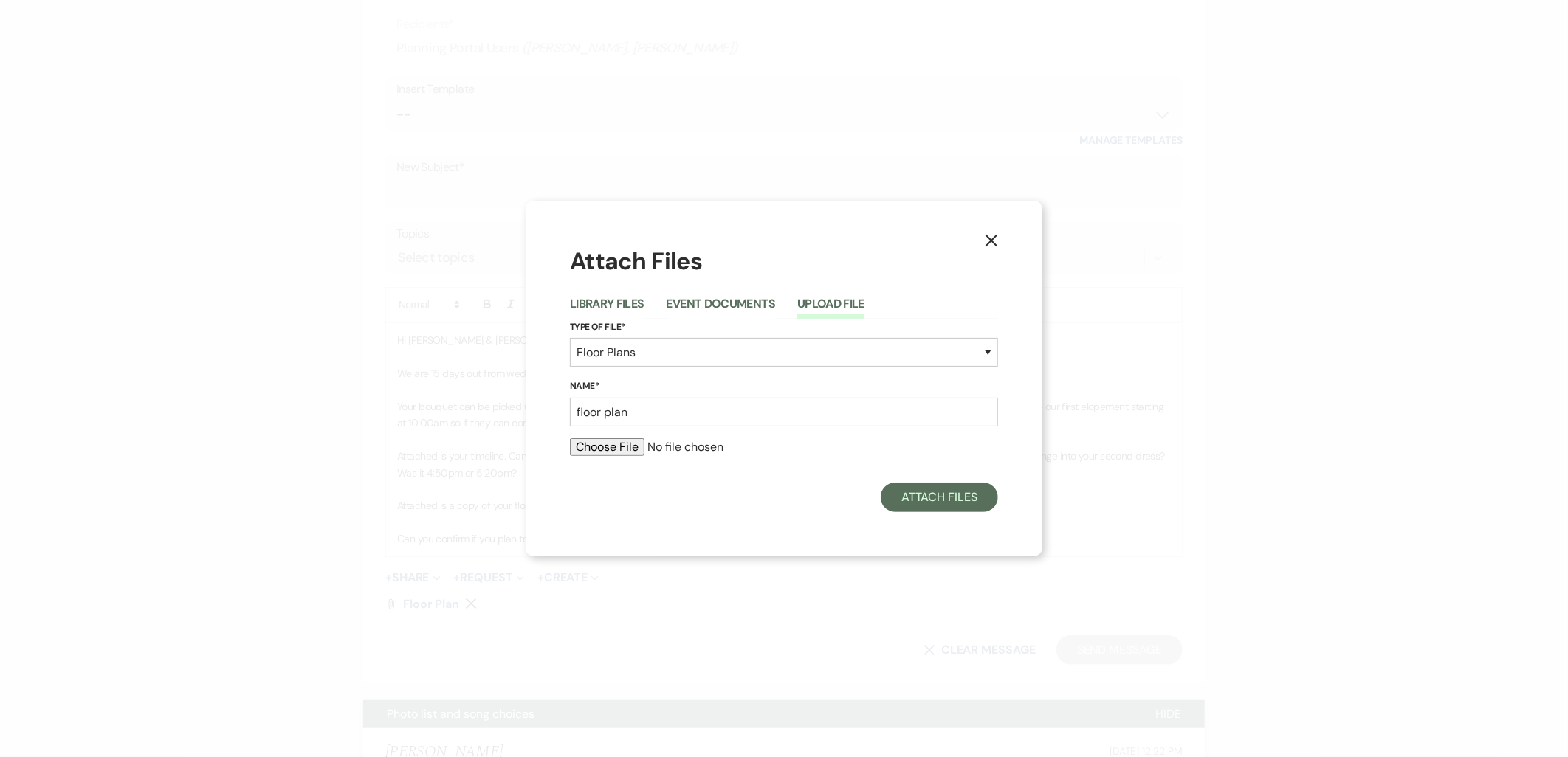
click at [611, 446] on input "file" at bounding box center [784, 447] width 428 height 18
click at [650, 355] on select "Special Event Insurance Vendor Certificate of Insurance Contracts / Rental Agre…" at bounding box center [784, 352] width 428 height 28
select select "30"
click at [570, 338] on select "Special Event Insurance Vendor Certificate of Insurance Contracts / Rental Agre…" at bounding box center [784, 352] width 428 height 28
drag, startPoint x: 608, startPoint y: 407, endPoint x: 518, endPoint y: 411, distance: 90.1
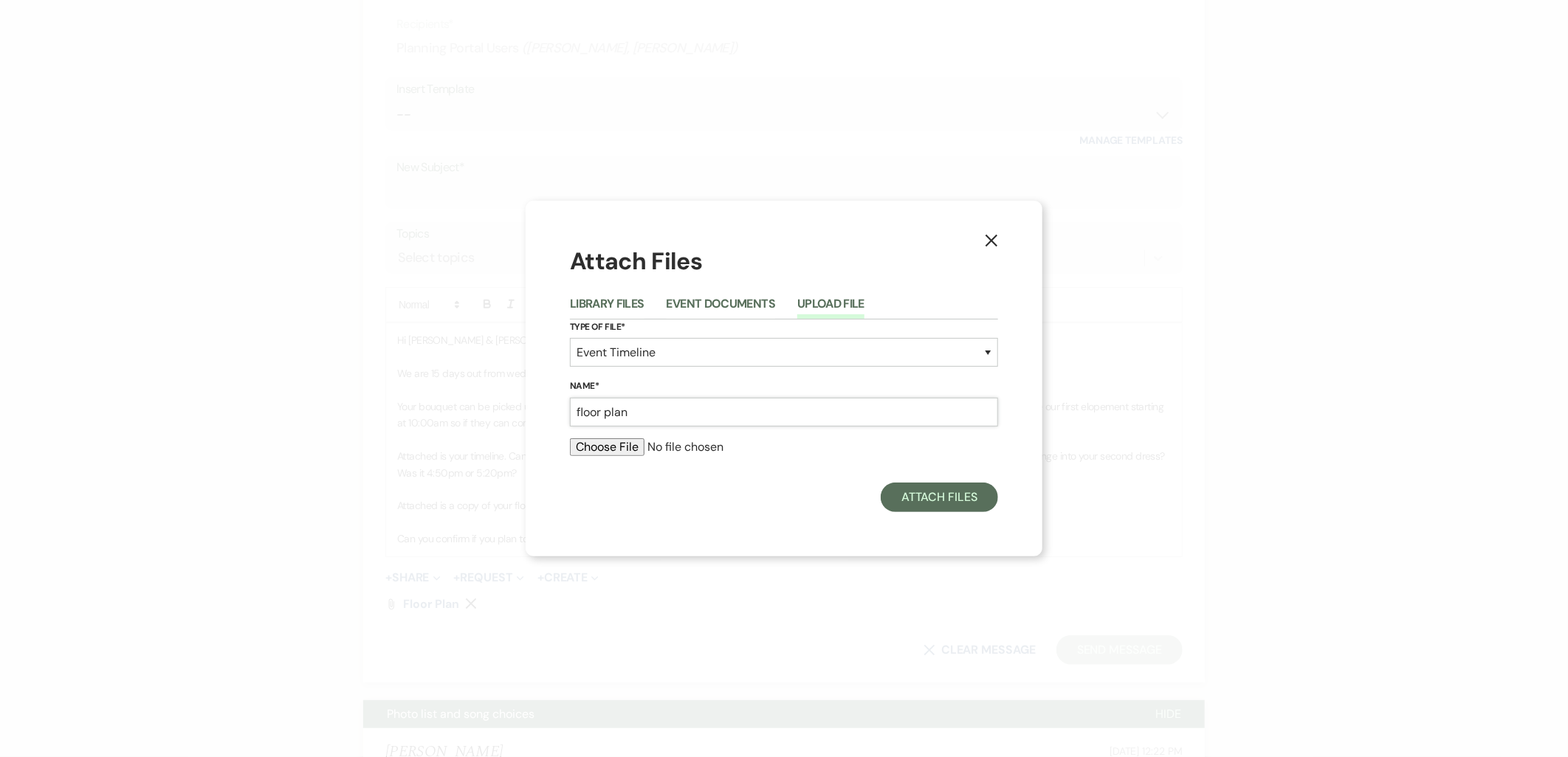
click at [518, 411] on div "X Attach Files Library Files Event Documents Upload File Type of File* Special …" at bounding box center [784, 378] width 1568 height 757
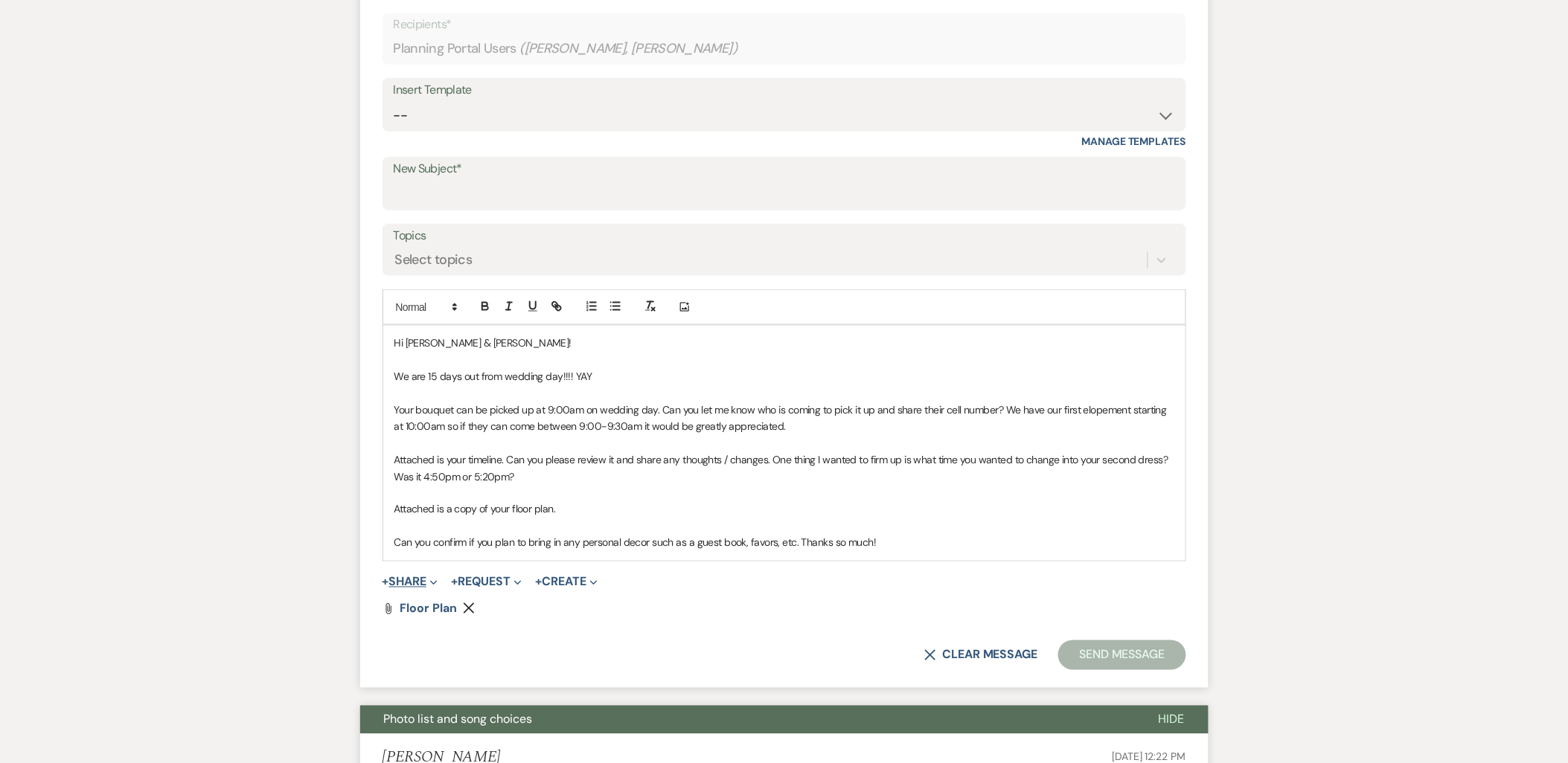
click at [430, 576] on span "Expand" at bounding box center [432, 582] width 11 height 16
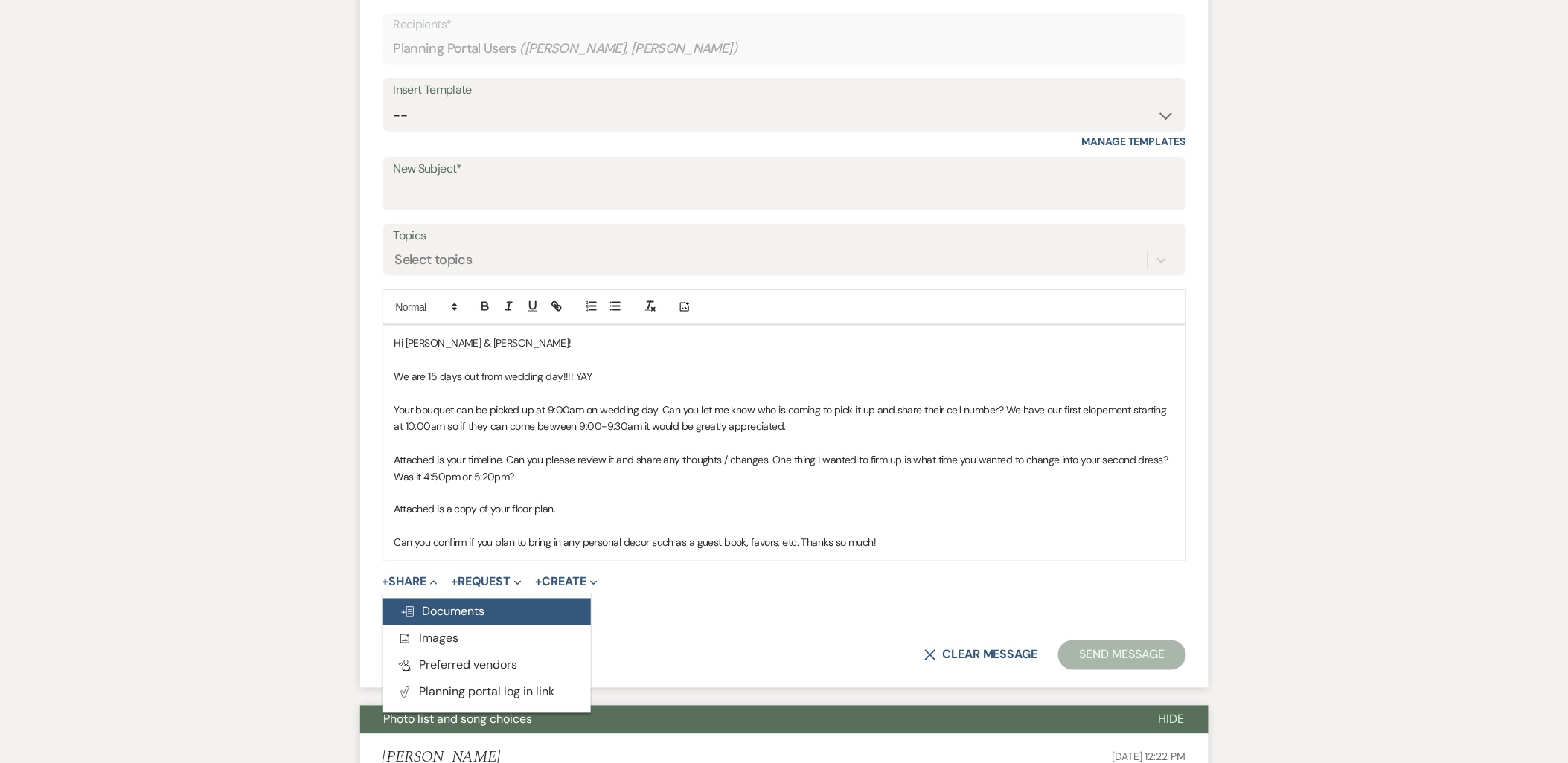
click at [421, 608] on span "Doc Upload Documents" at bounding box center [443, 611] width 85 height 16
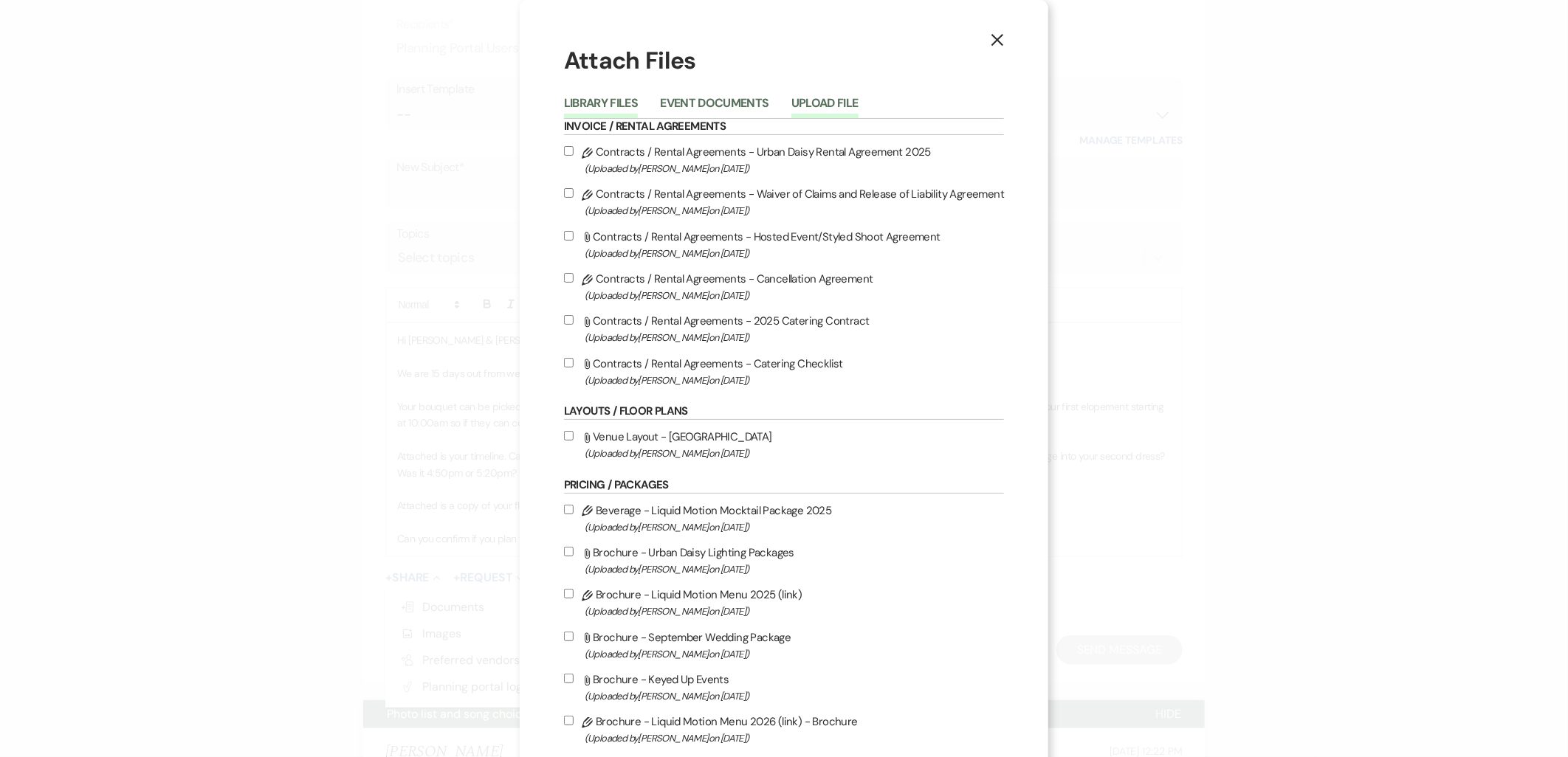
click at [798, 107] on button "Upload File" at bounding box center [825, 107] width 67 height 21
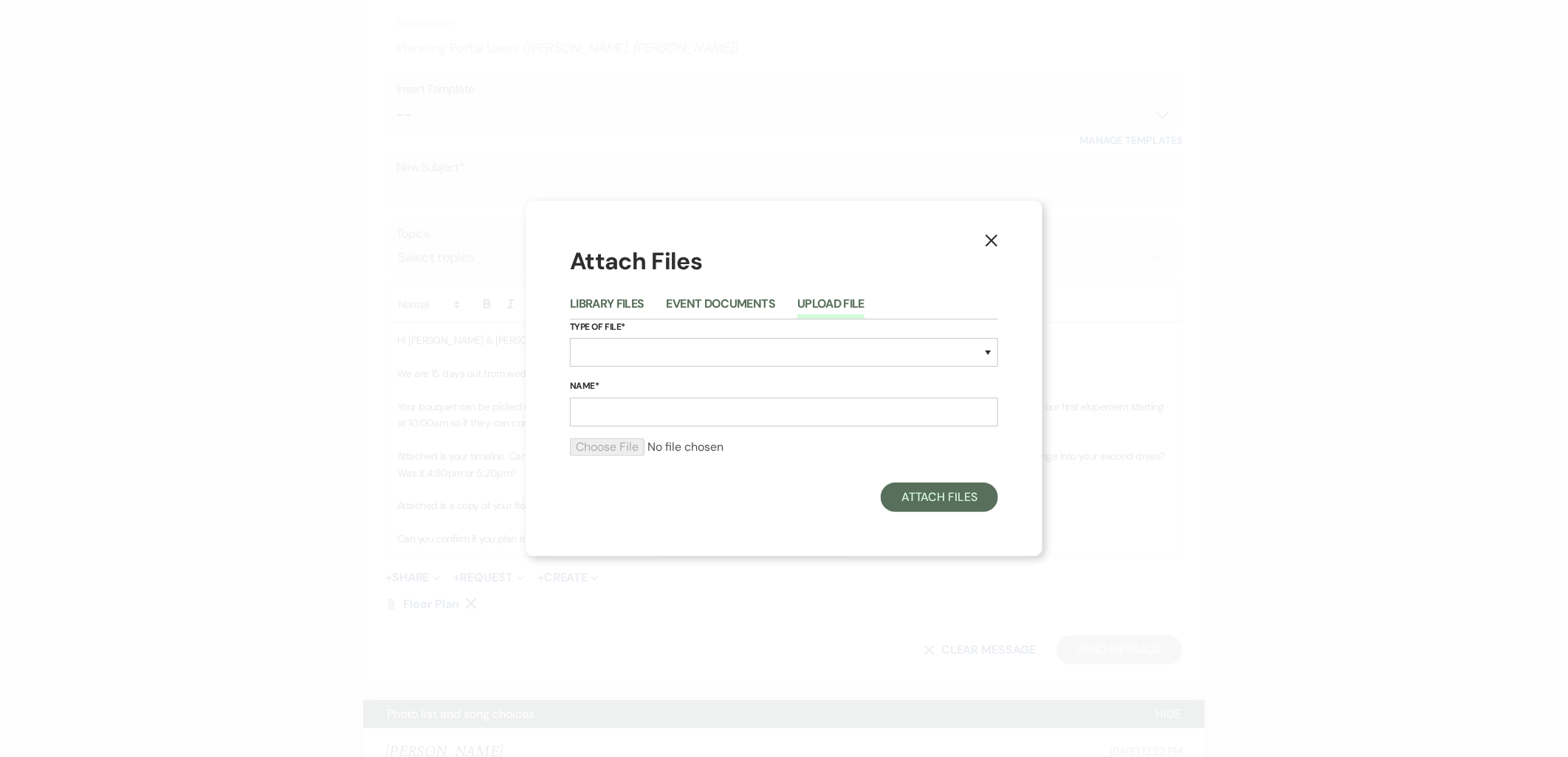
click at [756, 335] on div "Type of File* Special Event Insurance Vendor Certificate of Insurance Contracts…" at bounding box center [784, 349] width 428 height 59
click at [750, 350] on select "Special Event Insurance Vendor Certificate of Insurance Contracts / Rental Agre…" at bounding box center [784, 352] width 428 height 28
select select "30"
click at [570, 338] on select "Special Event Insurance Vendor Certificate of Insurance Contracts / Rental Agre…" at bounding box center [784, 352] width 428 height 28
click at [622, 411] on input "Name*" at bounding box center [784, 412] width 428 height 28
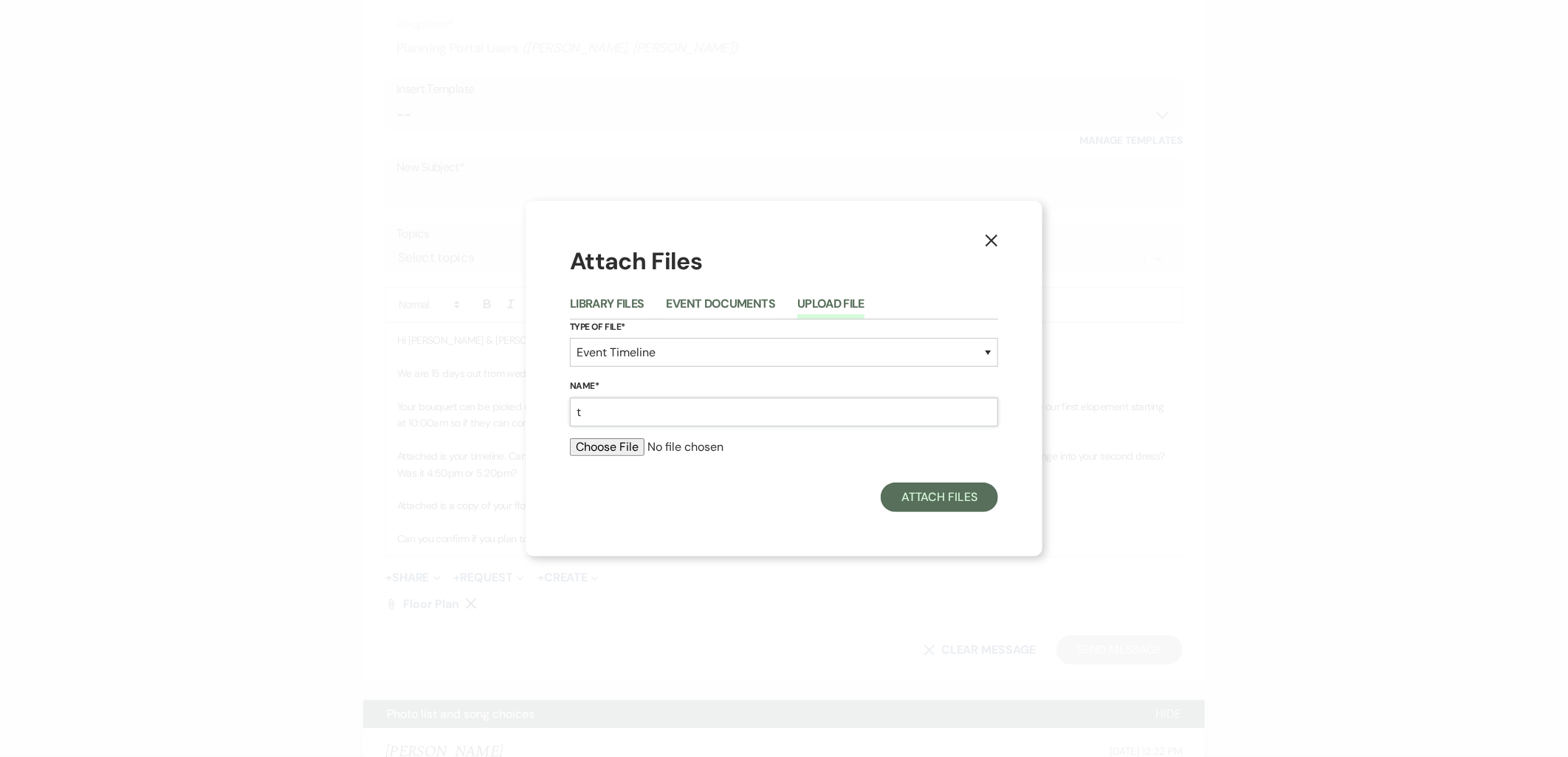
type input "timeline"
click at [612, 451] on input "file" at bounding box center [784, 447] width 428 height 18
type input "C:\fakepath\S&G 9.27.2025.docx"
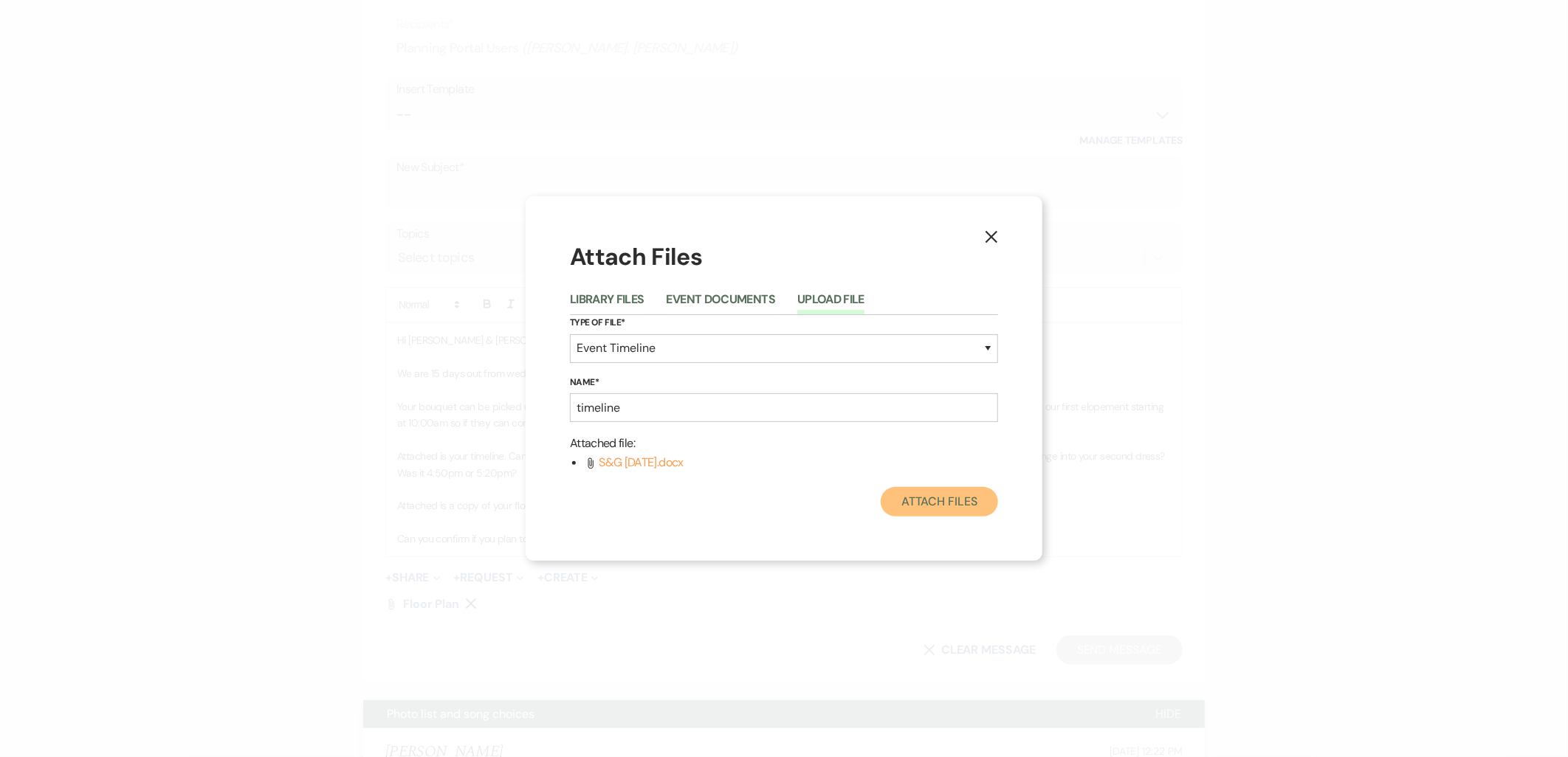
click at [969, 513] on button "Attach Files" at bounding box center [940, 501] width 117 height 29
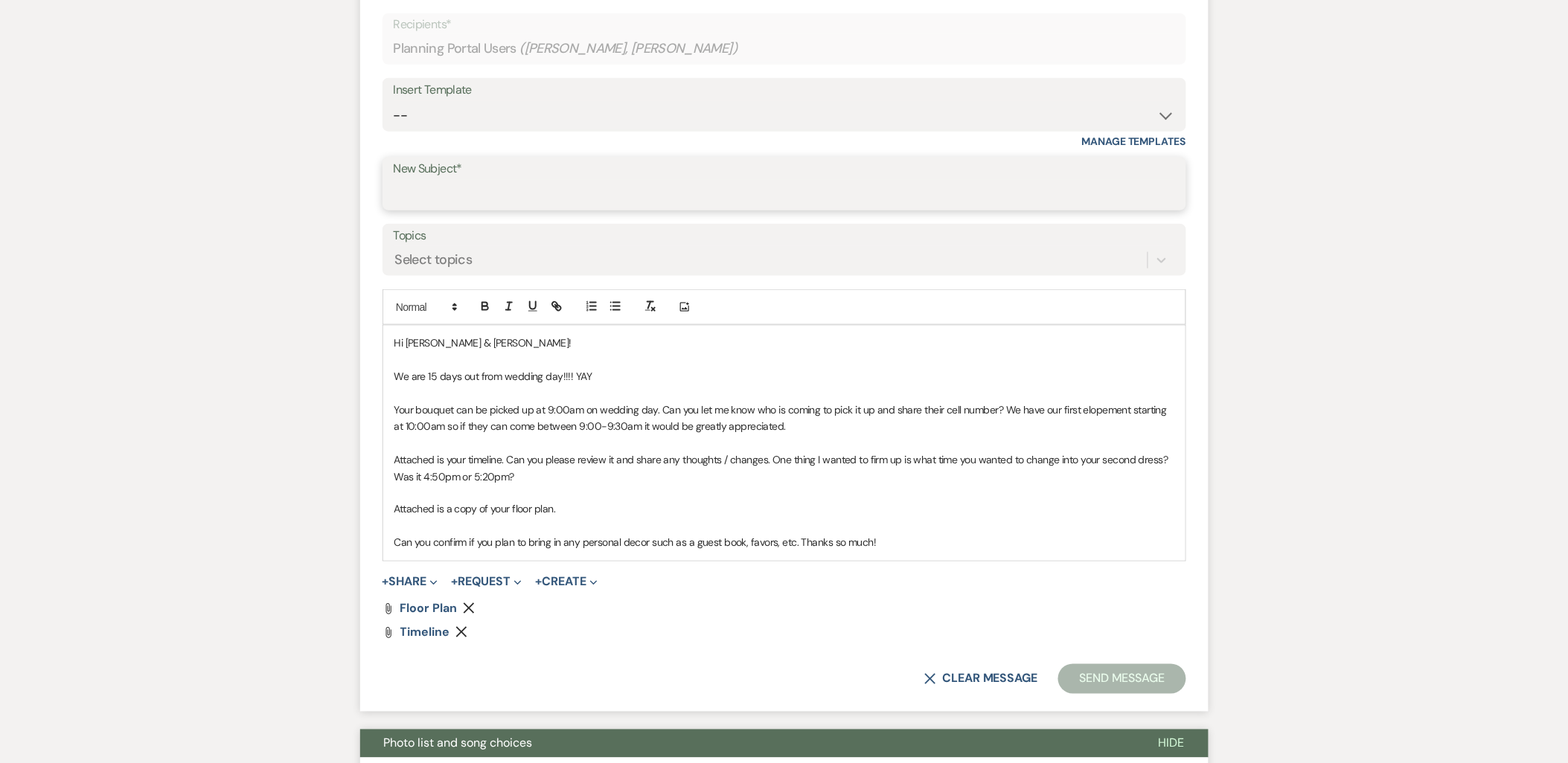
click at [490, 196] on input "New Subject*" at bounding box center [784, 195] width 781 height 29
type input "Timeline & Floor Plan"
click at [495, 343] on p "Hi [PERSON_NAME] & [PERSON_NAME]!" at bounding box center [784, 342] width 780 height 16
click at [884, 546] on p "Can you confirm if you plan to bring in any personal decor such as a guest book…" at bounding box center [784, 542] width 780 height 16
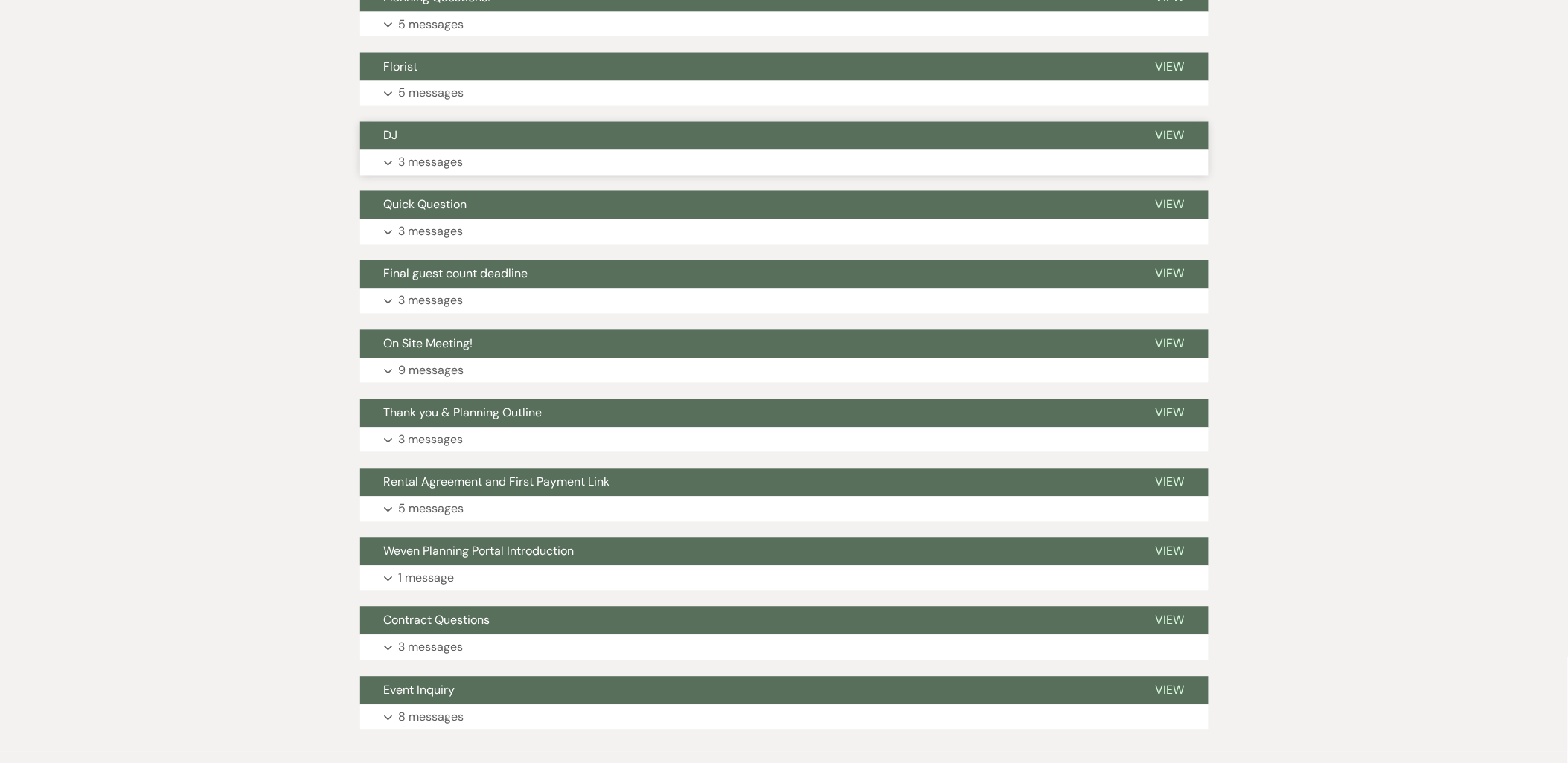
scroll to position [2771, 0]
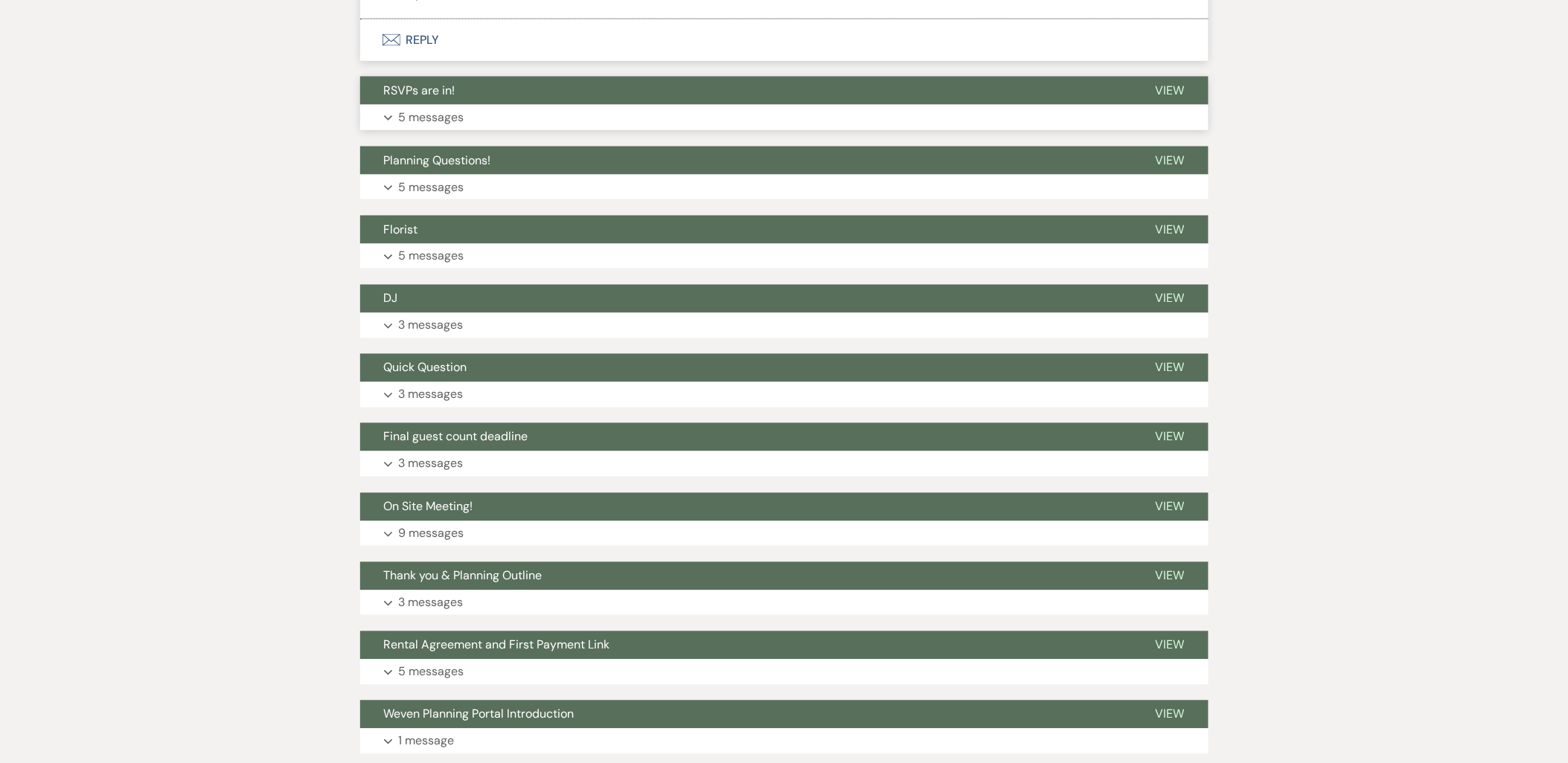
click at [446, 98] on span "RSVPs are in!" at bounding box center [419, 90] width 72 height 16
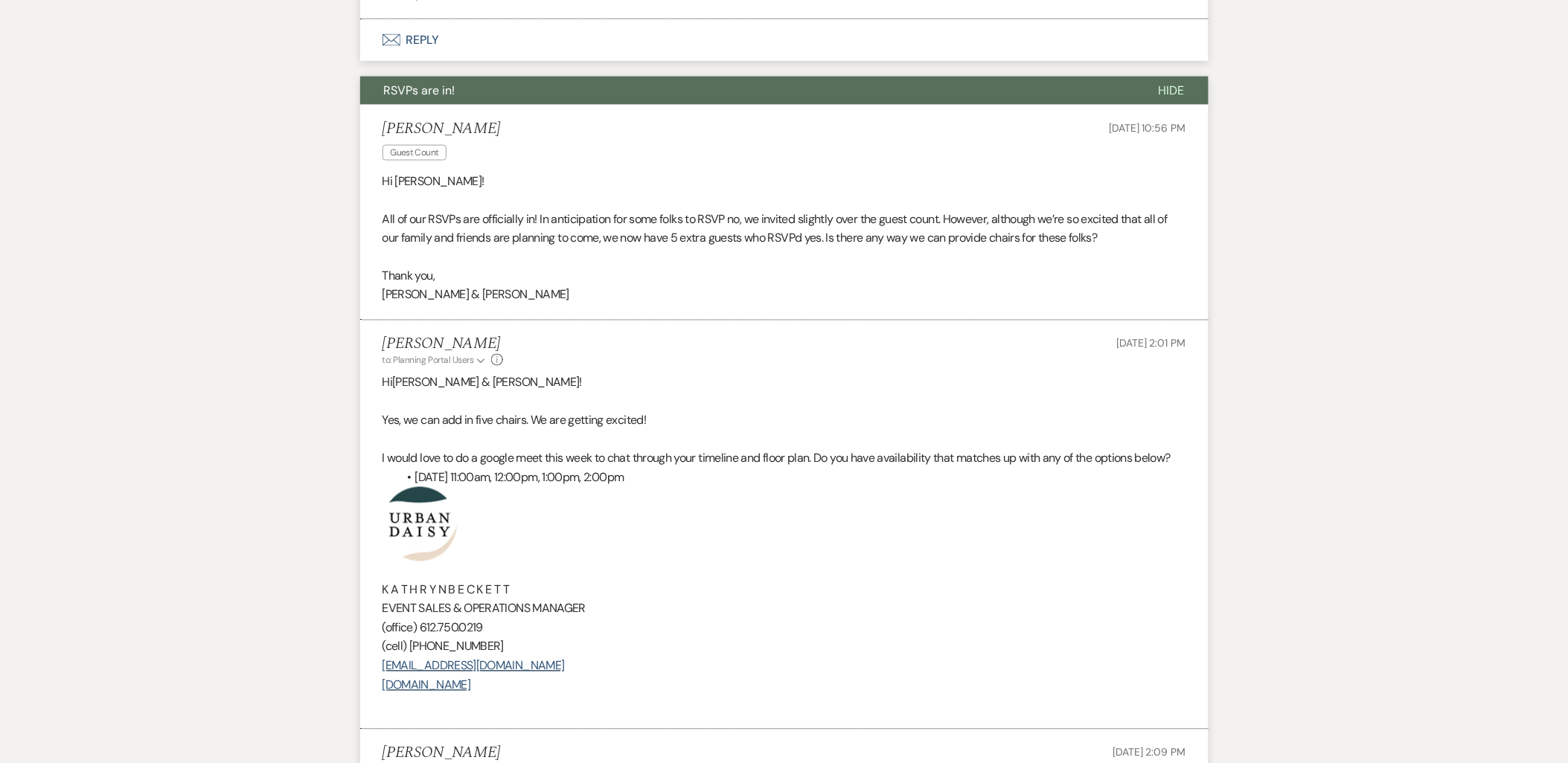
scroll to position [3018, 0]
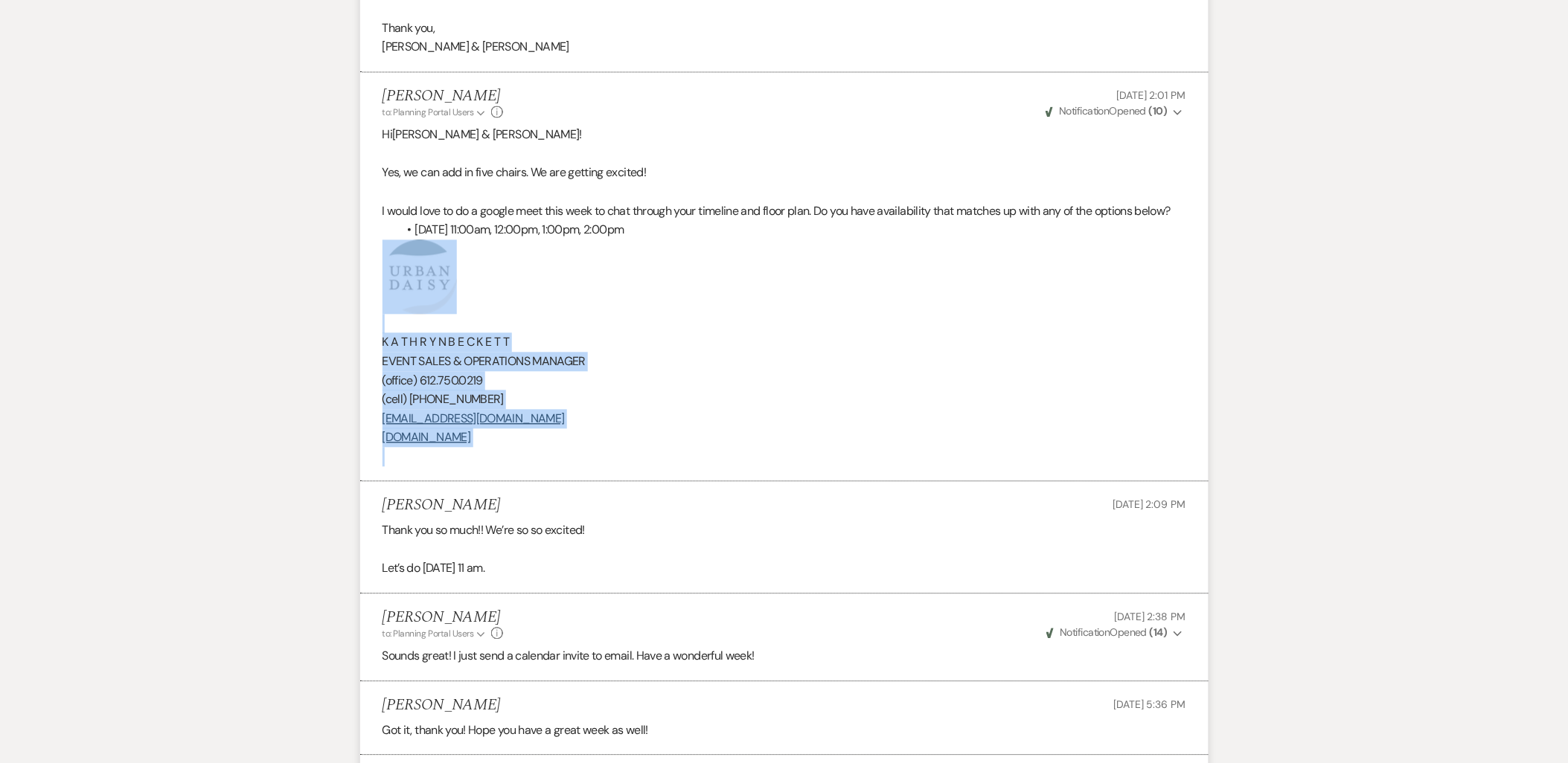
drag, startPoint x: 558, startPoint y: 452, endPoint x: 347, endPoint y: 290, distance: 266.0
copy div "K A T H R Y N B E C K E T T EVENT SALES & OPERATIONS MANAGER (office) 612.750.0…"
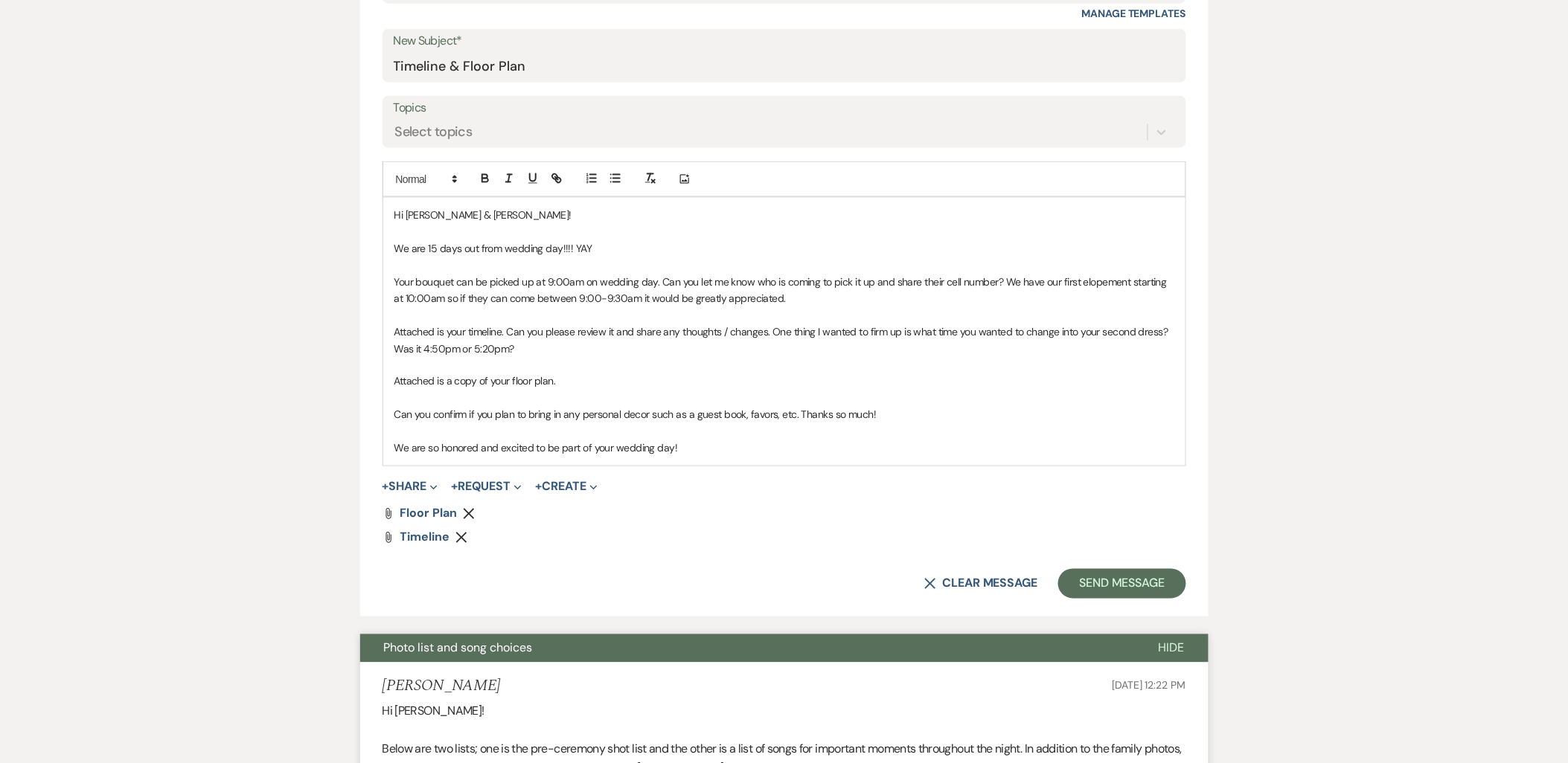
scroll to position [622, 0]
click at [686, 446] on p "We are so honored and excited to be part of your wedding day!" at bounding box center [784, 449] width 780 height 16
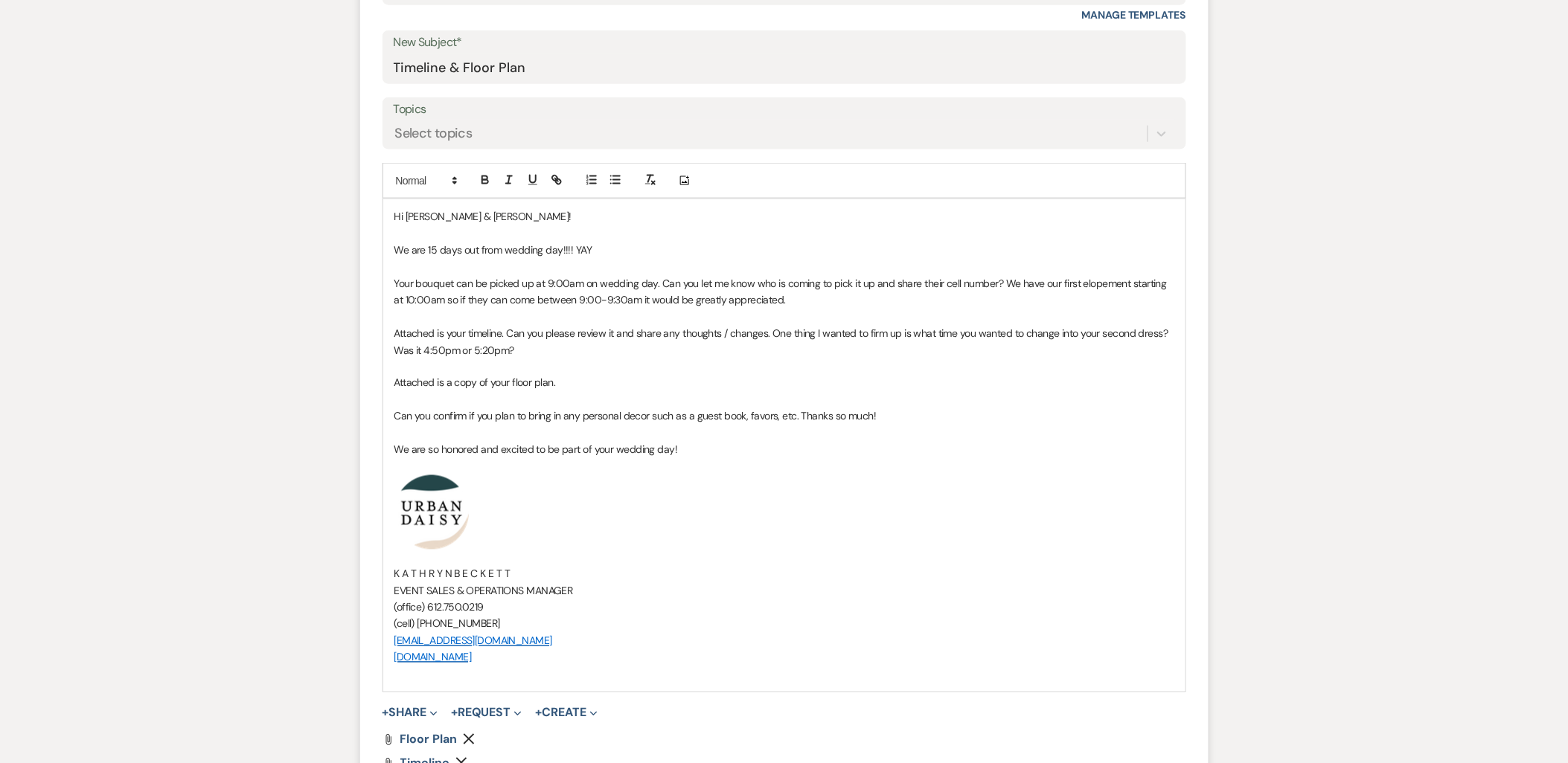
click at [819, 304] on p "Your bouquet can be picked up at 9:00am on wedding day. Can you let me know who…" at bounding box center [784, 292] width 780 height 34
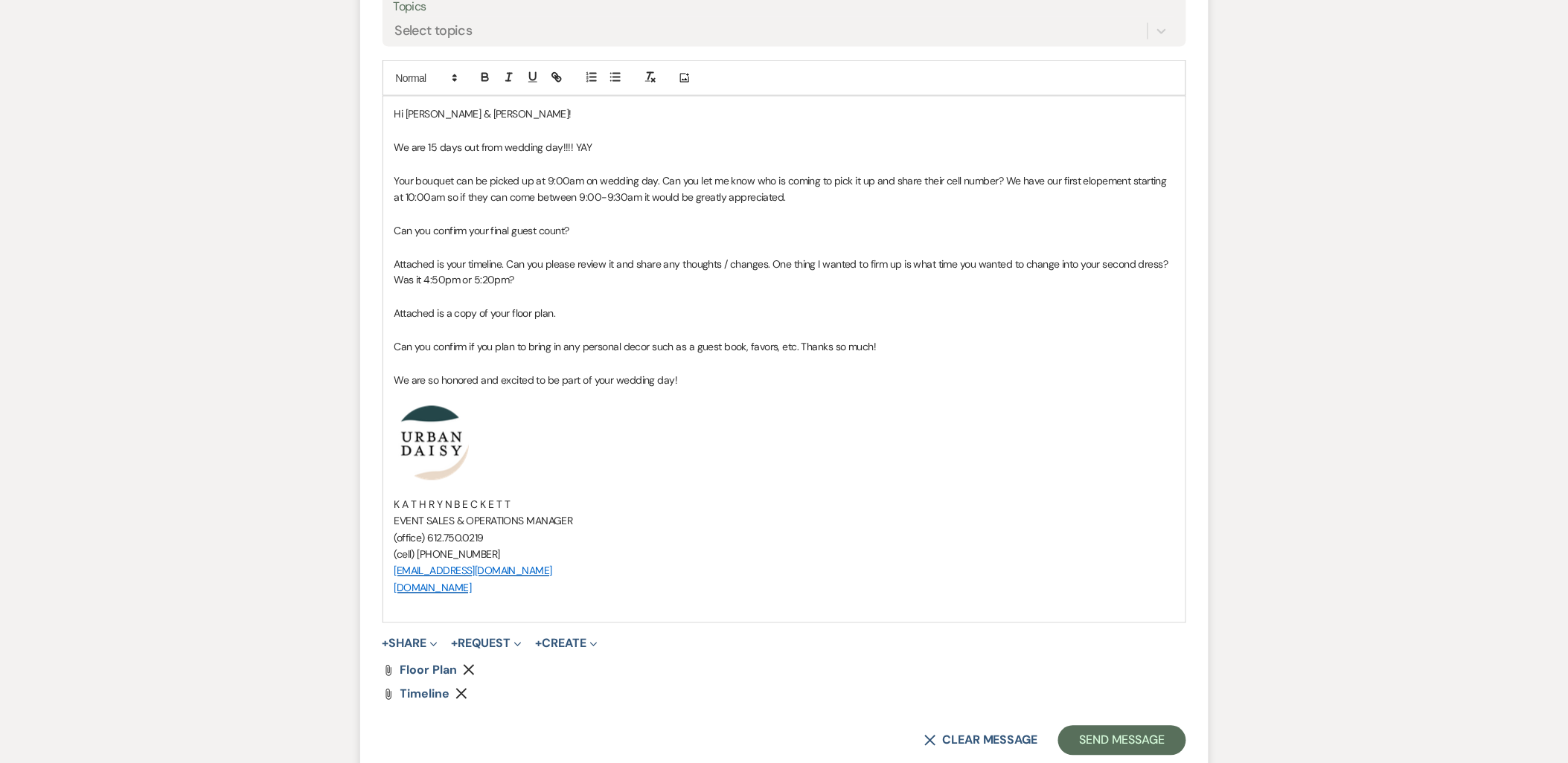
scroll to position [953, 0]
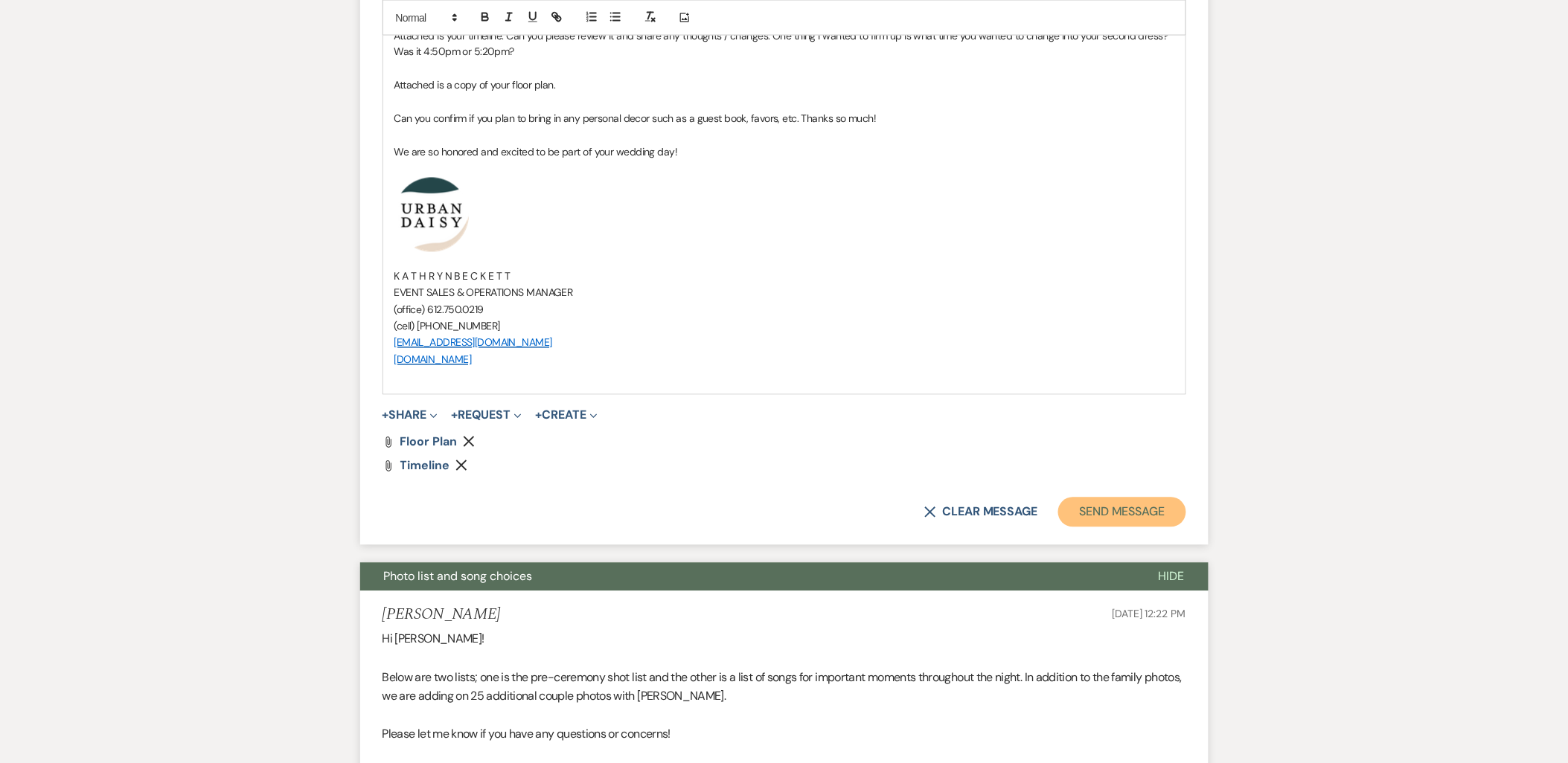
click at [1096, 512] on button "Send Message" at bounding box center [1122, 512] width 127 height 30
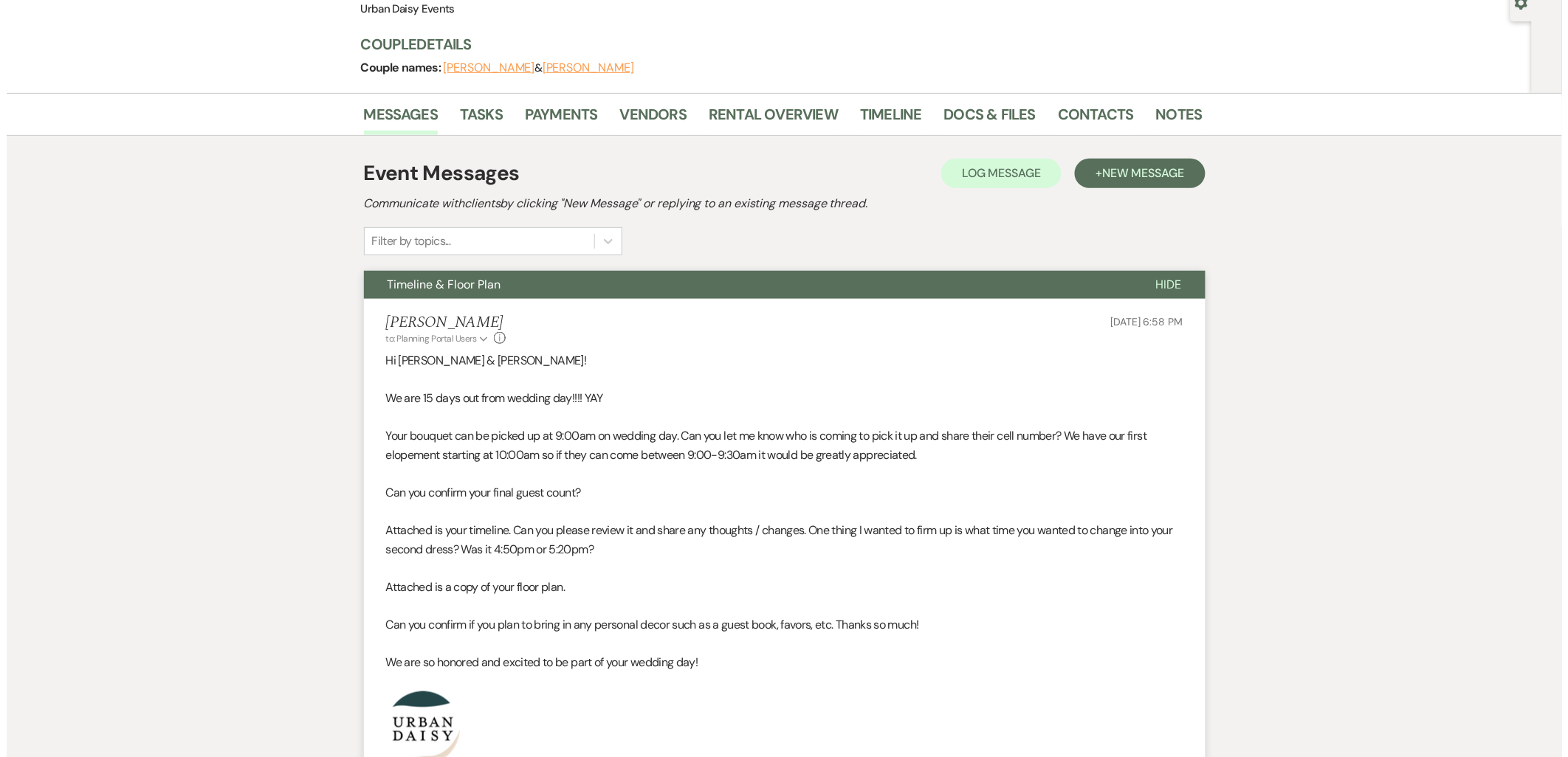
scroll to position [0, 0]
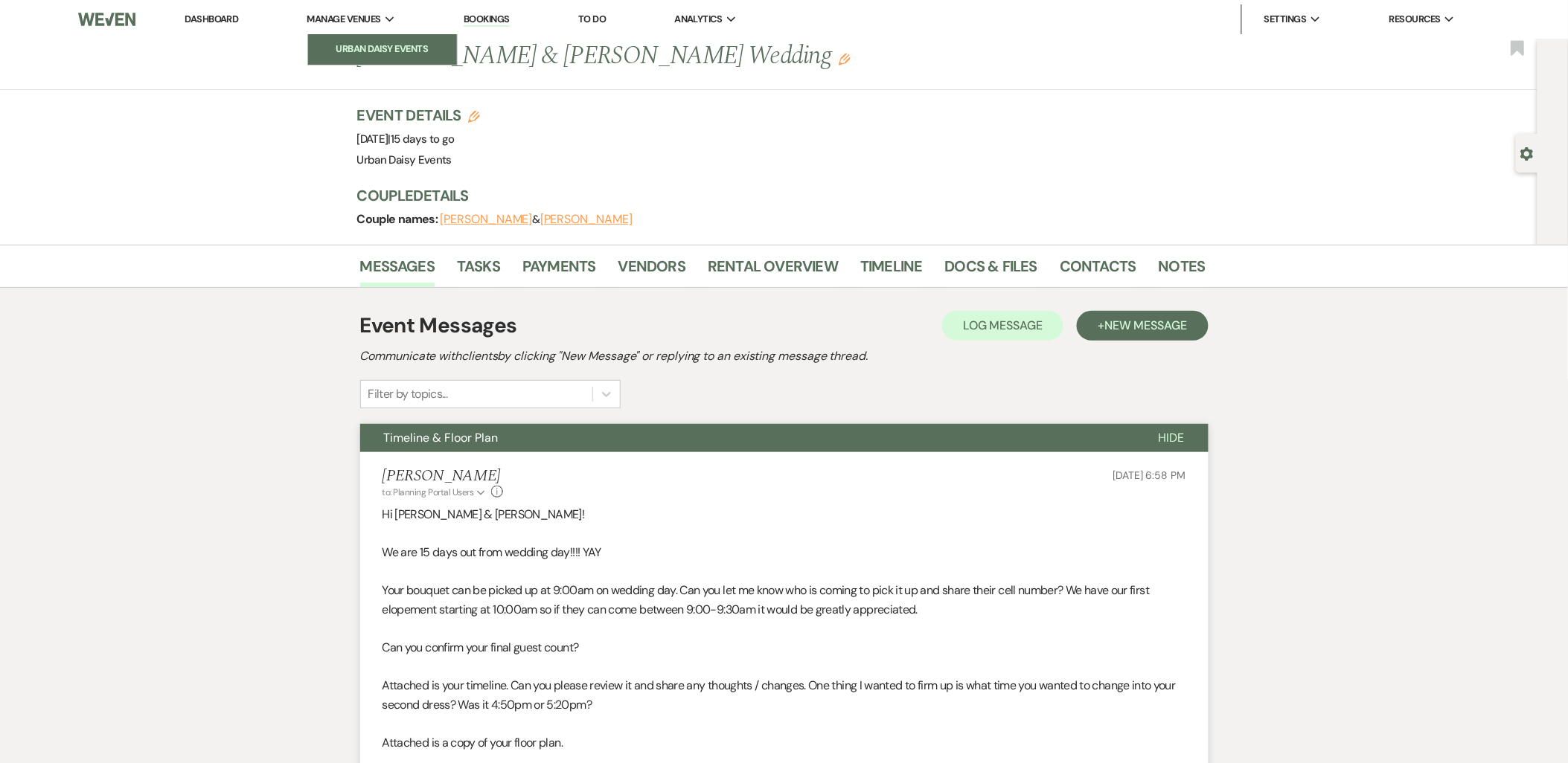
click at [348, 47] on li "Urban Daisy Events" at bounding box center [382, 49] width 134 height 15
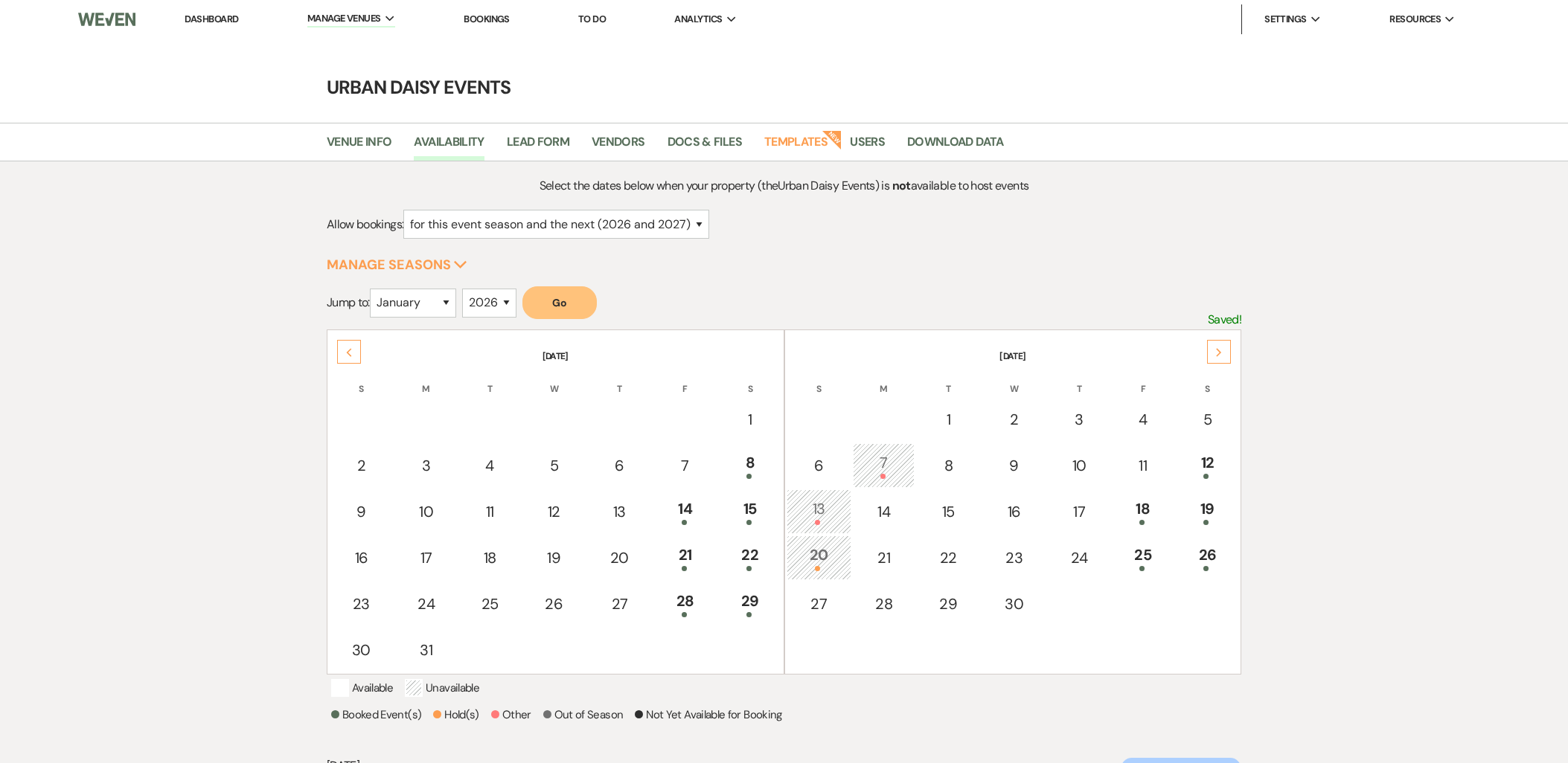
select select "2"
select select "2026"
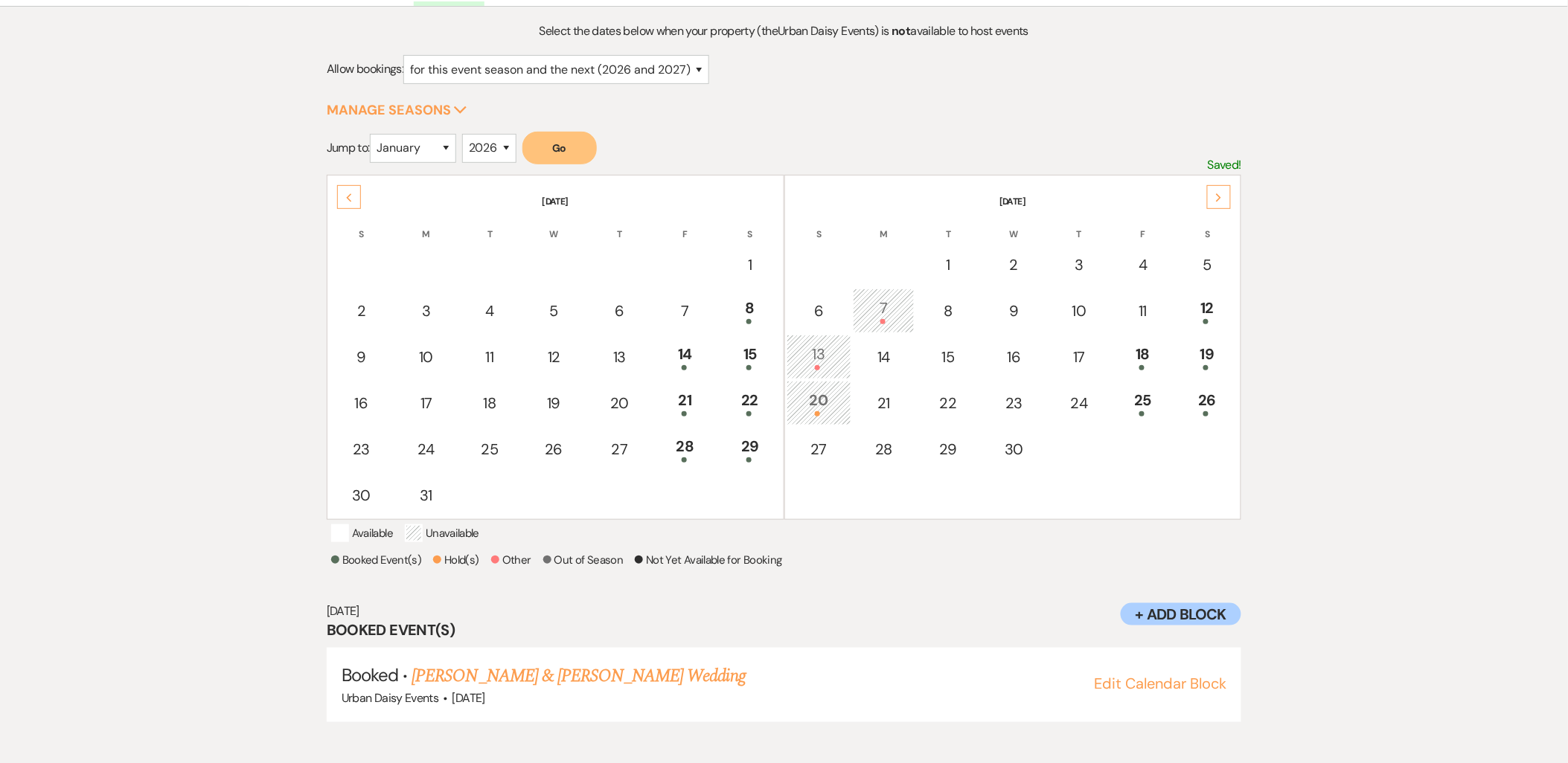
click at [337, 187] on div "Previous" at bounding box center [349, 197] width 24 height 24
click at [338, 187] on div "Previous" at bounding box center [349, 197] width 24 height 24
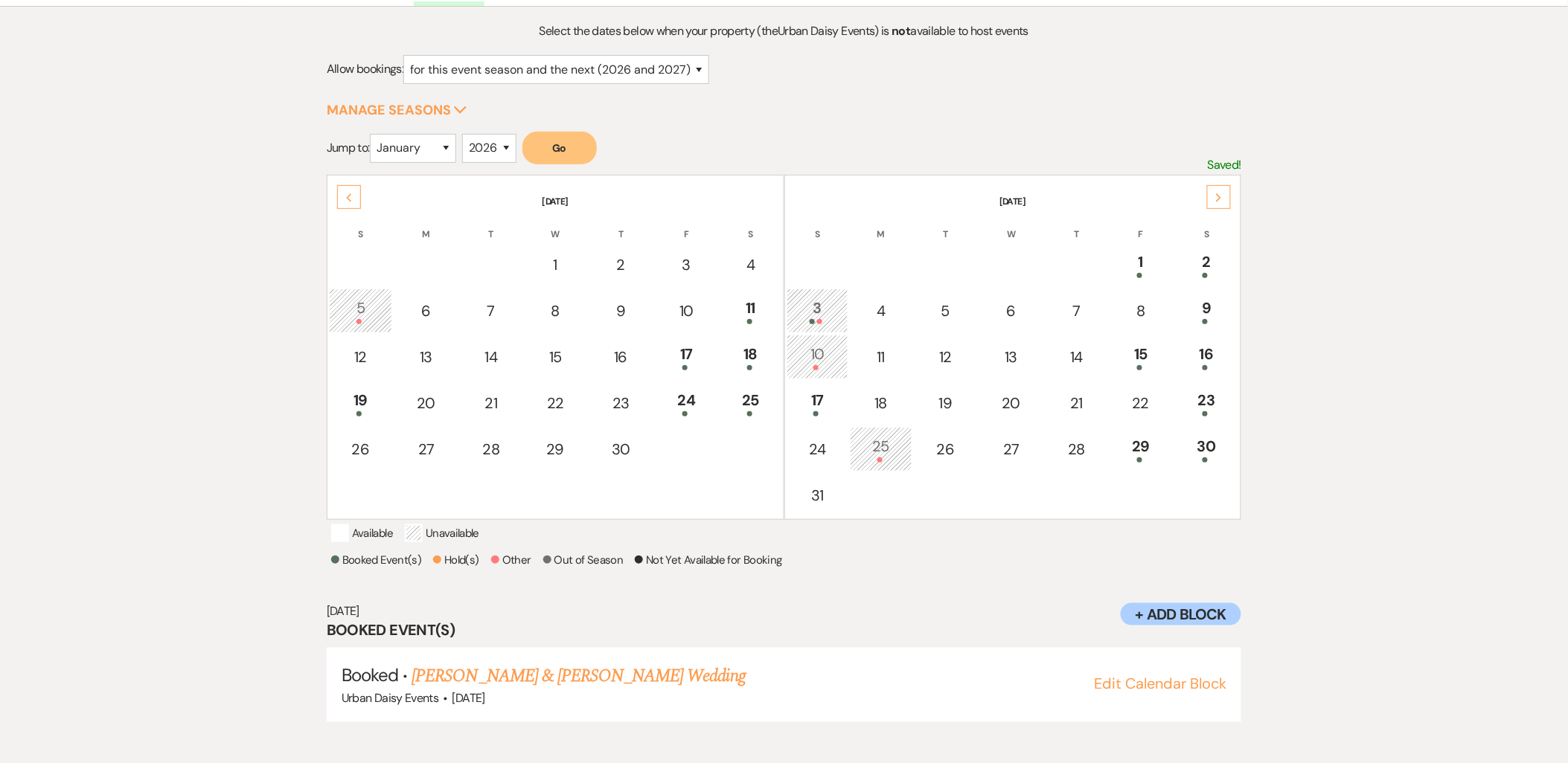
click at [338, 187] on div "Previous" at bounding box center [349, 197] width 24 height 24
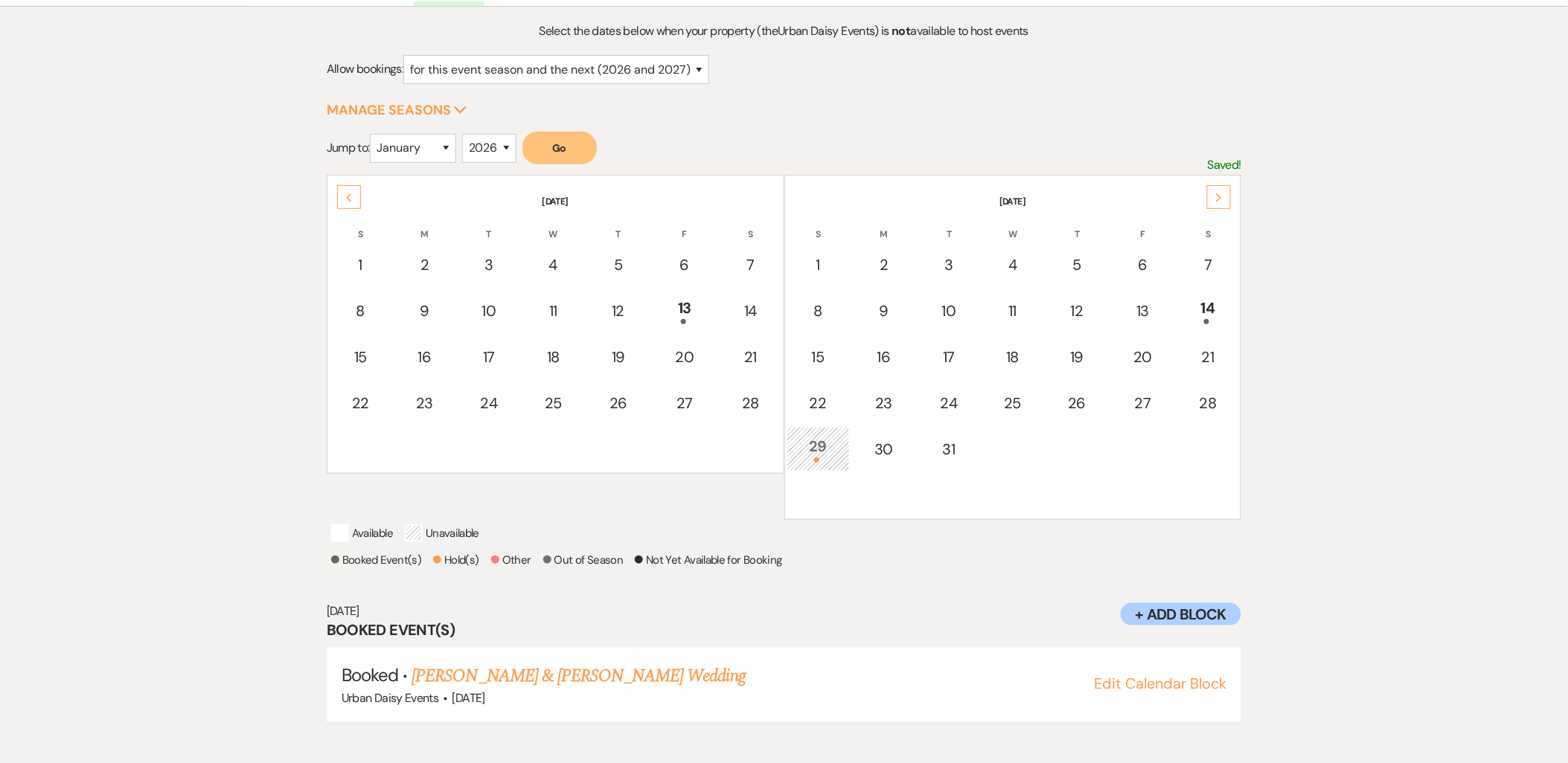
click at [338, 187] on div "Previous" at bounding box center [349, 197] width 24 height 24
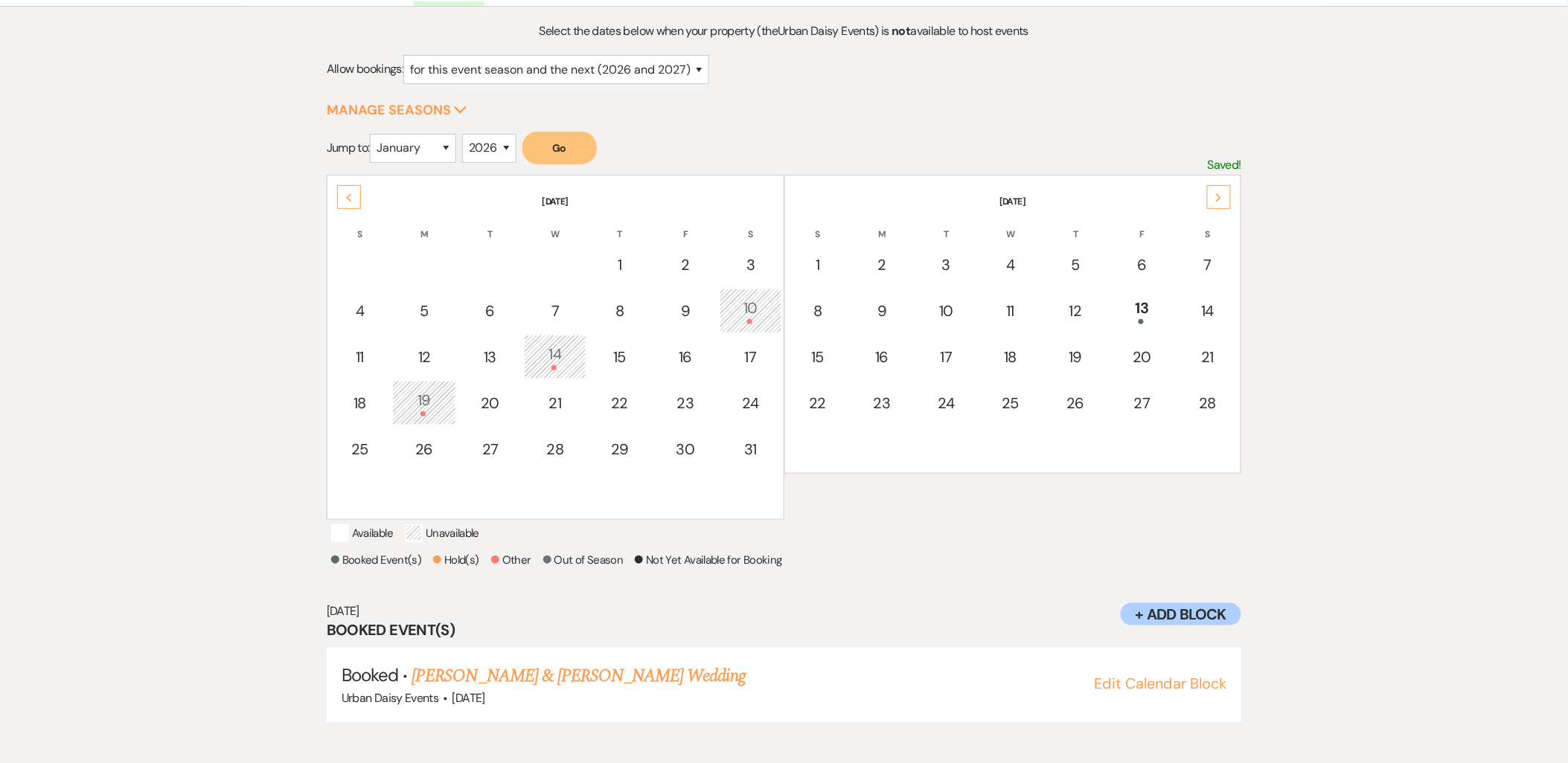
click at [338, 187] on div "Previous" at bounding box center [349, 197] width 24 height 24
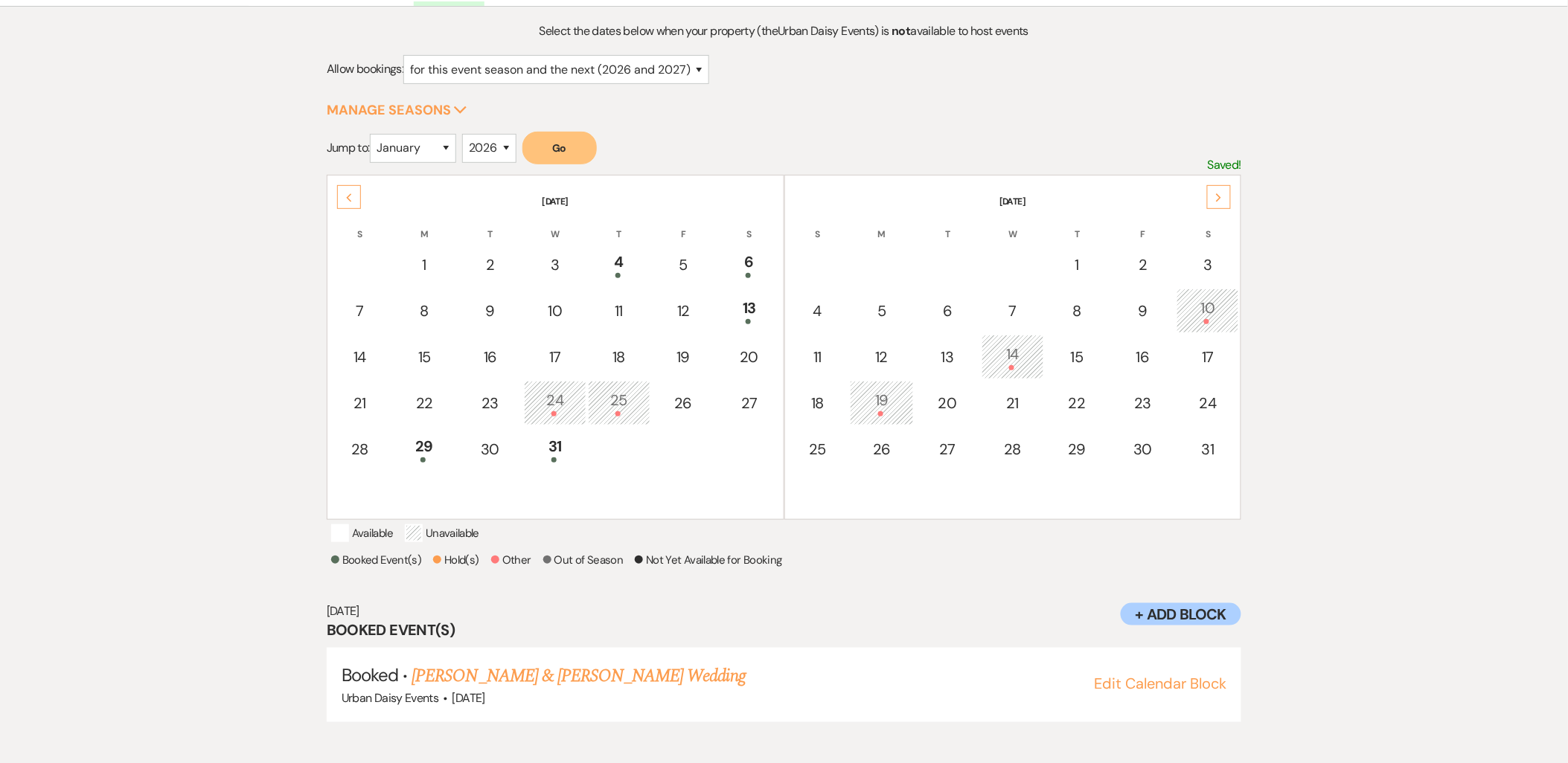
click at [338, 187] on div "Previous" at bounding box center [349, 197] width 24 height 24
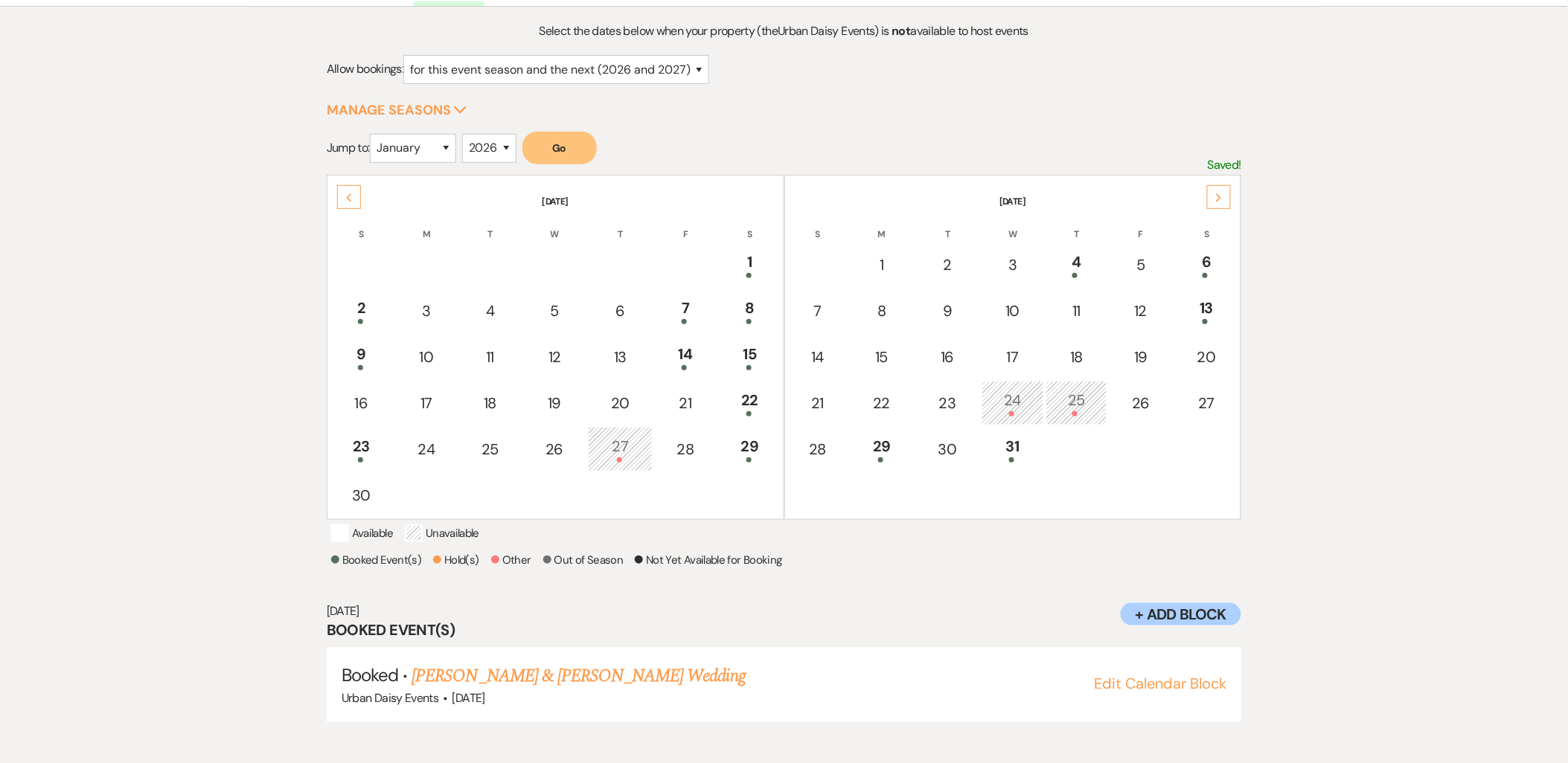
click at [338, 187] on div "Previous" at bounding box center [349, 197] width 24 height 24
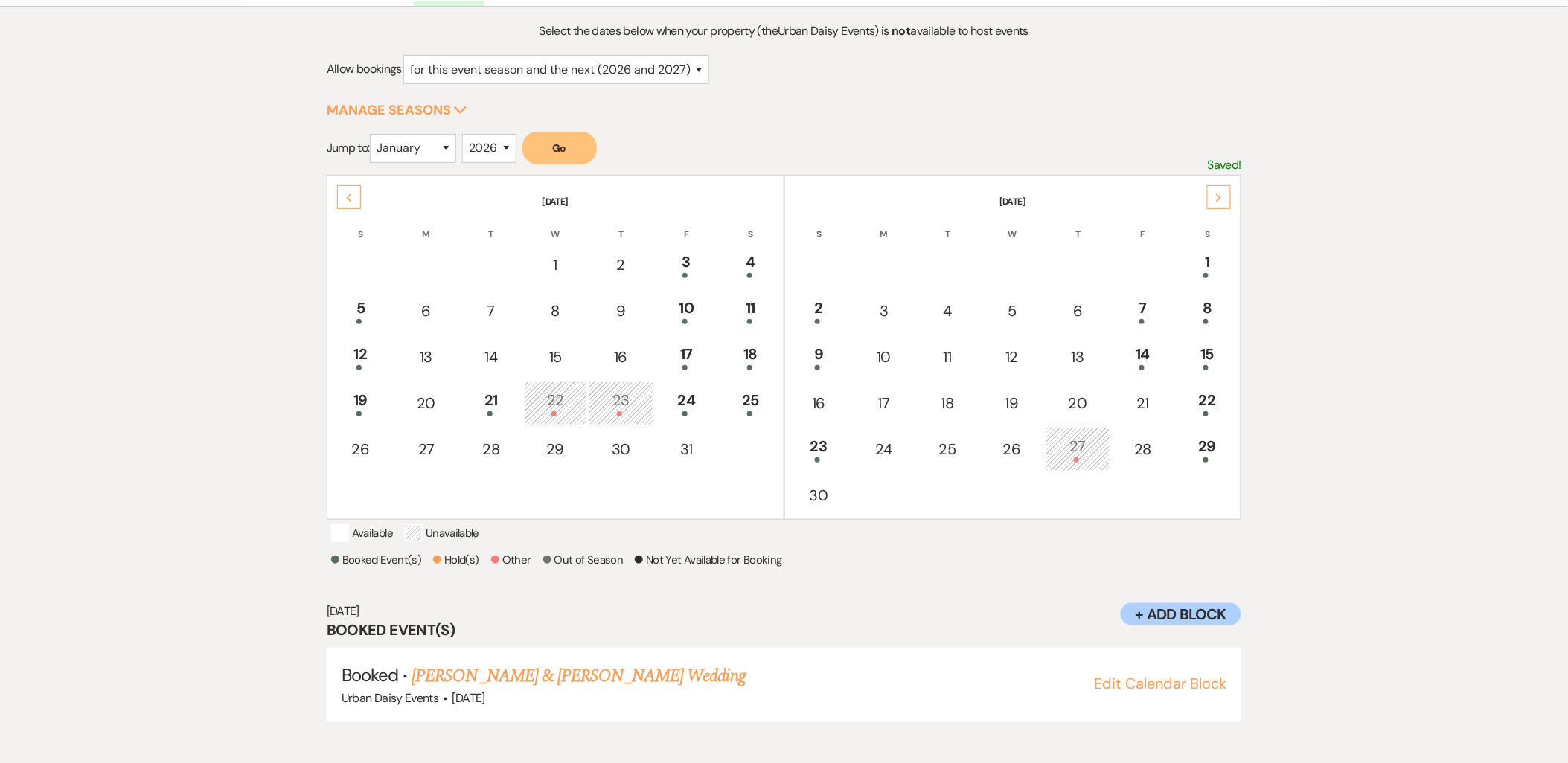
click at [338, 187] on div "Previous" at bounding box center [349, 197] width 24 height 24
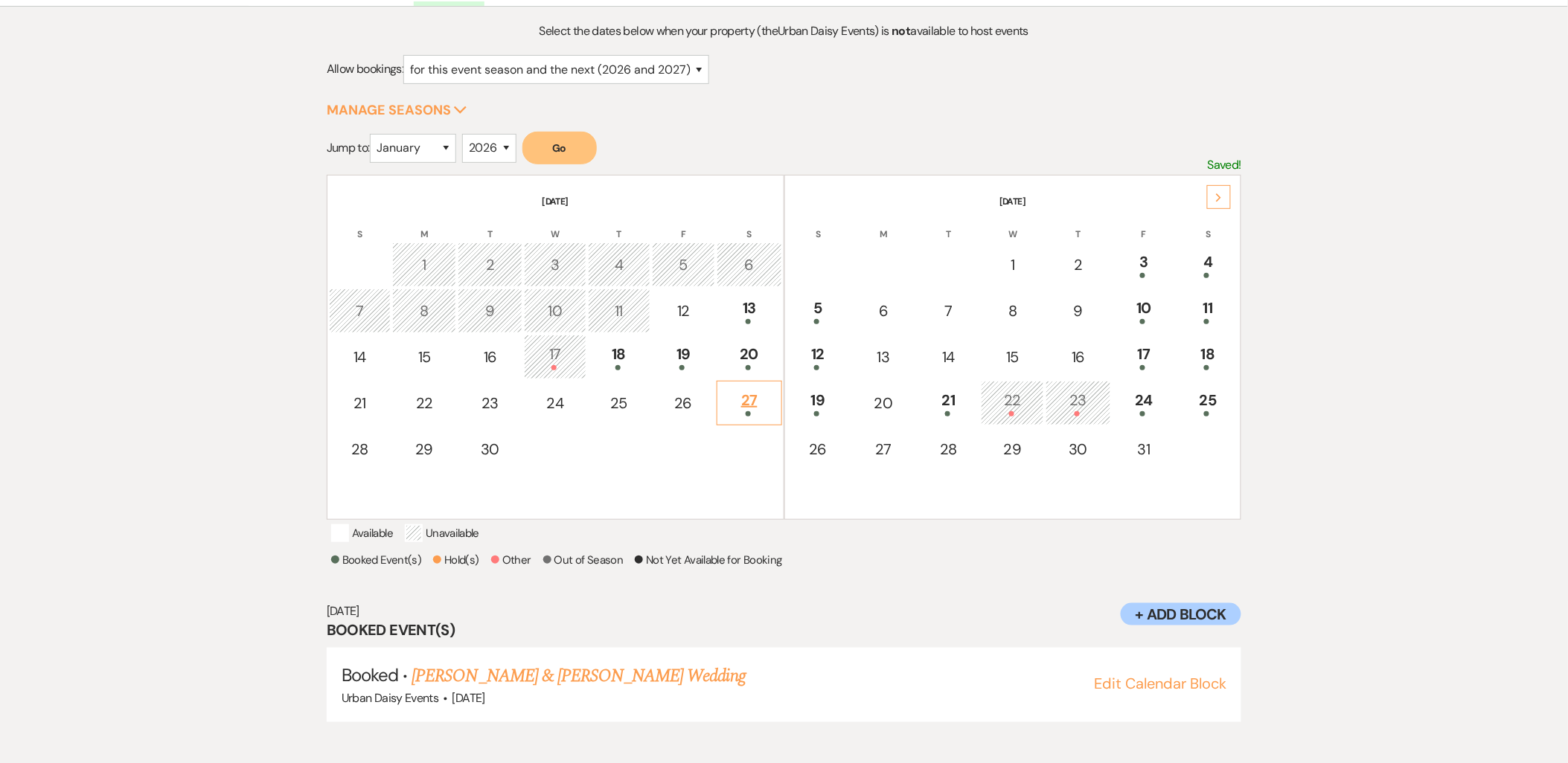
click at [750, 389] on div "27" at bounding box center [748, 402] width 48 height 28
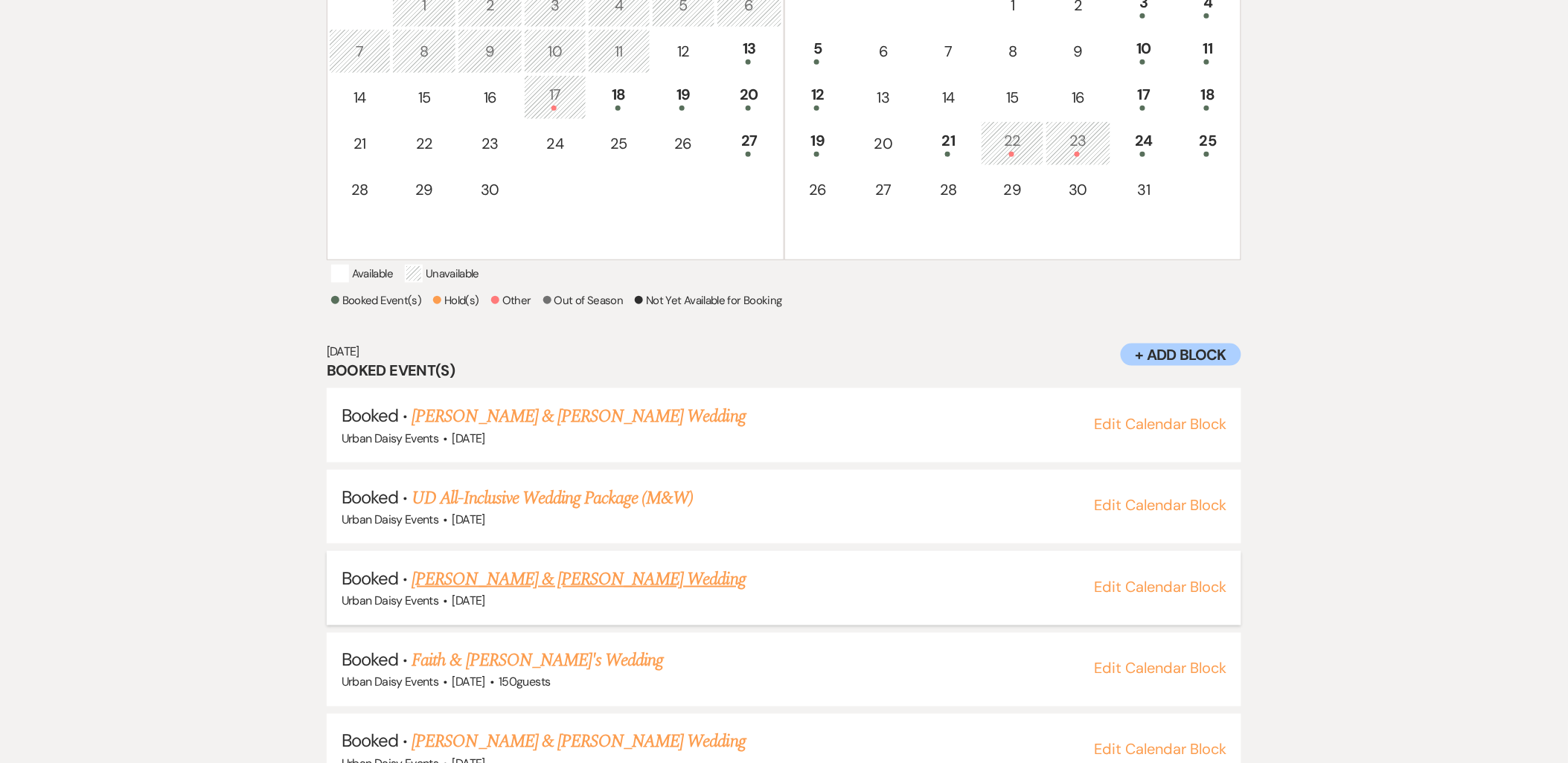
scroll to position [464, 0]
